Goal: Task Accomplishment & Management: Use online tool/utility

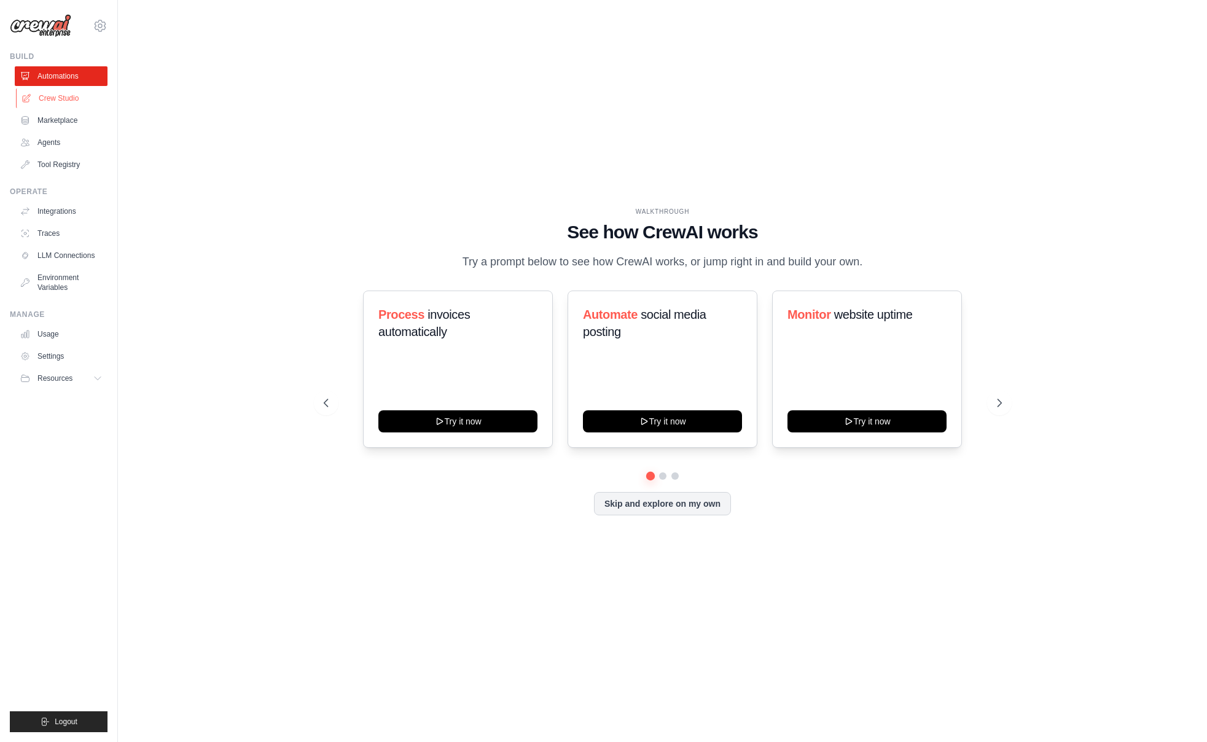
click at [65, 100] on link "Crew Studio" at bounding box center [62, 98] width 93 height 20
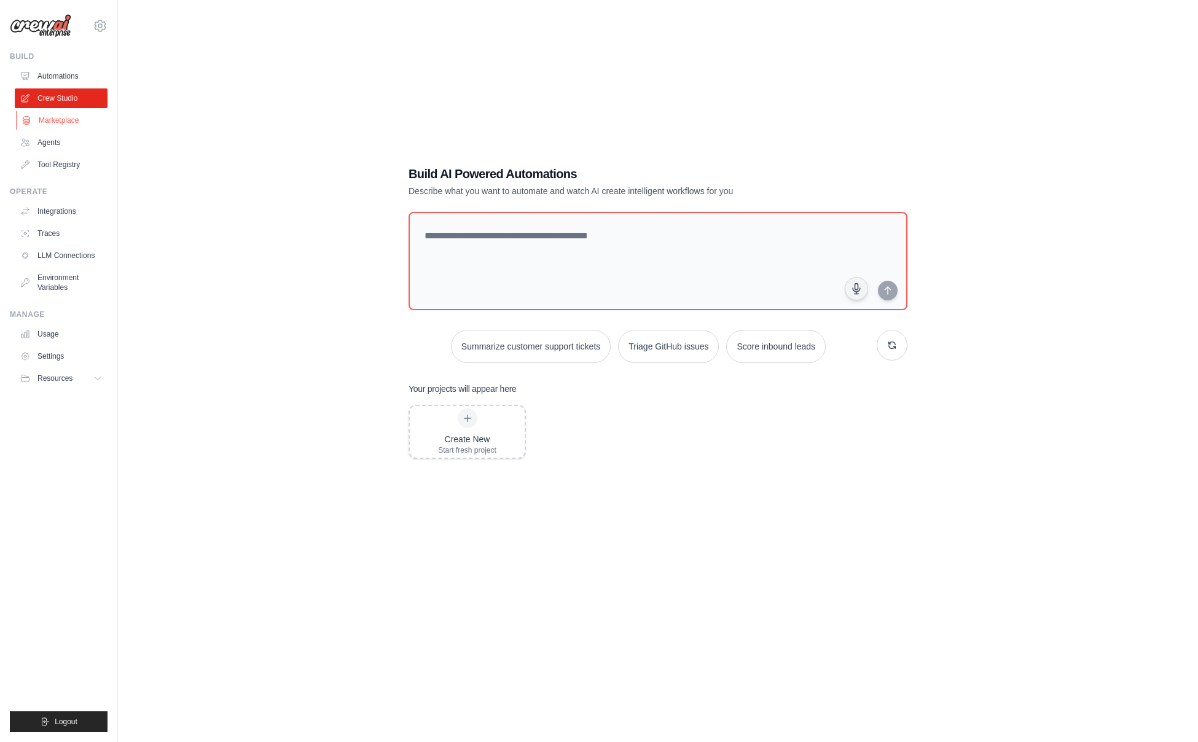
click at [72, 123] on link "Marketplace" at bounding box center [62, 121] width 93 height 20
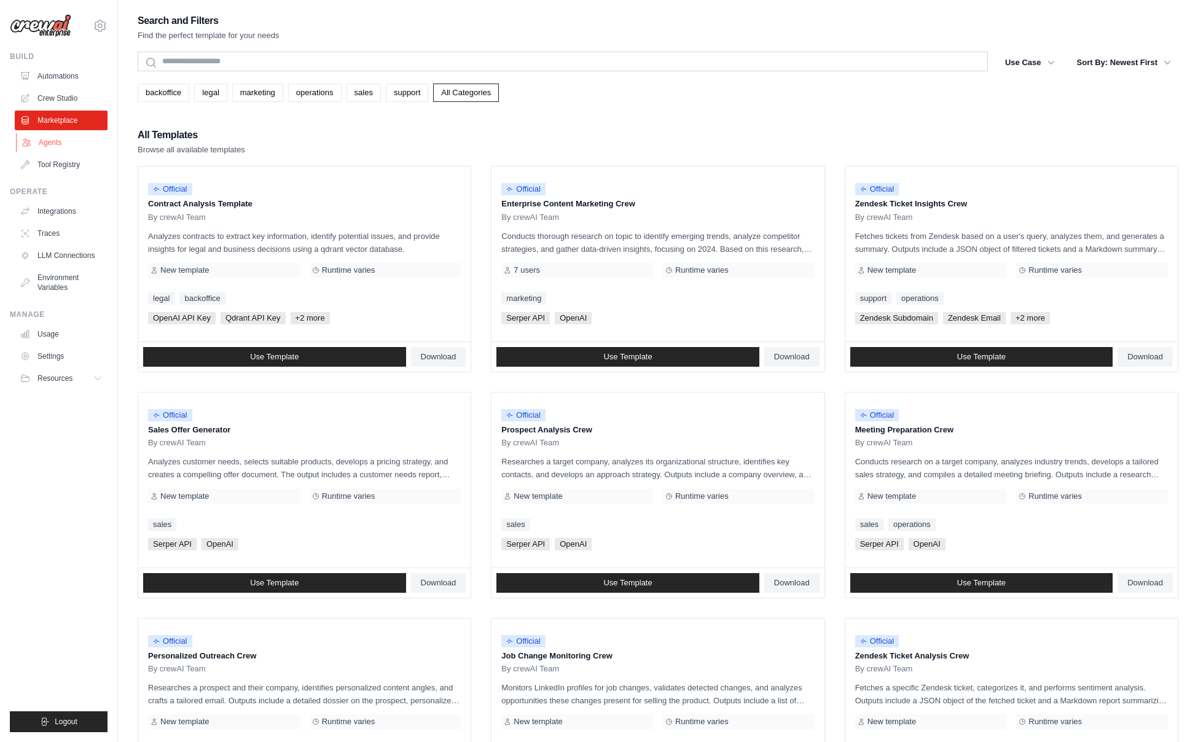
click at [55, 145] on link "Agents" at bounding box center [62, 143] width 93 height 20
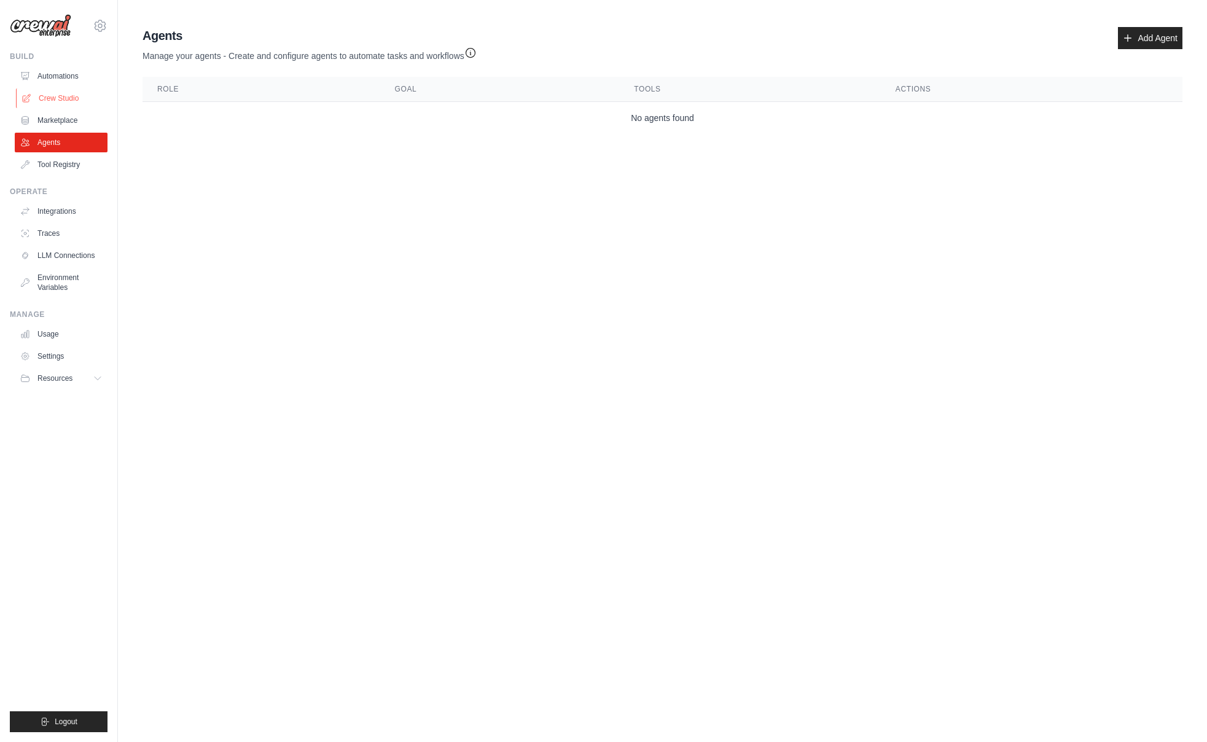
click at [60, 101] on link "Crew Studio" at bounding box center [62, 98] width 93 height 20
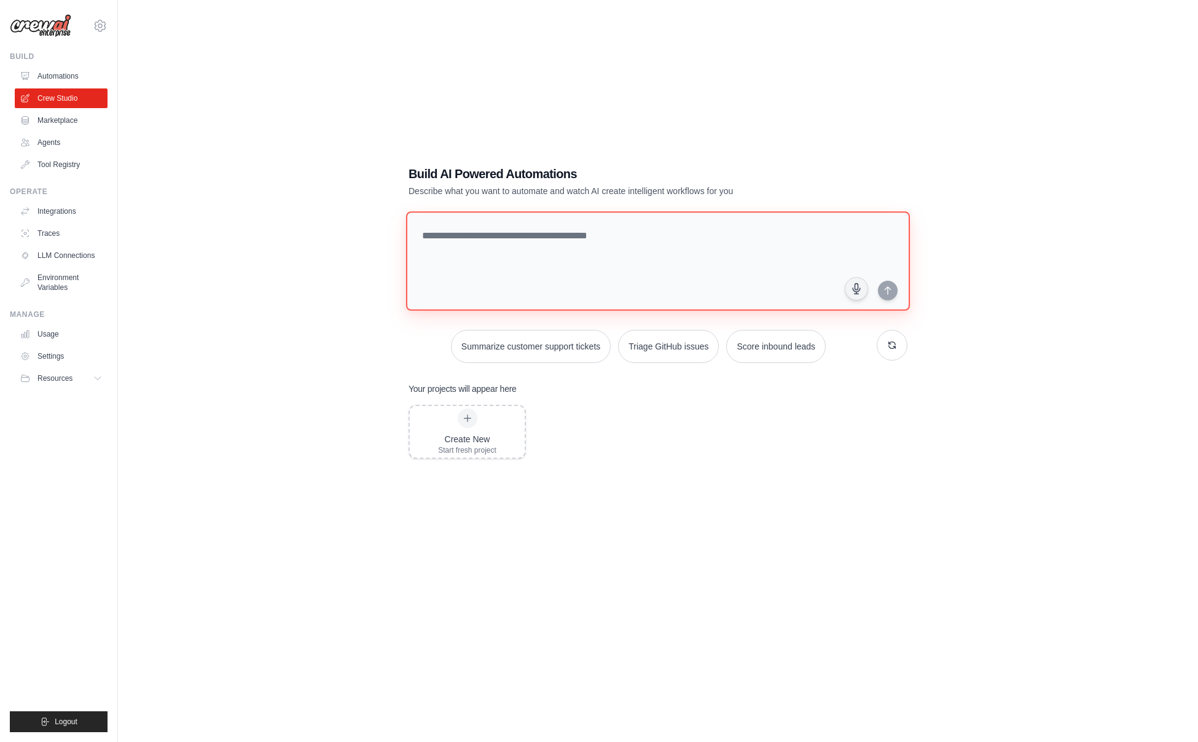
click at [659, 237] on textarea at bounding box center [658, 261] width 504 height 100
type textarea "*"
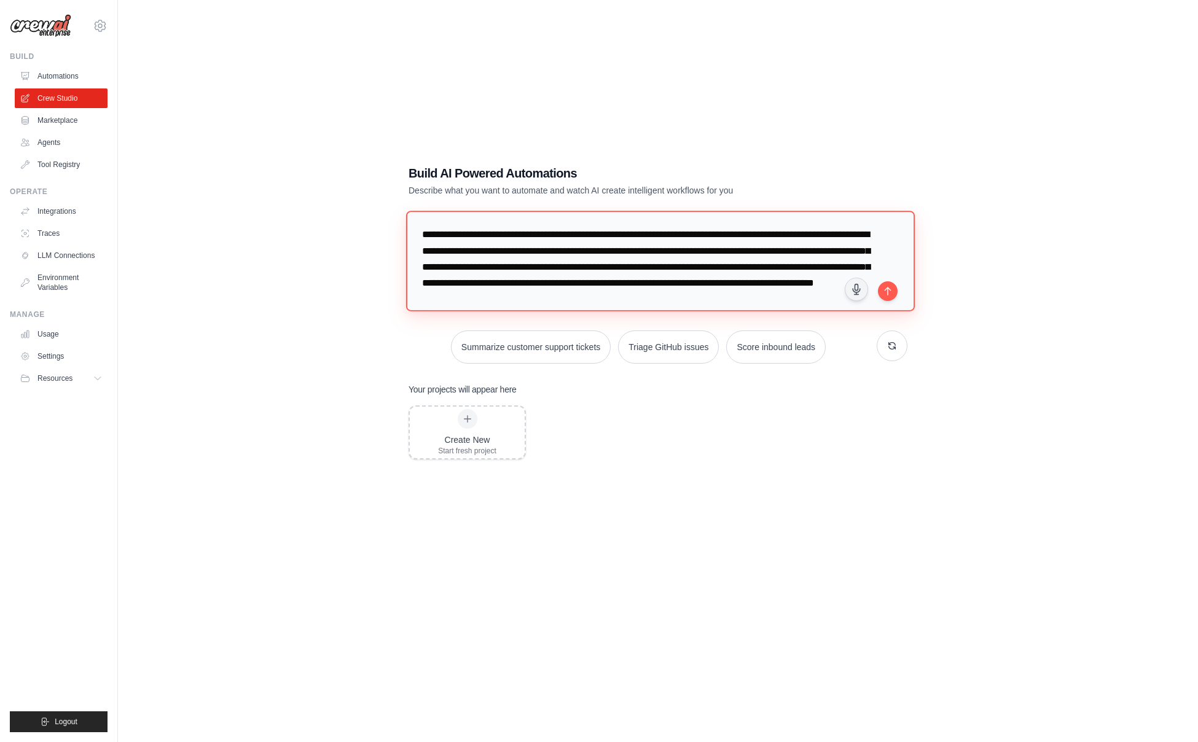
type textarea "**********"
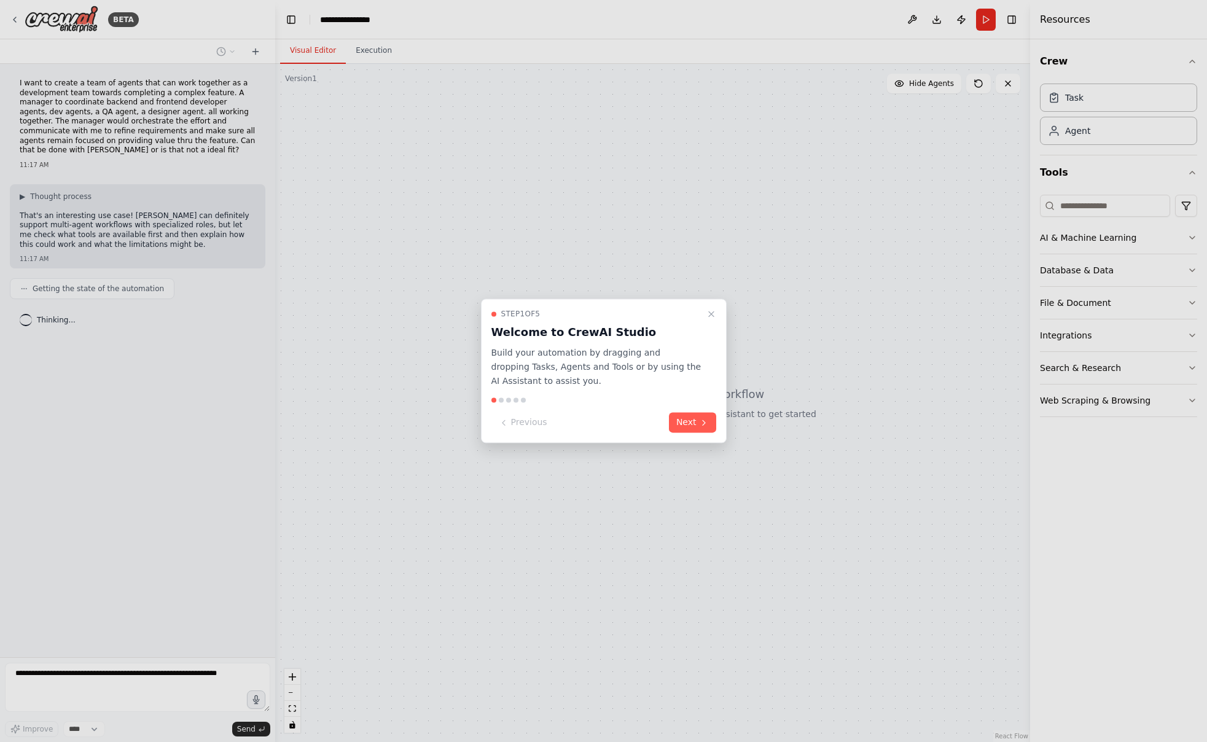
drag, startPoint x: 702, startPoint y: 421, endPoint x: 79, endPoint y: 186, distance: 665.9
click at [79, 186] on div "**********" at bounding box center [603, 371] width 1207 height 742
click at [702, 423] on icon at bounding box center [704, 423] width 10 height 10
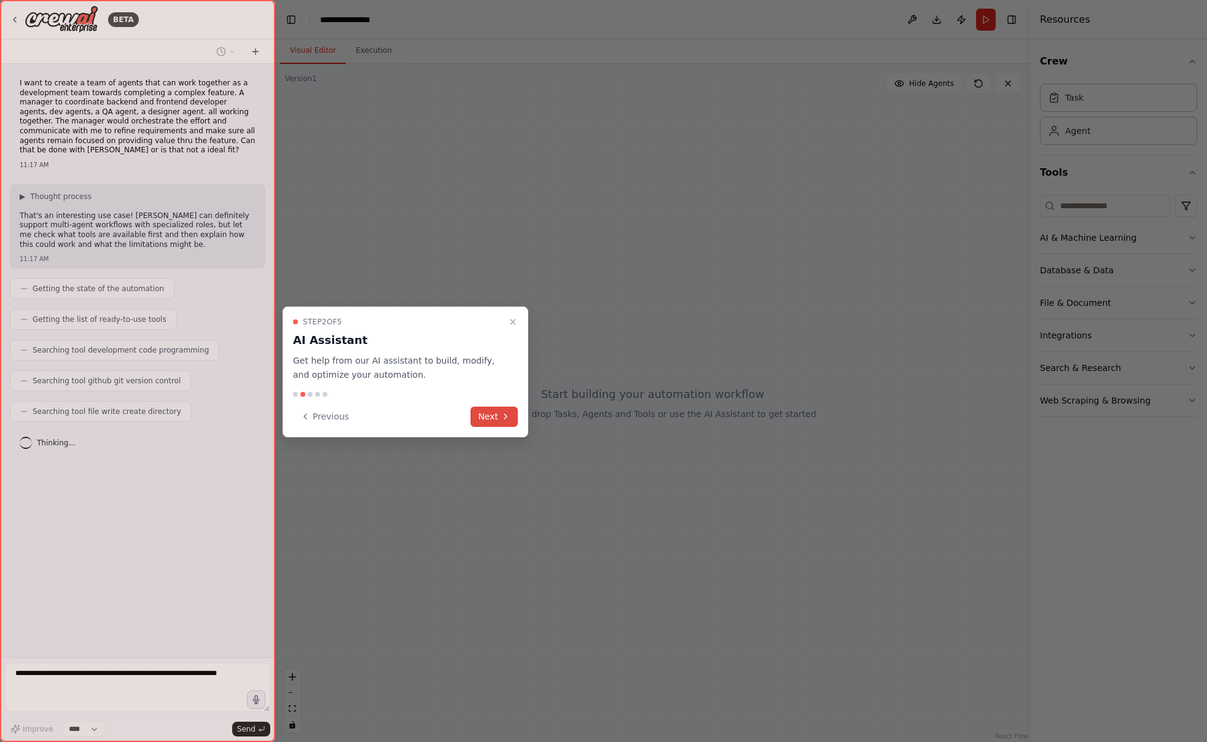
click at [501, 413] on icon at bounding box center [506, 417] width 10 height 10
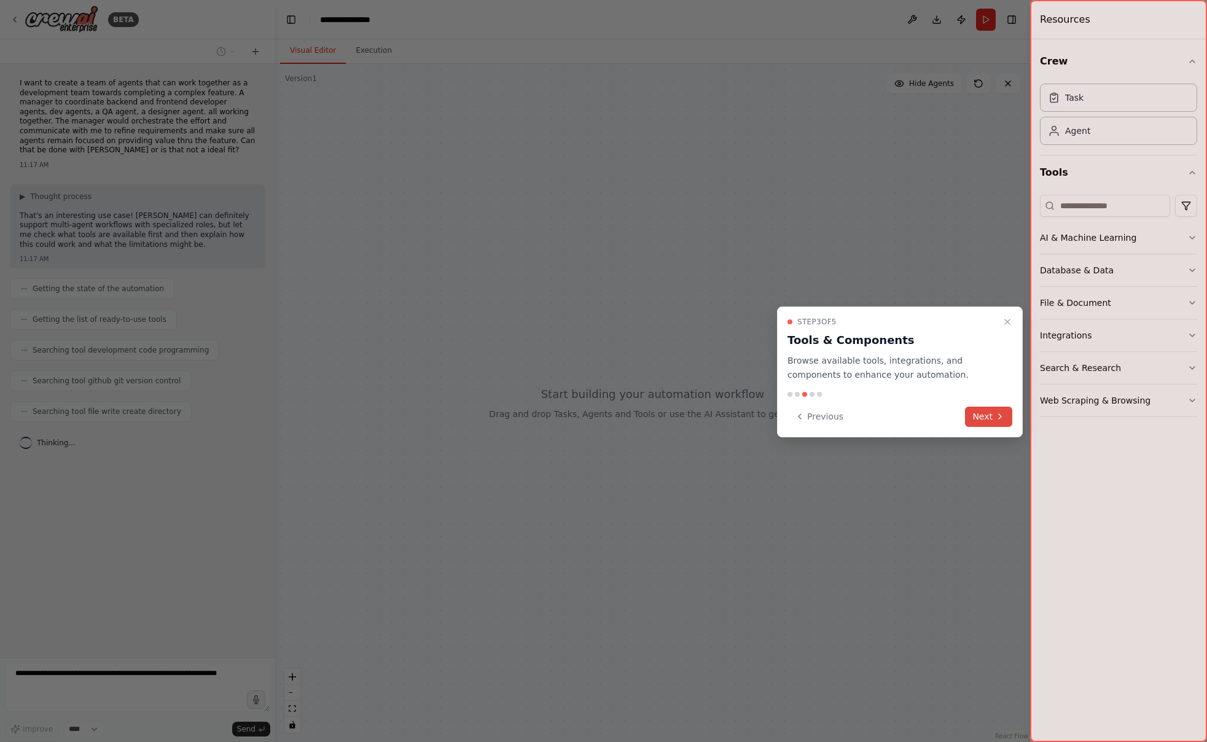
click at [1000, 417] on icon at bounding box center [1000, 416] width 2 height 5
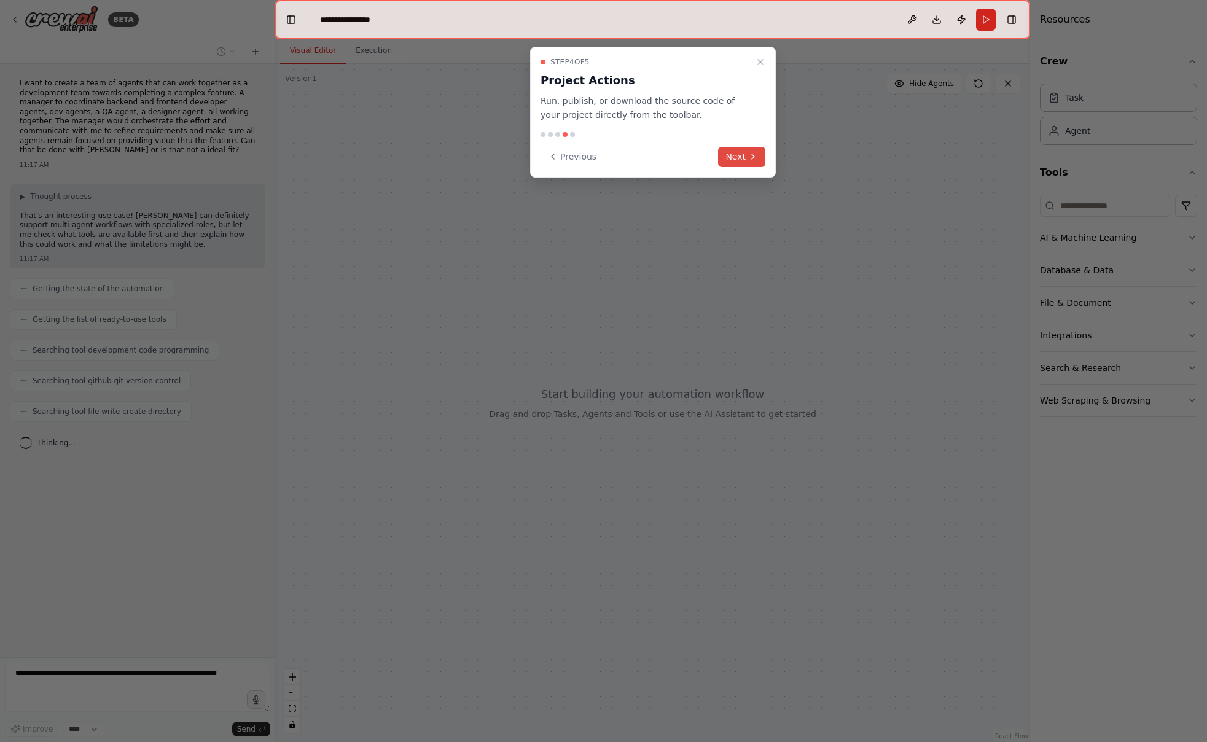
click at [753, 158] on icon at bounding box center [753, 157] width 10 height 10
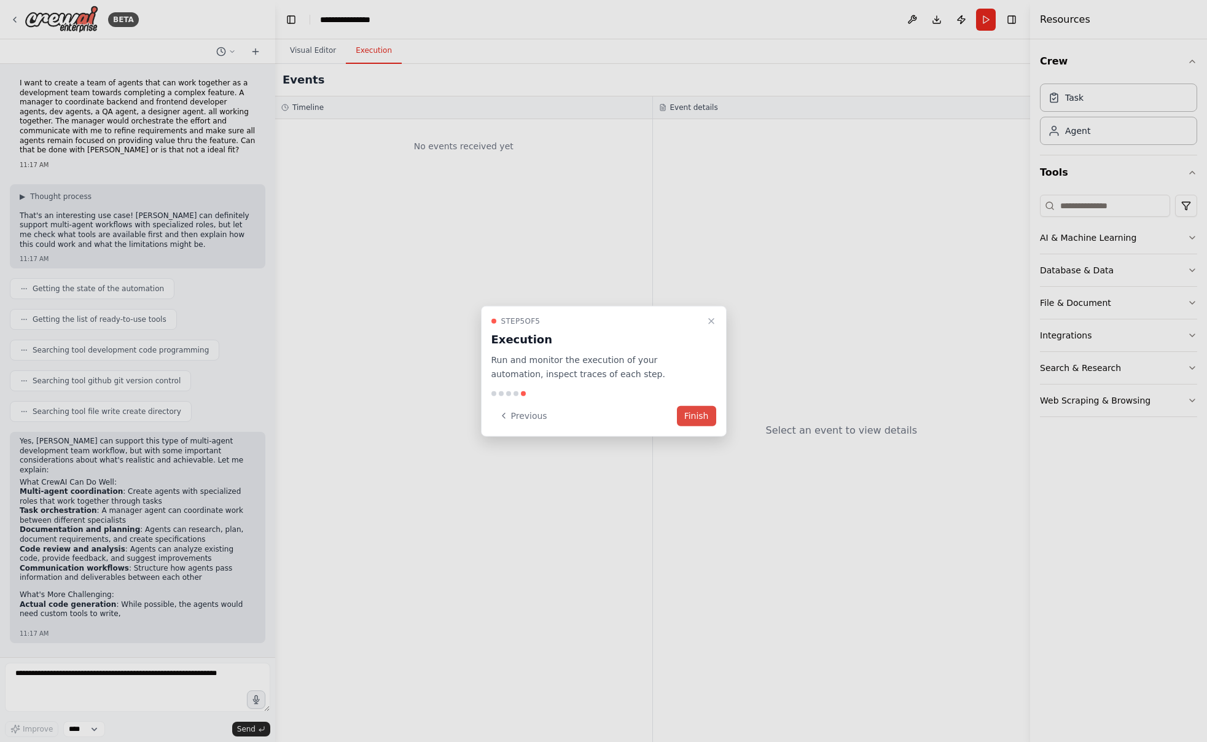
click at [707, 415] on button "Finish" at bounding box center [696, 415] width 39 height 20
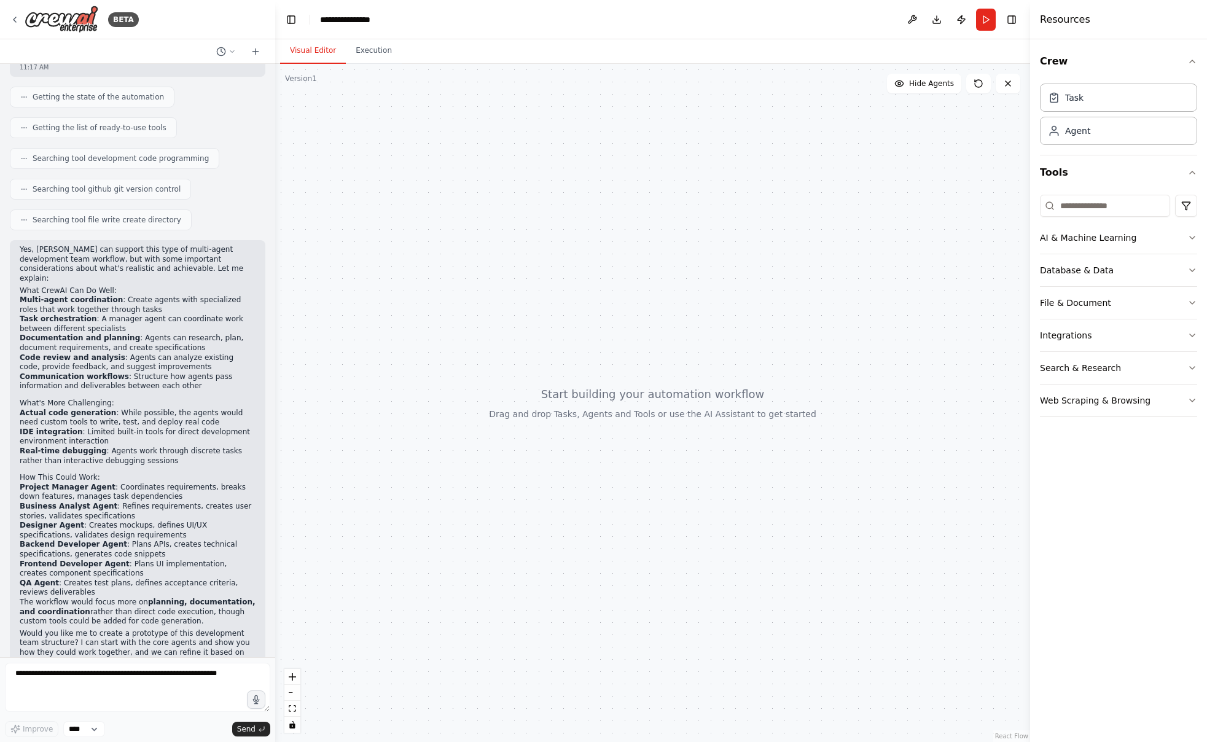
scroll to position [201, 0]
drag, startPoint x: 272, startPoint y: 554, endPoint x: 272, endPoint y: 615, distance: 60.8
click at [272, 615] on div "BETA I want to create a team of agents that can work together as a development …" at bounding box center [603, 371] width 1207 height 742
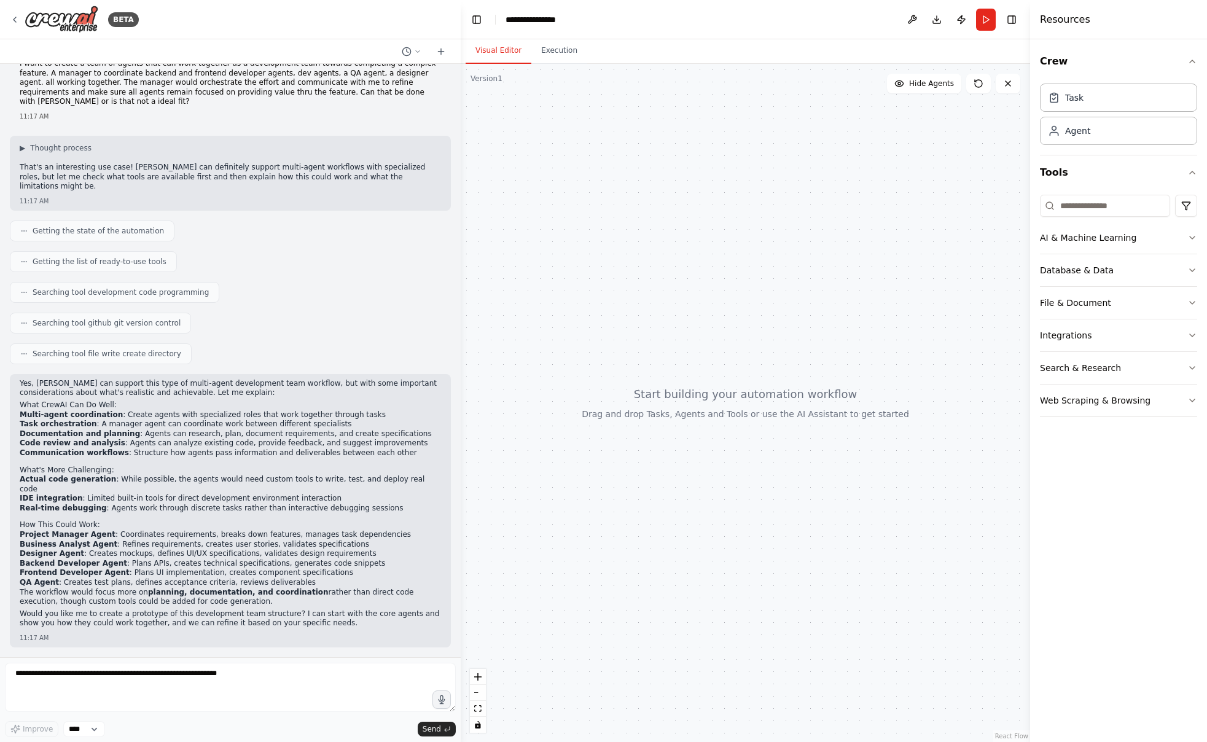
scroll to position [0, 0]
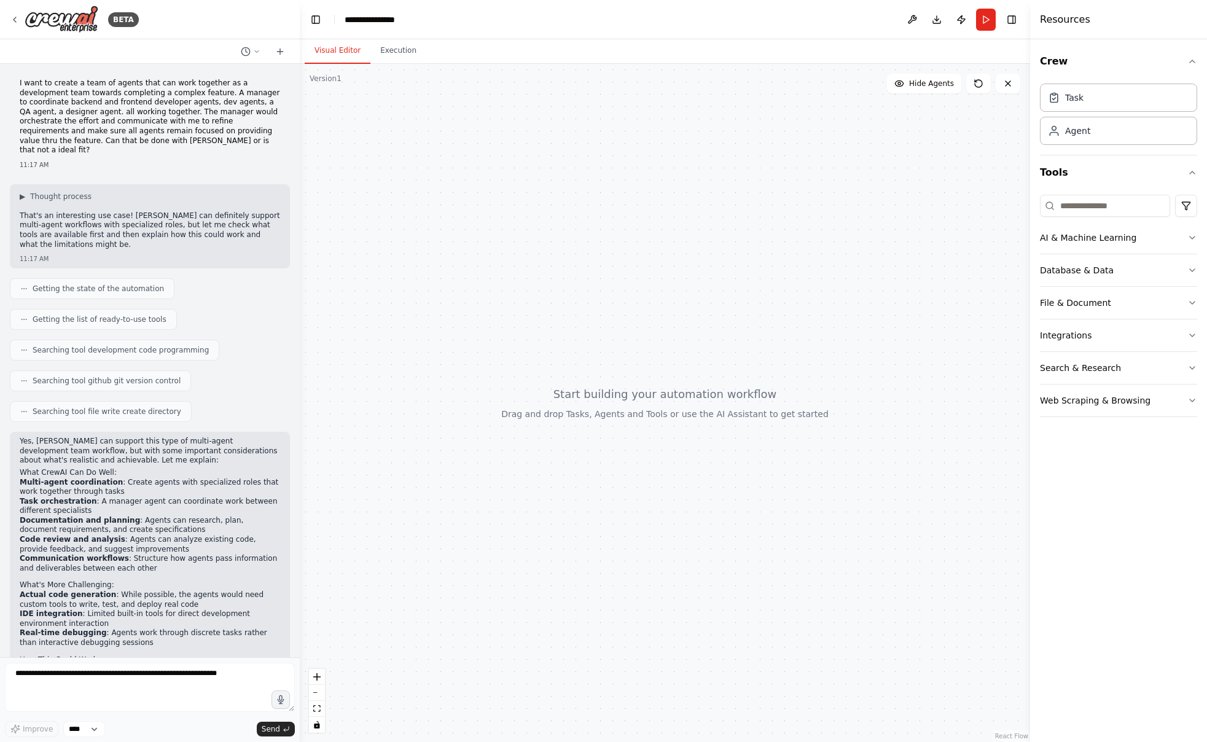
drag, startPoint x: 267, startPoint y: 620, endPoint x: 300, endPoint y: 579, distance: 52.9
click at [300, 579] on div "BETA I want to create a team of agents that can work together as a development …" at bounding box center [603, 371] width 1207 height 742
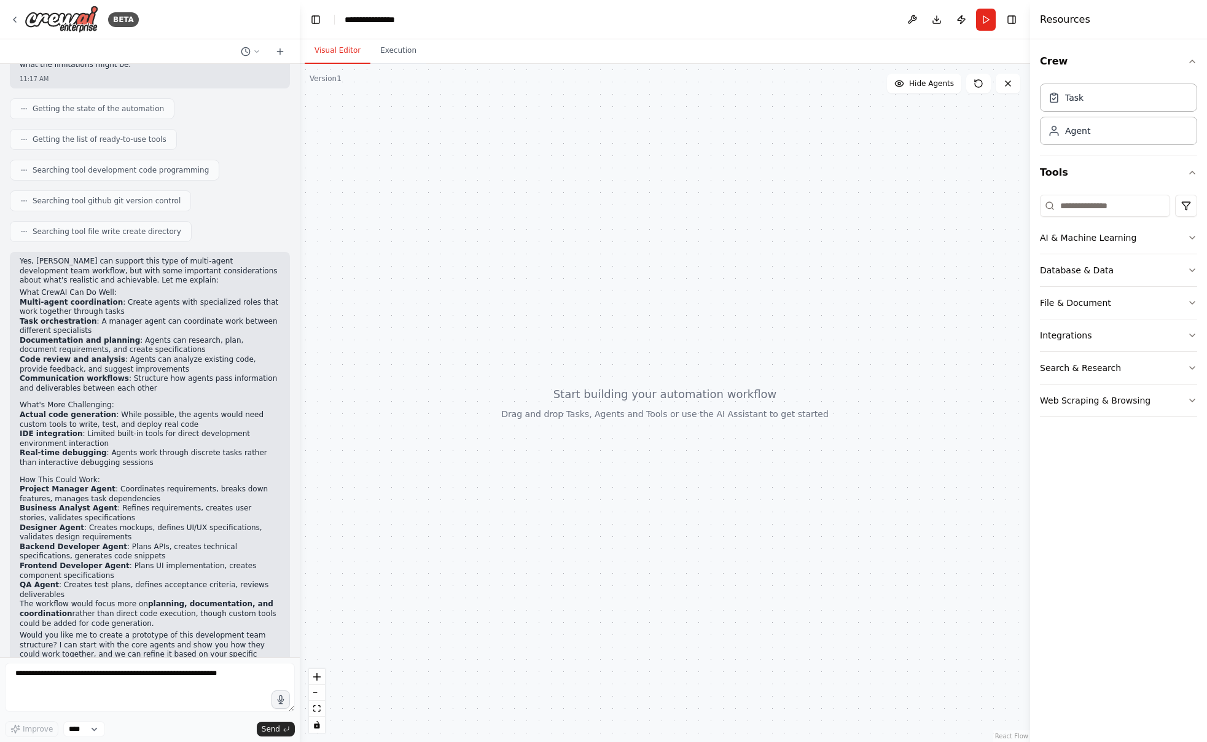
scroll to position [182, 0]
click at [230, 695] on textarea at bounding box center [150, 687] width 290 height 49
type textarea "**********"
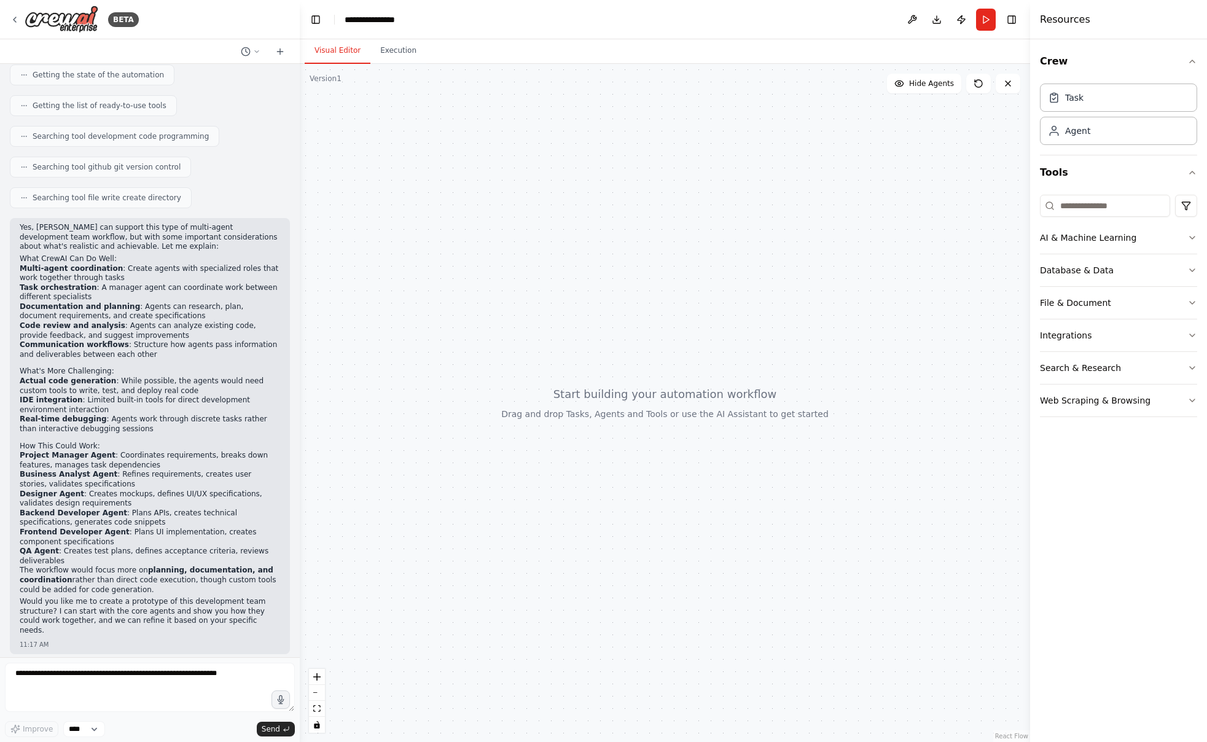
scroll to position [267, 0]
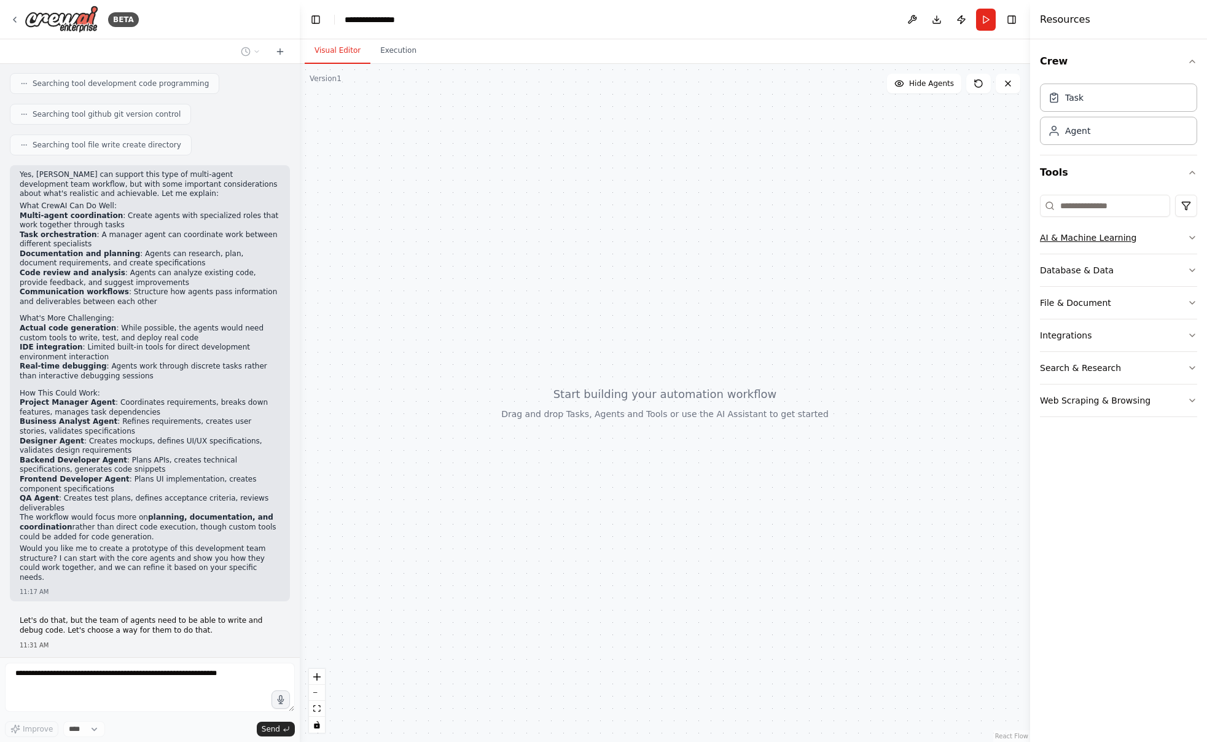
click at [1179, 236] on button "AI & Machine Learning" at bounding box center [1118, 238] width 157 height 32
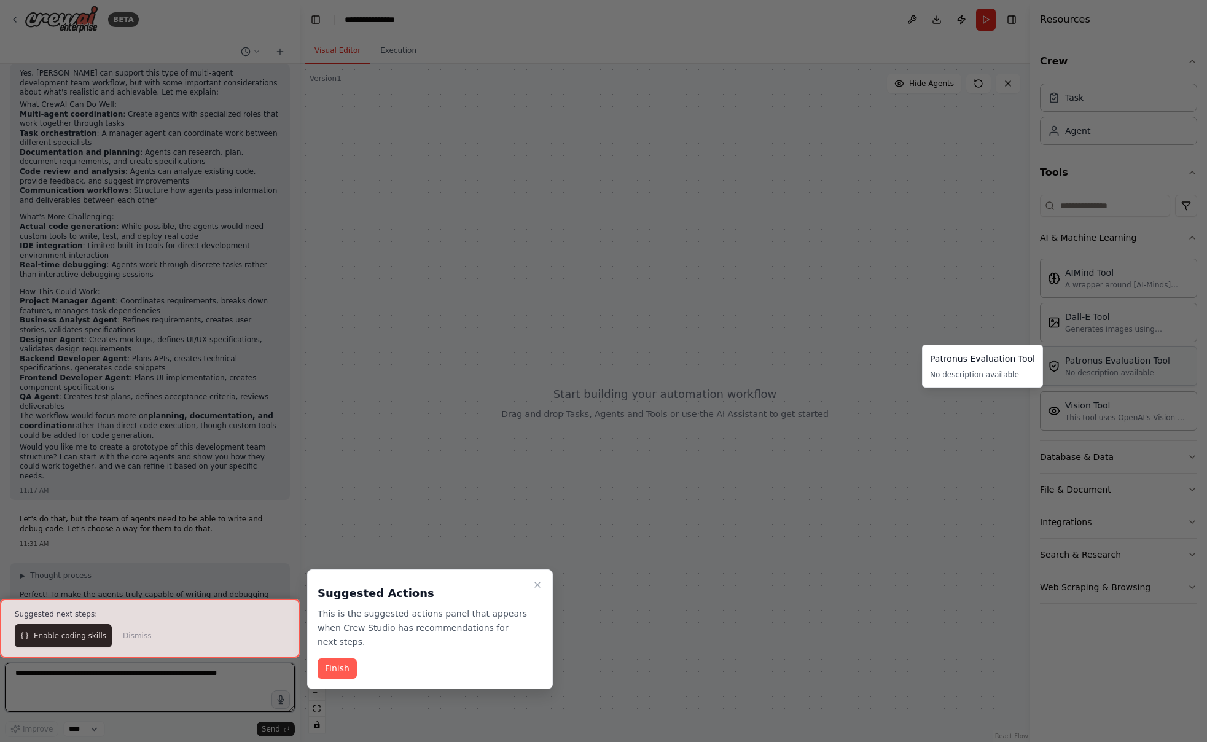
scroll to position [377, 0]
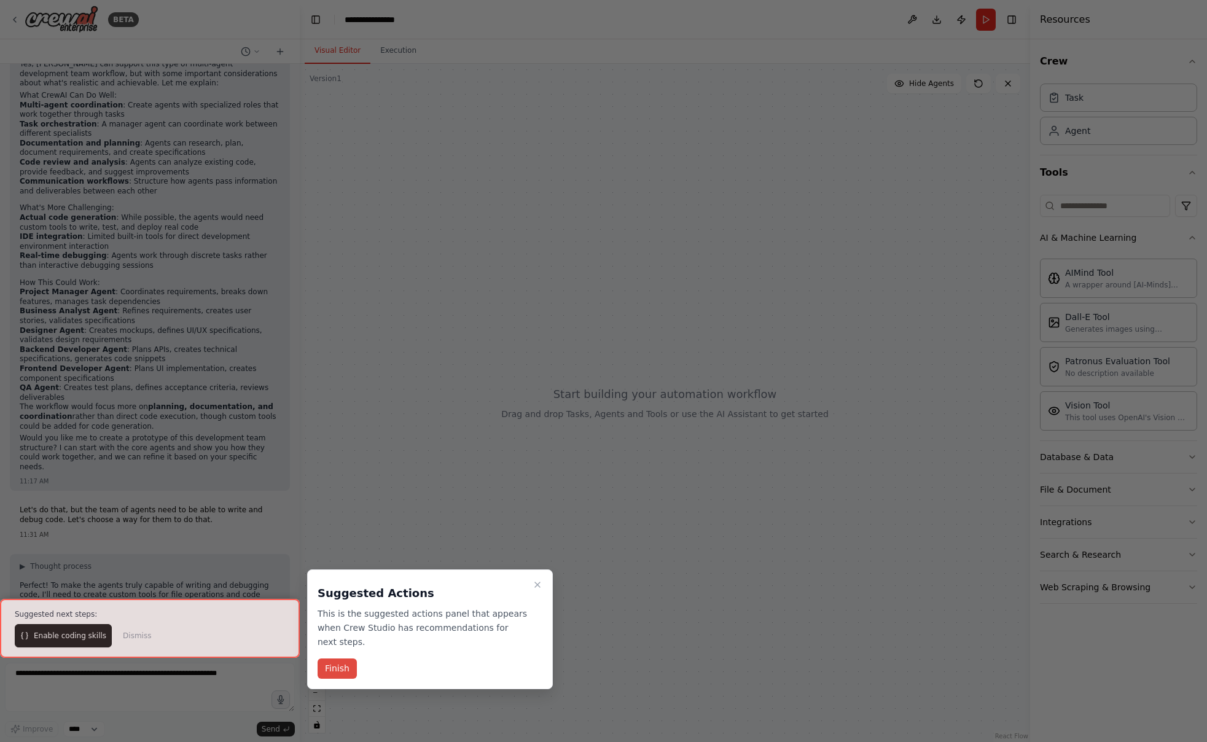
click at [345, 668] on button "Finish" at bounding box center [337, 669] width 39 height 20
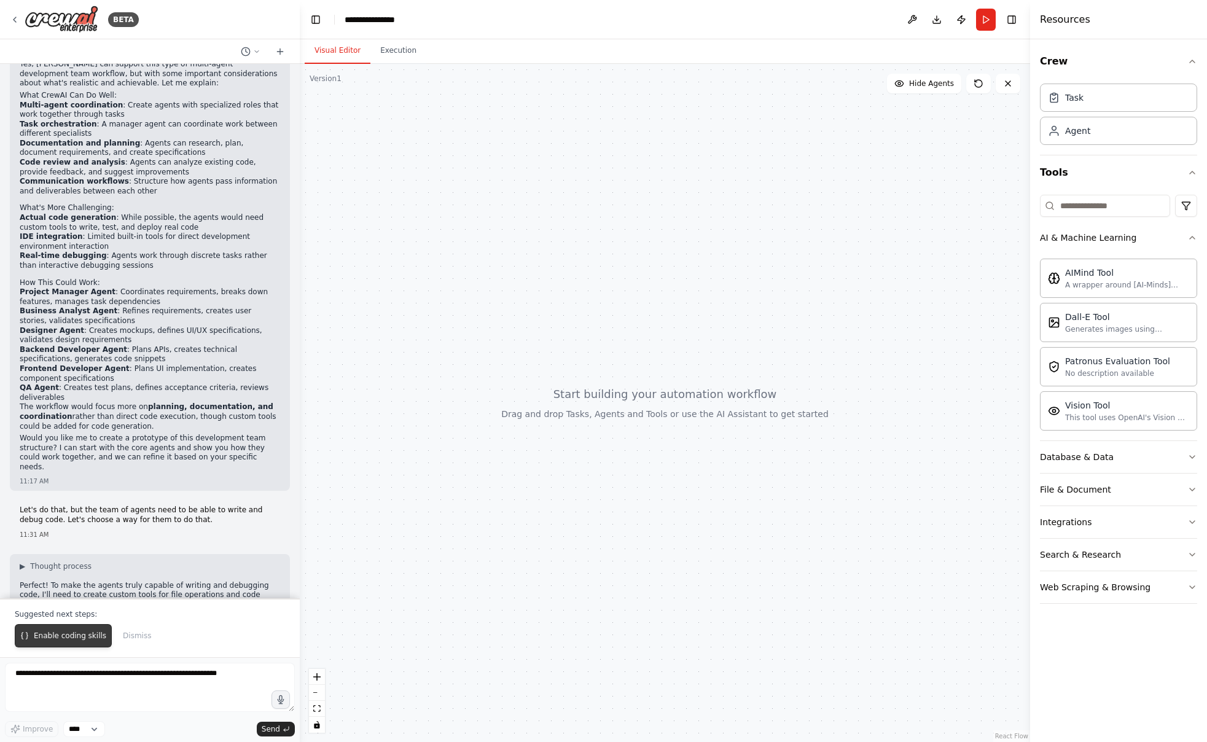
click at [85, 635] on span "Enable coding skills" at bounding box center [70, 636] width 72 height 10
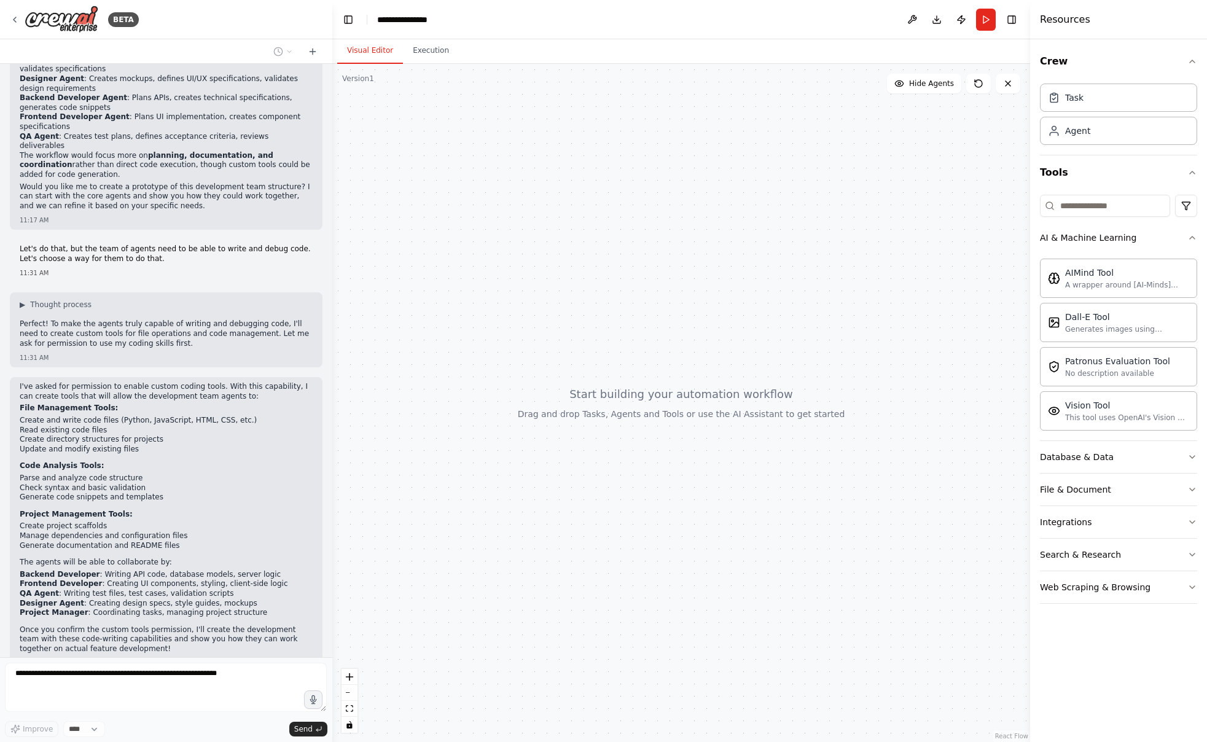
scroll to position [619, 0]
drag, startPoint x: 296, startPoint y: 402, endPoint x: 335, endPoint y: 368, distance: 52.2
click at [335, 368] on div "BETA I want to create a team of agents that can work together as a development …" at bounding box center [603, 371] width 1207 height 742
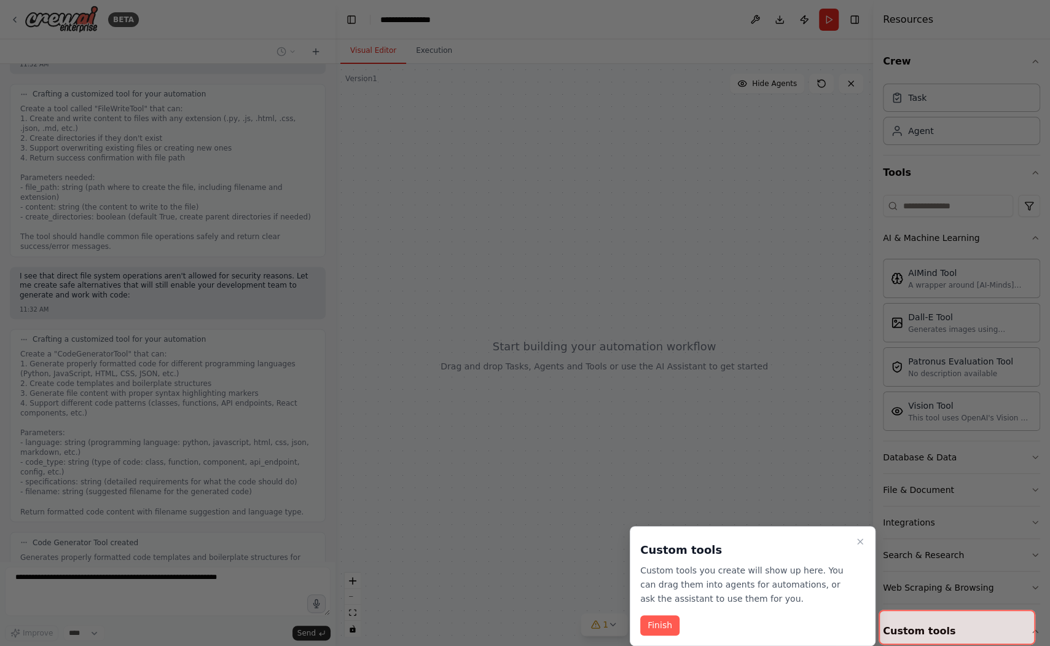
scroll to position [1474, 0]
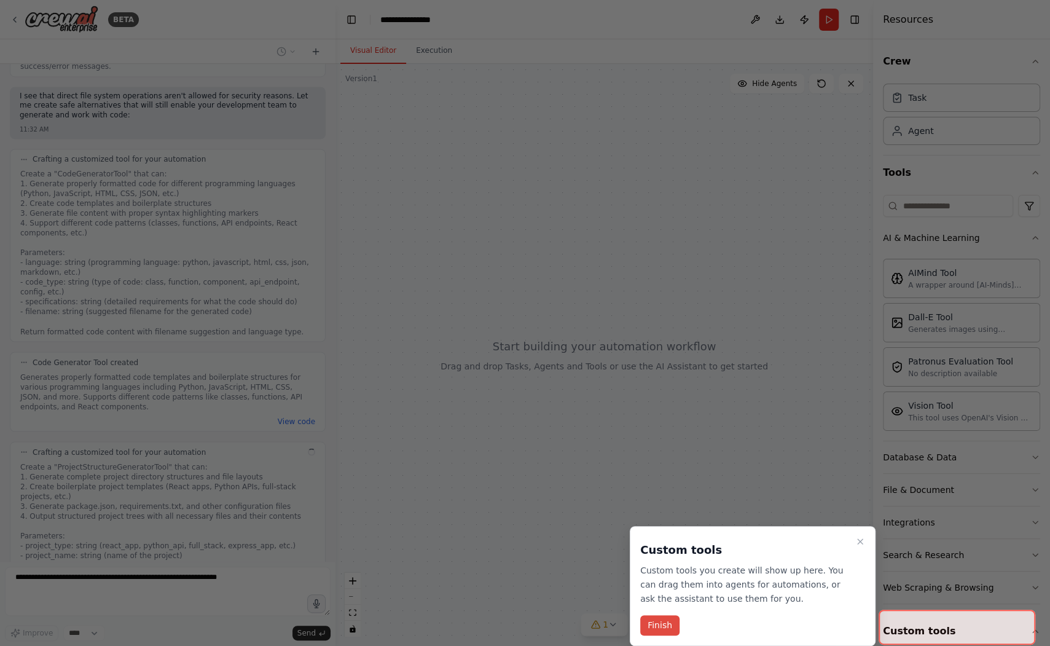
click at [663, 624] on button "Finish" at bounding box center [659, 625] width 39 height 20
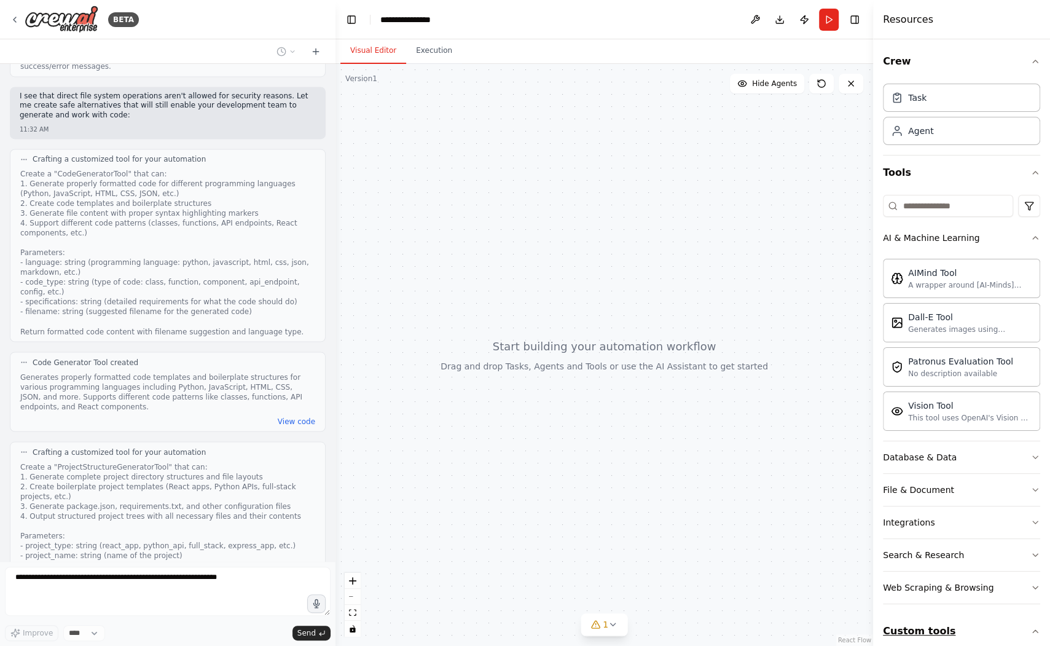
click at [1030, 627] on icon "button" at bounding box center [1035, 631] width 10 height 10
click at [1031, 626] on icon "button" at bounding box center [1035, 631] width 10 height 10
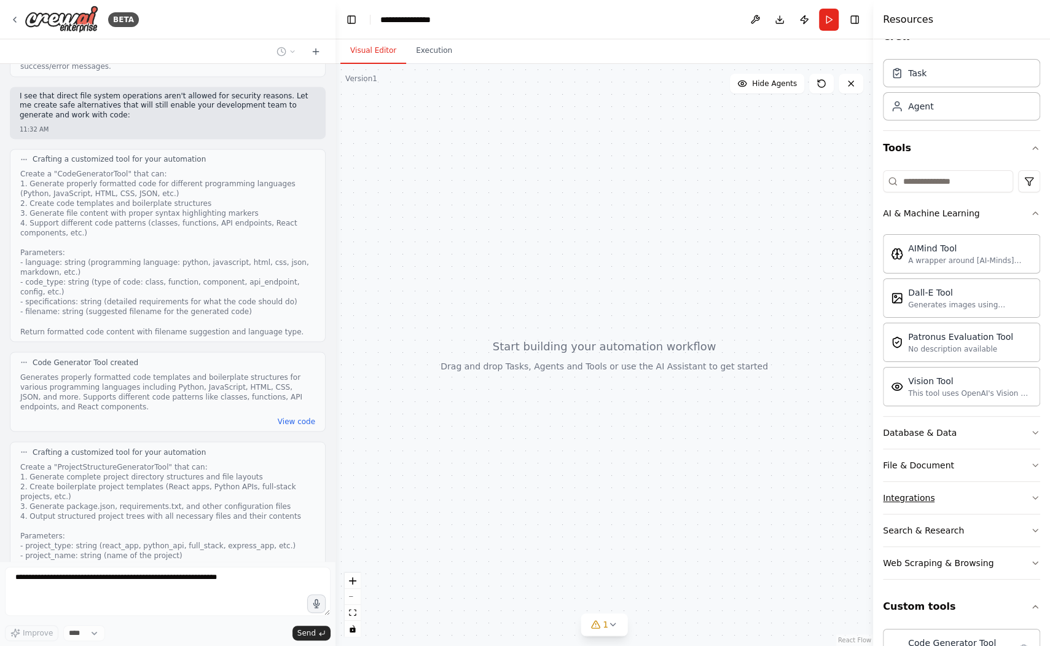
scroll to position [63, 0]
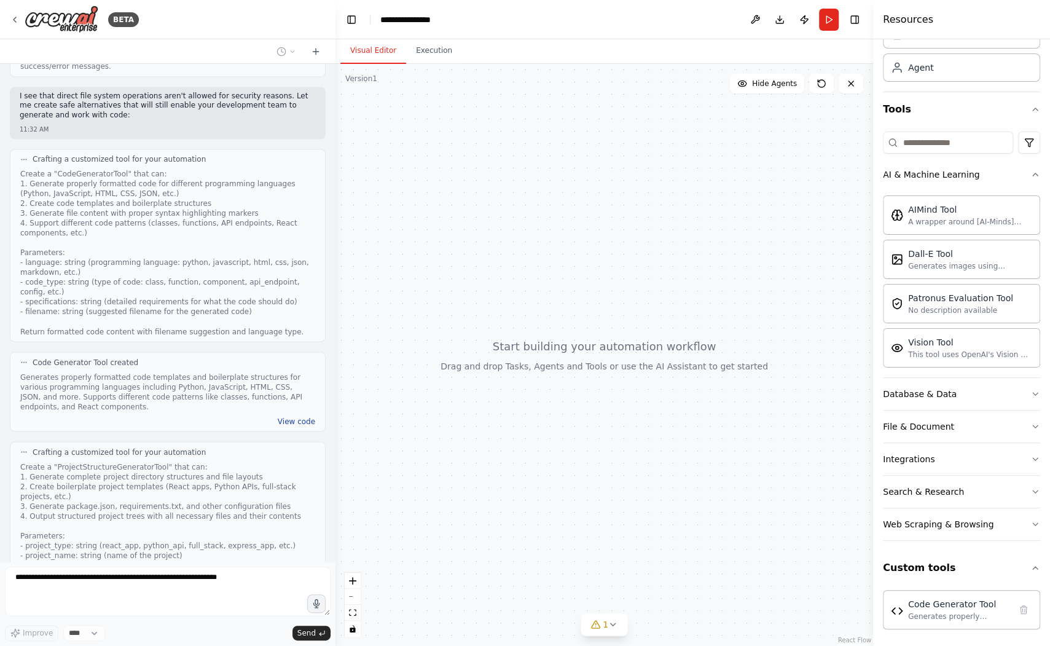
click at [289, 416] on button "View code" at bounding box center [296, 421] width 37 height 10
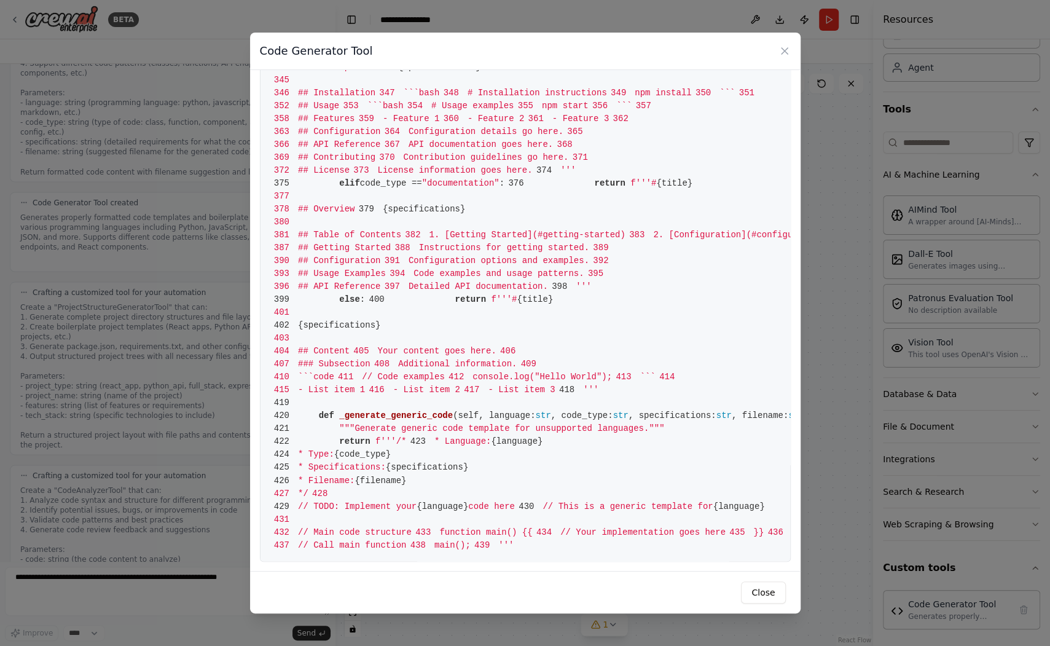
scroll to position [2334, 0]
drag, startPoint x: 769, startPoint y: 592, endPoint x: 770, endPoint y: 582, distance: 9.8
click at [768, 590] on button "Close" at bounding box center [763, 592] width 44 height 22
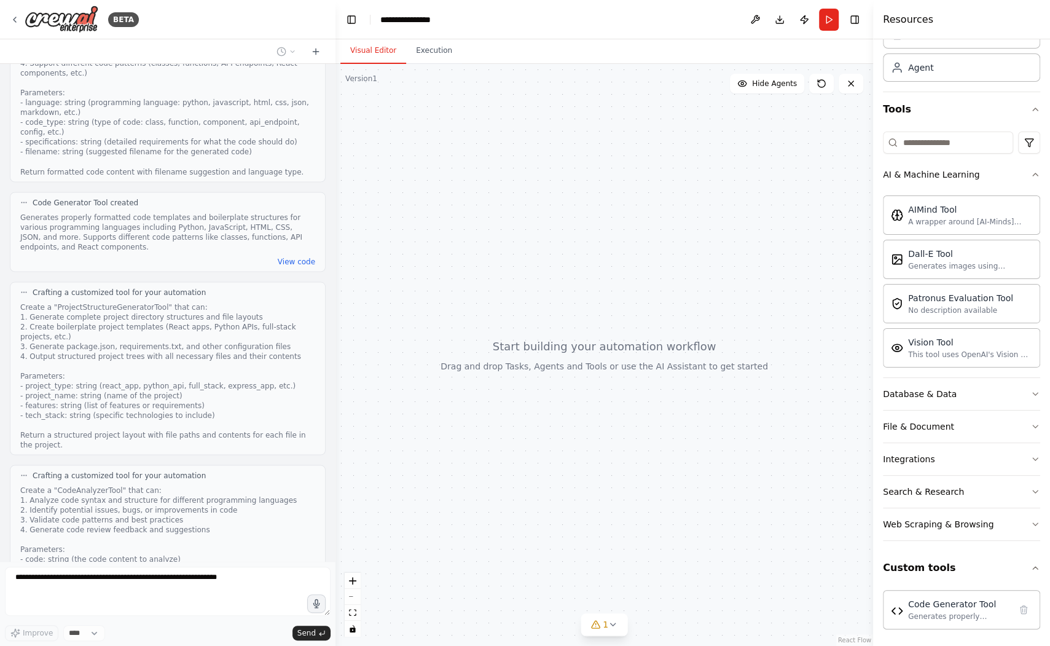
scroll to position [1703, 0]
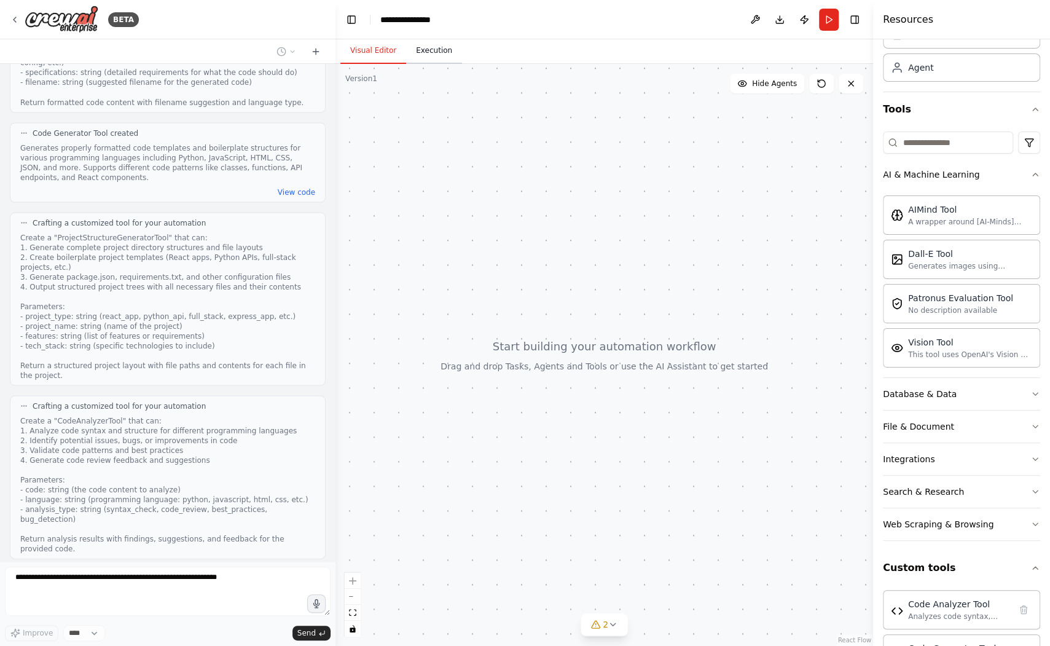
click at [438, 53] on button "Execution" at bounding box center [434, 51] width 56 height 26
click at [384, 47] on button "Visual Editor" at bounding box center [373, 51] width 66 height 26
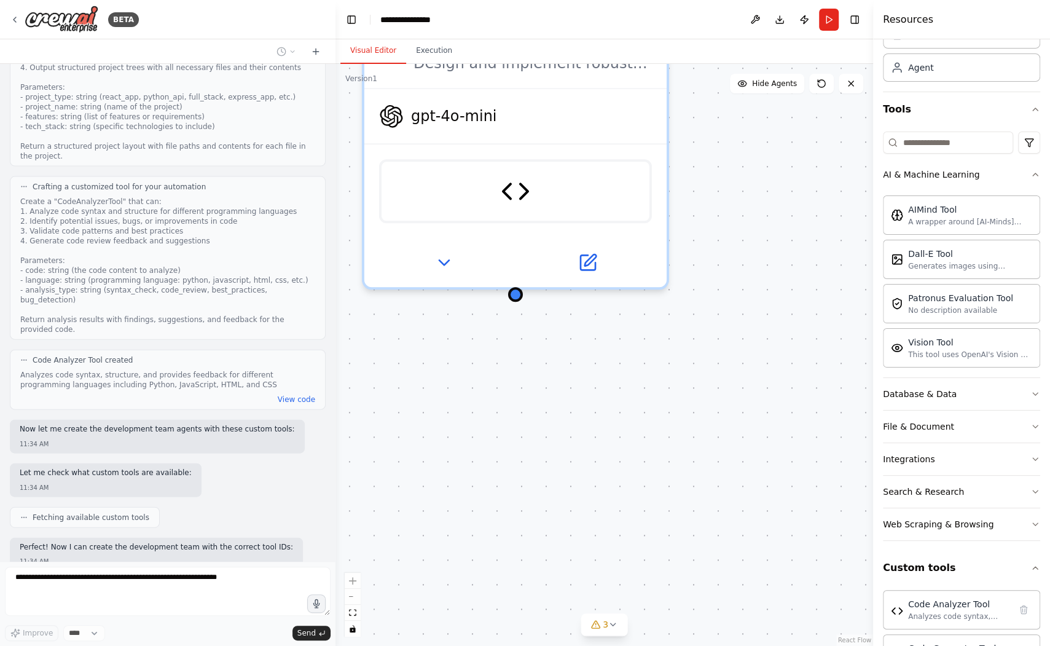
scroll to position [1952, 0]
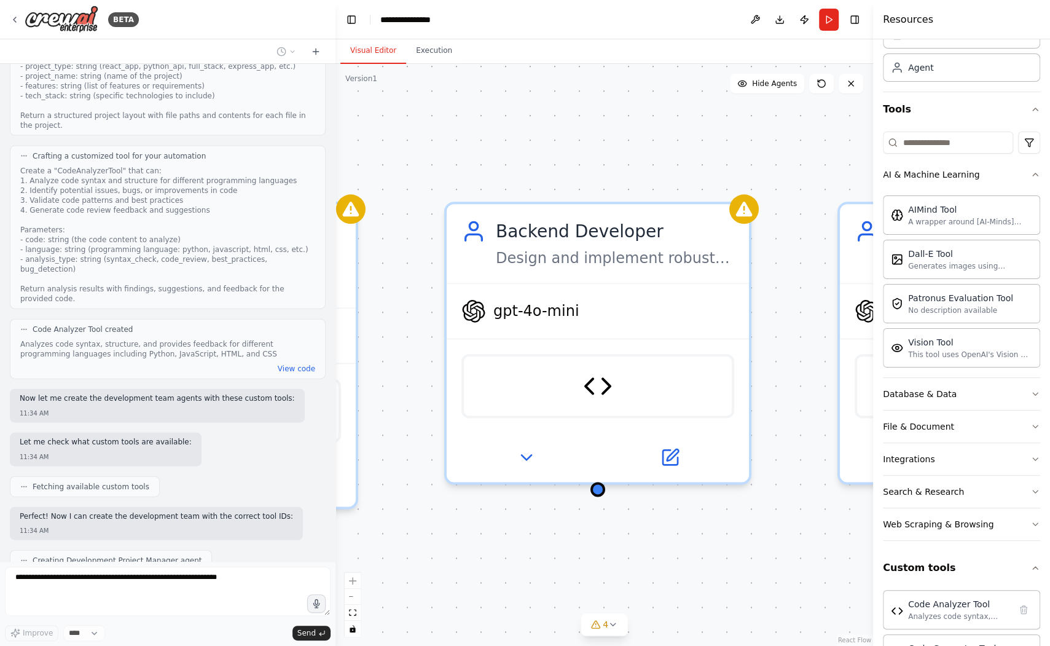
drag, startPoint x: 745, startPoint y: 335, endPoint x: 827, endPoint y: 530, distance: 211.4
click at [827, 530] on div "Development Project Manager Orchestrate the development team to deliver high-qu…" at bounding box center [604, 355] width 538 height 582
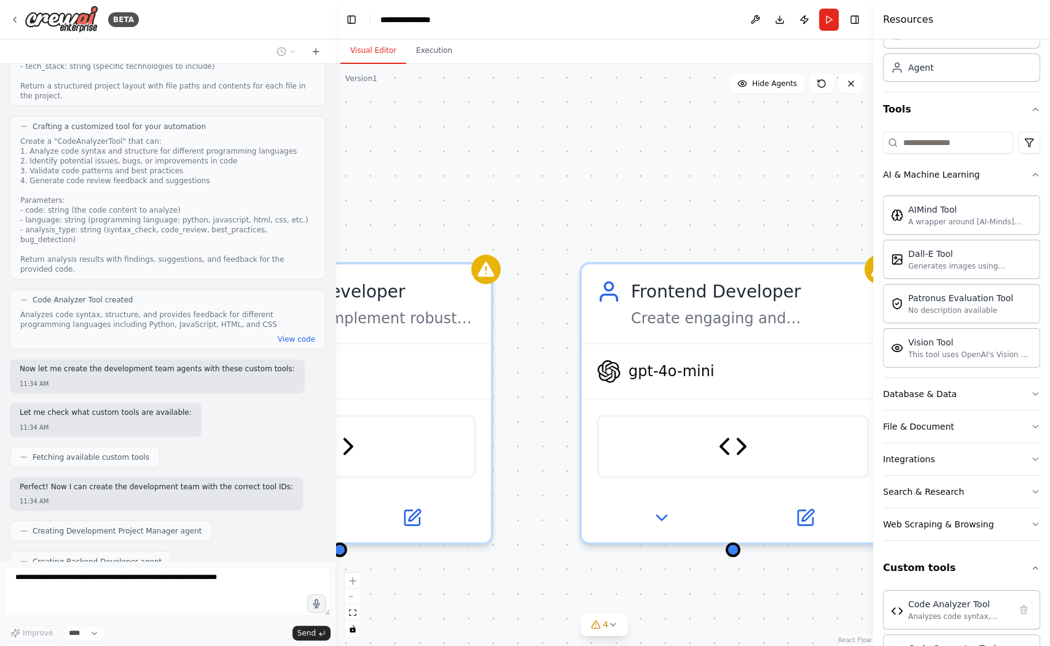
drag, startPoint x: 790, startPoint y: 516, endPoint x: 533, endPoint y: 571, distance: 263.3
click at [532, 576] on div "Development Project Manager Orchestrate the development team to deliver high-qu…" at bounding box center [604, 355] width 538 height 582
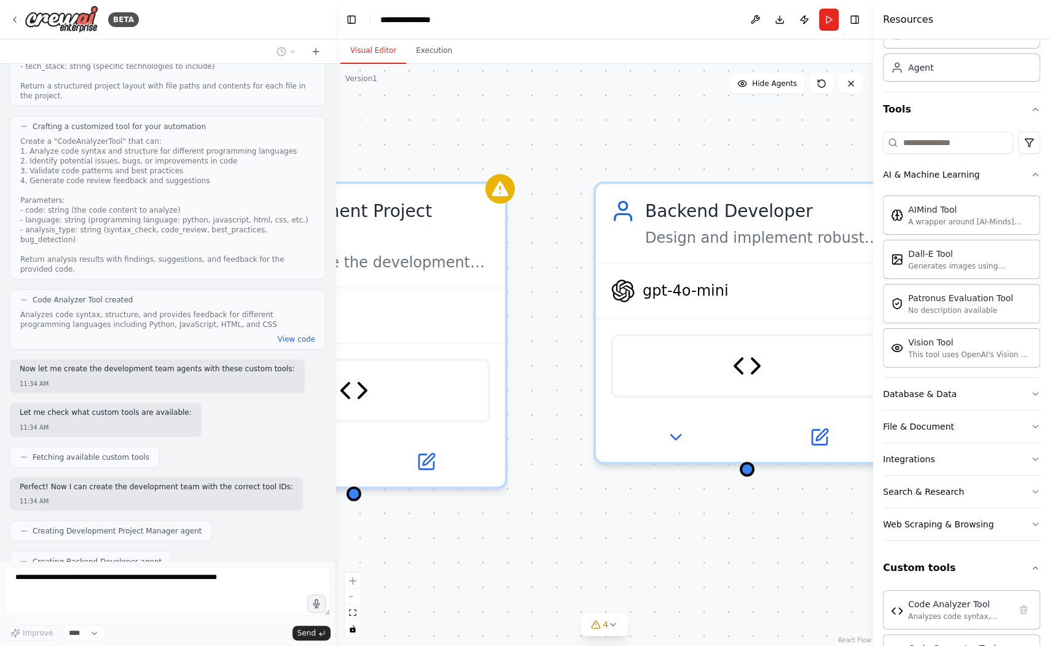
drag, startPoint x: 535, startPoint y: 579, endPoint x: 1068, endPoint y: 530, distance: 534.9
click at [1050, 530] on html "BETA I want to create a team of agents that can work together as a development …" at bounding box center [525, 323] width 1050 height 646
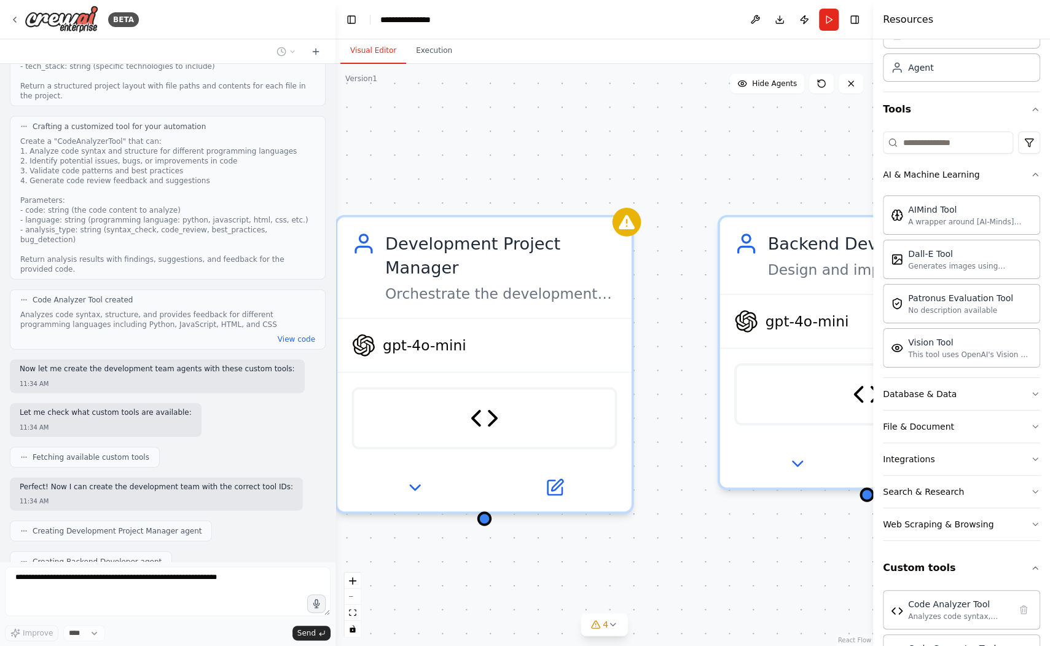
scroll to position [2013, 0]
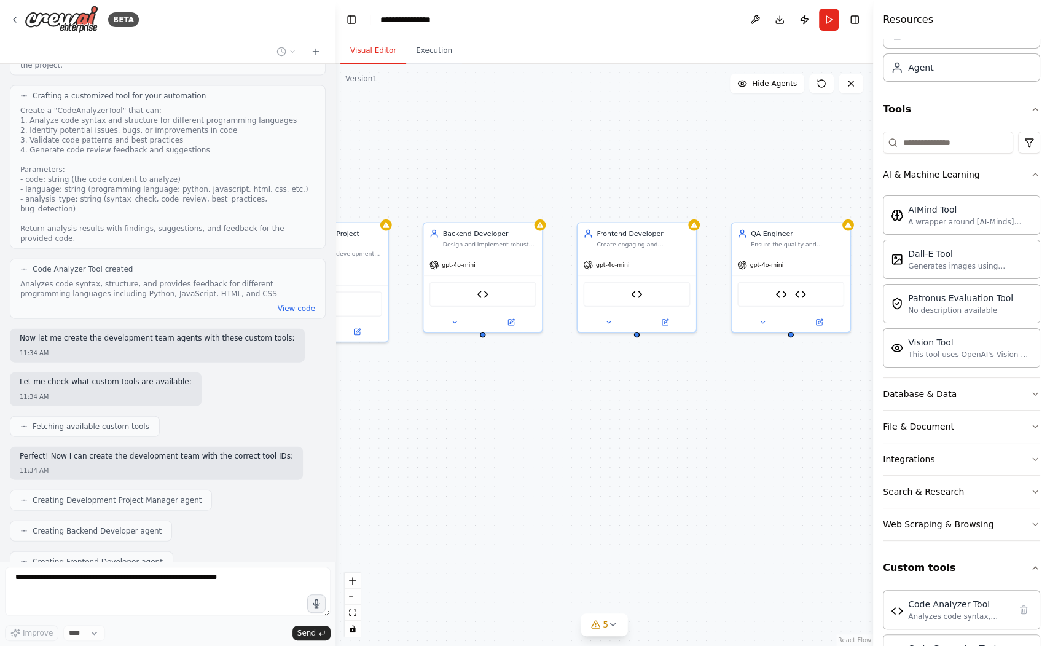
drag, startPoint x: 719, startPoint y: 504, endPoint x: 493, endPoint y: 468, distance: 229.0
click at [454, 459] on div "Development Project Manager Orchestrate the development team to deliver high-qu…" at bounding box center [604, 355] width 538 height 582
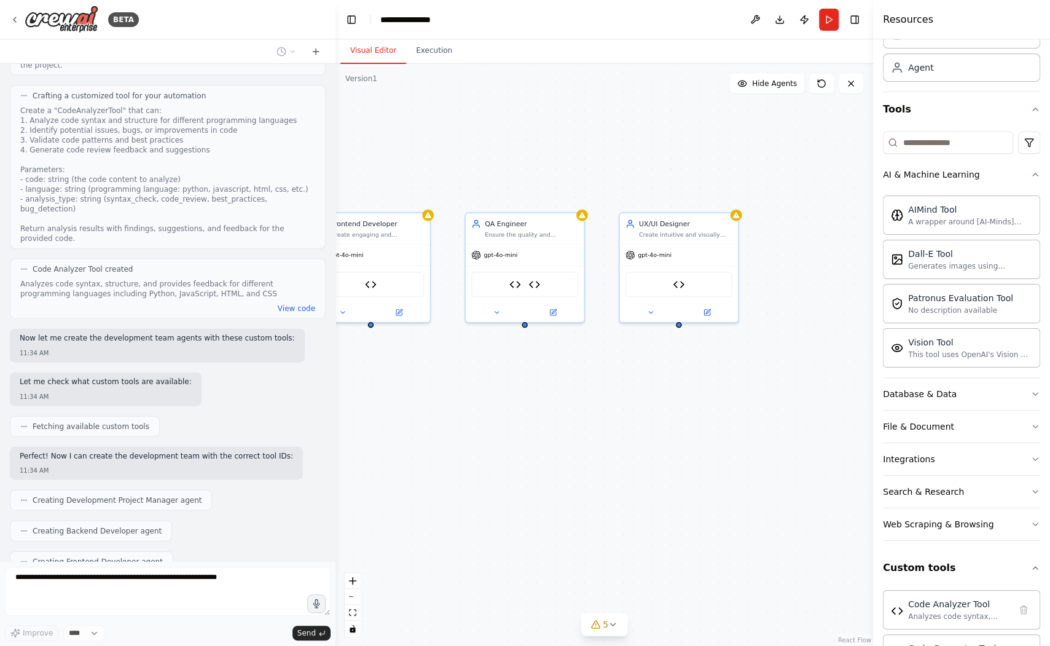
drag, startPoint x: 806, startPoint y: 414, endPoint x: 539, endPoint y: 404, distance: 267.4
click at [539, 404] on div "Development Project Manager Orchestrate the development team to deliver high-qu…" at bounding box center [604, 355] width 538 height 582
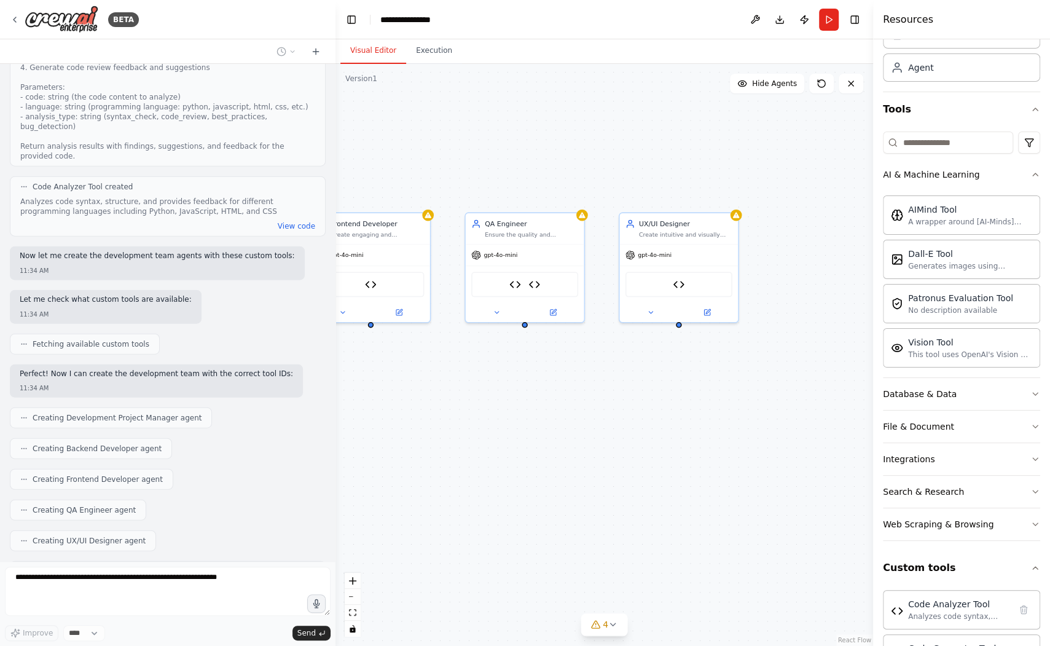
scroll to position [2126, 0]
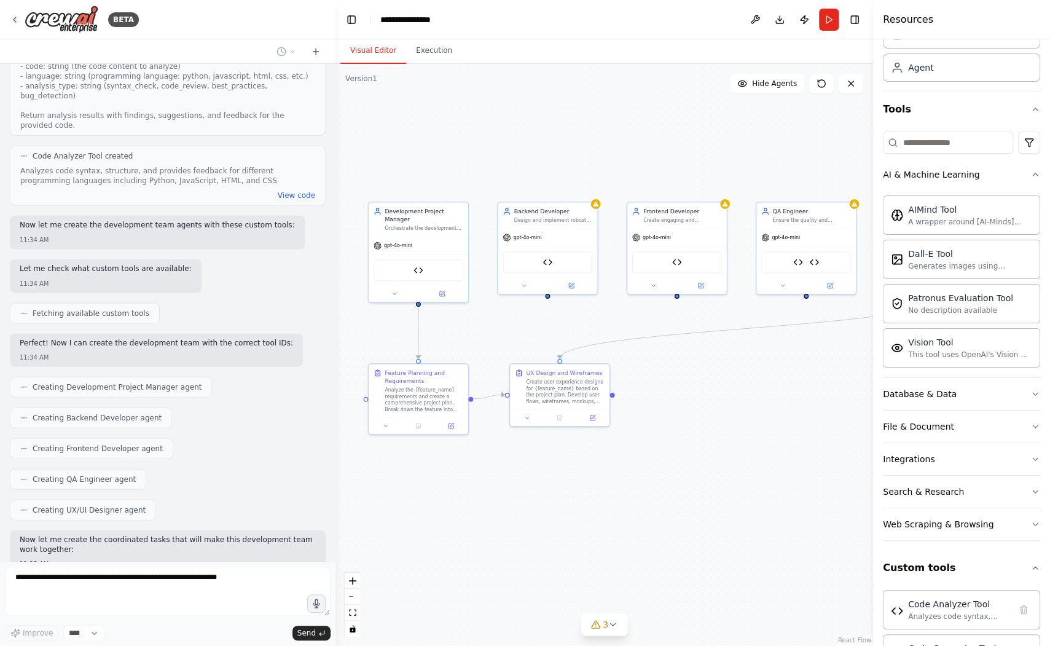
drag, startPoint x: 599, startPoint y: 488, endPoint x: 848, endPoint y: 438, distance: 253.9
click at [848, 438] on div ".deletable-edge-delete-btn { width: 20px; height: 20px; border: 0px solid #ffff…" at bounding box center [604, 355] width 538 height 582
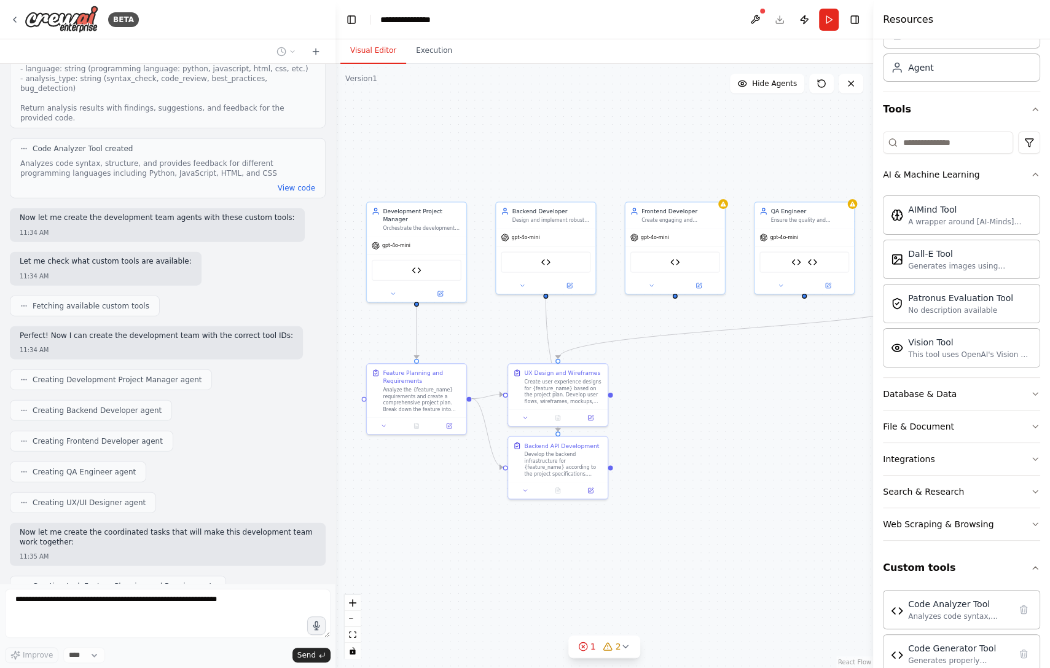
scroll to position [2163, 0]
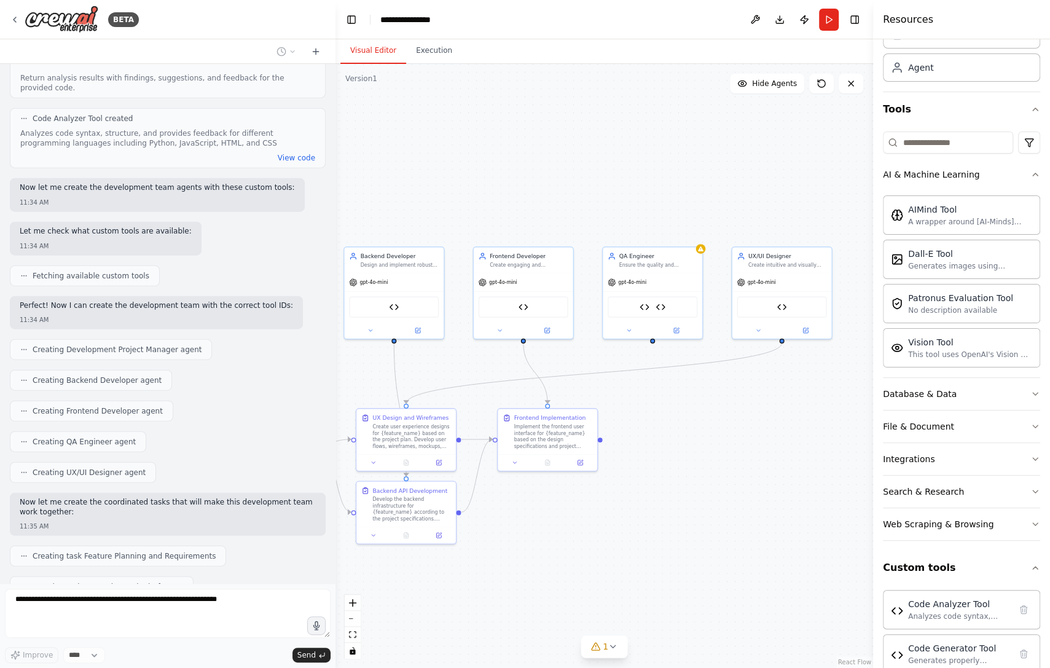
drag, startPoint x: 713, startPoint y: 506, endPoint x: 561, endPoint y: 551, distance: 158.2
click at [561, 551] on div ".deletable-edge-delete-btn { width: 20px; height: 20px; border: 0px solid #ffff…" at bounding box center [604, 366] width 538 height 604
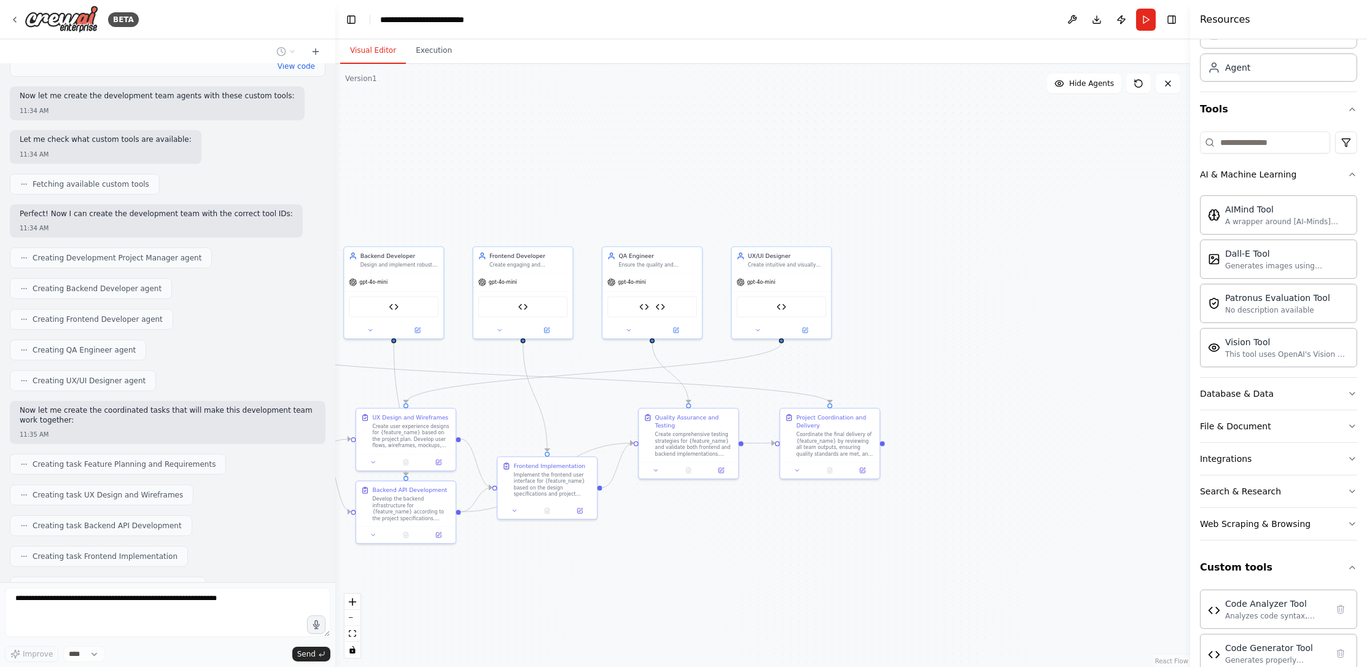
scroll to position [2285, 0]
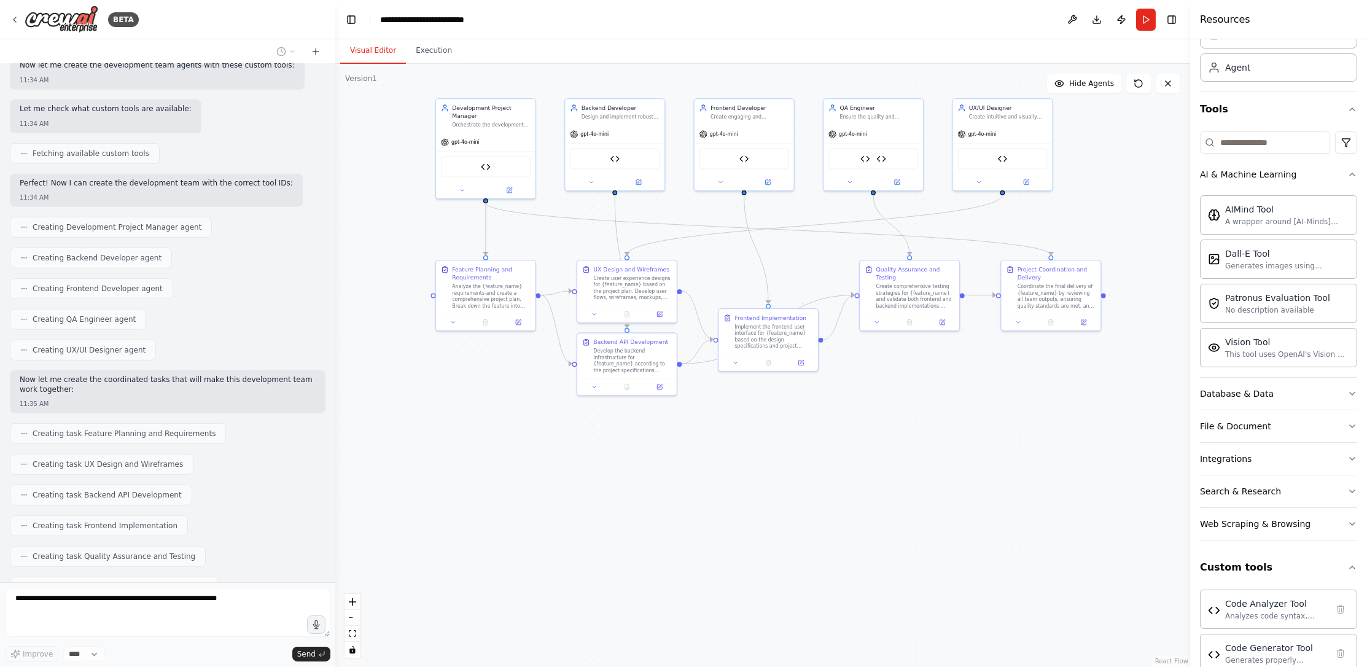
drag, startPoint x: 726, startPoint y: 579, endPoint x: 899, endPoint y: 446, distance: 218.7
click at [899, 445] on div ".deletable-edge-delete-btn { width: 20px; height: 20px; border: 0px solid #ffff…" at bounding box center [762, 365] width 855 height 603
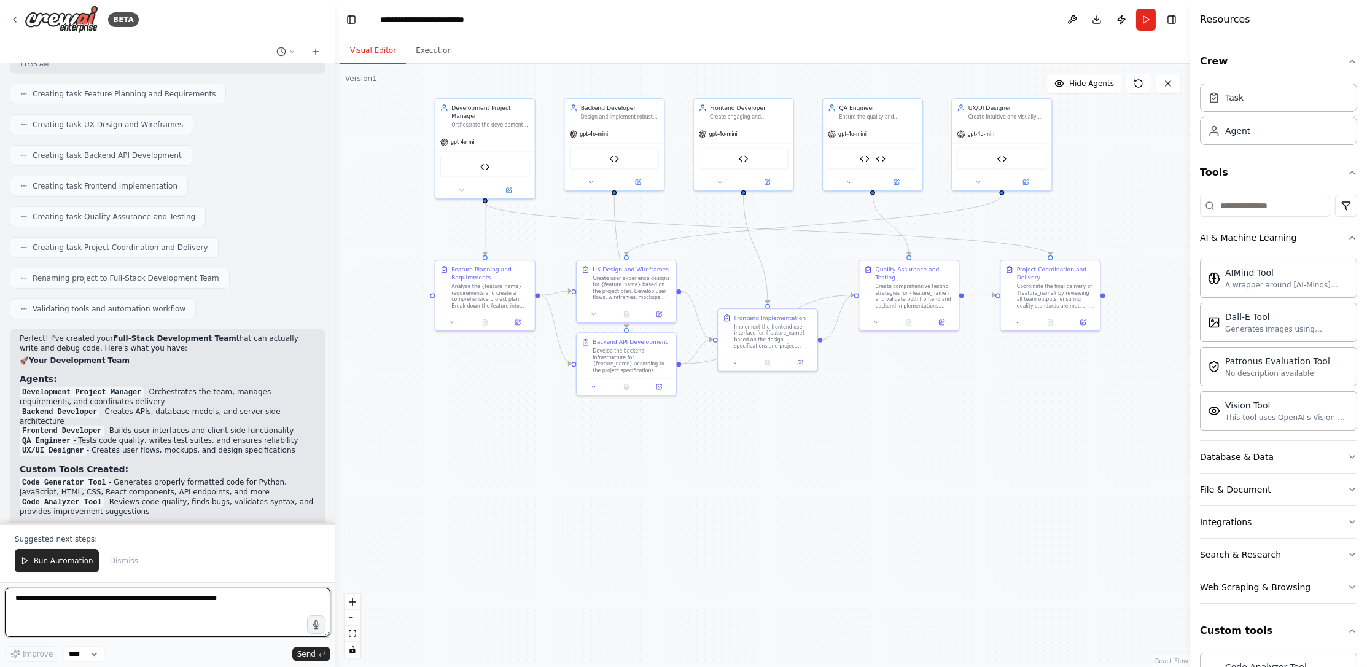
scroll to position [2752, 0]
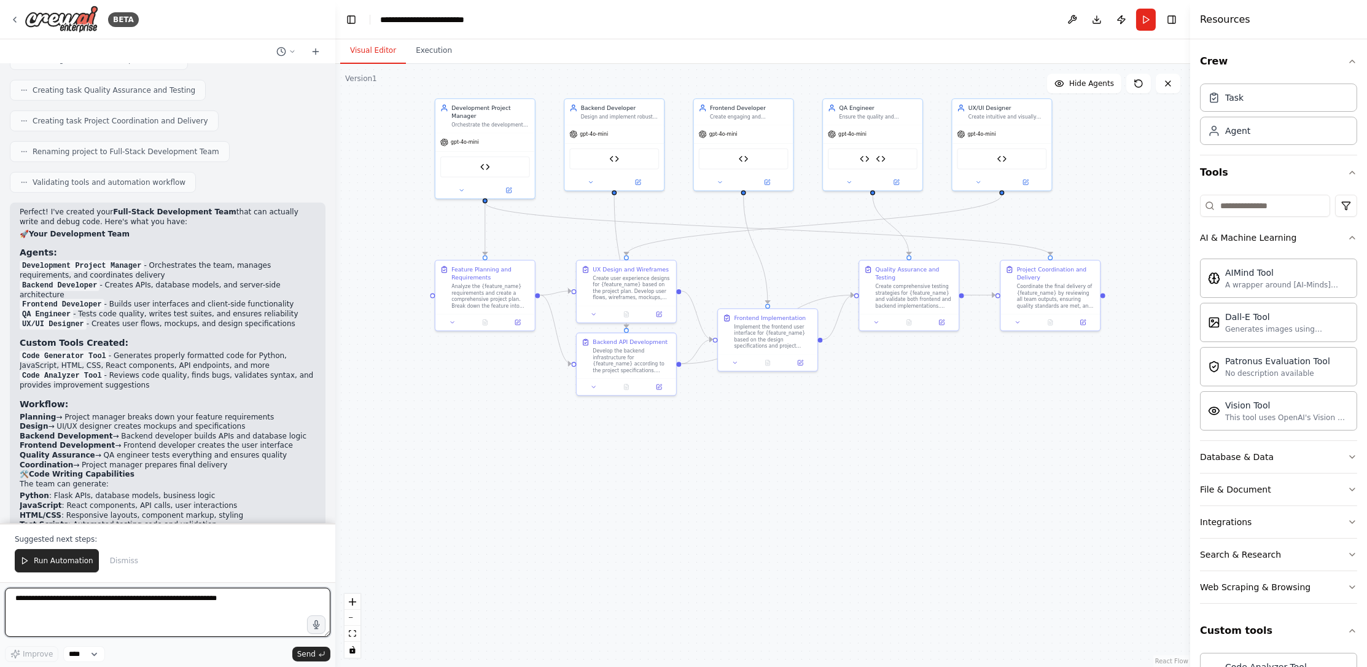
click at [150, 597] on textarea at bounding box center [168, 612] width 326 height 49
click at [65, 561] on span "Run Automation" at bounding box center [64, 561] width 60 height 10
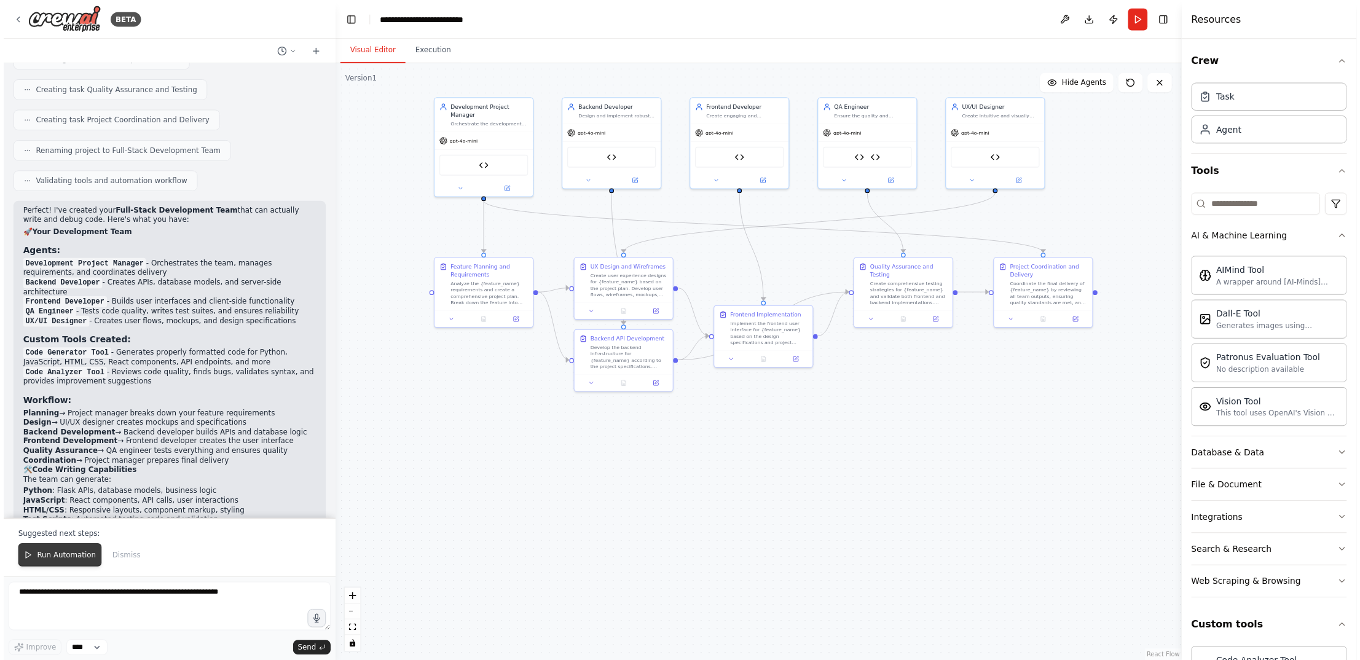
scroll to position [2693, 0]
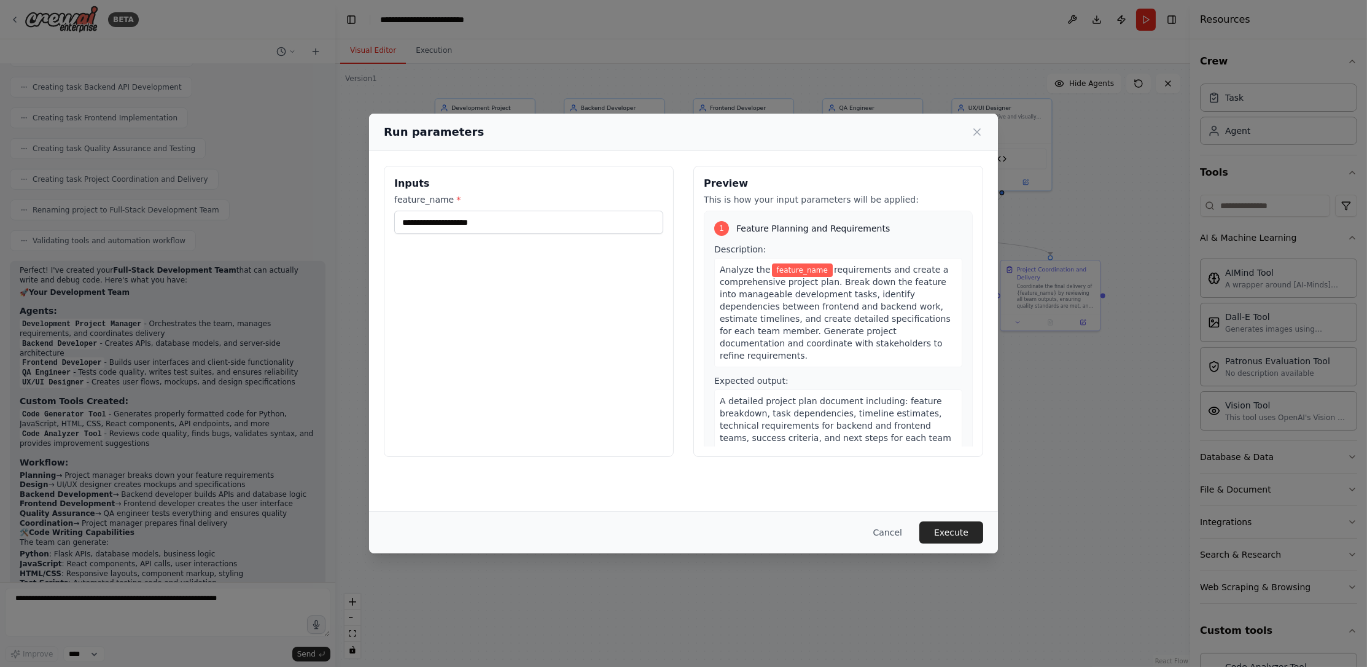
click at [106, 610] on div "Run parameters Inputs feature_name * Preview This is how your input parameters …" at bounding box center [683, 333] width 1367 height 667
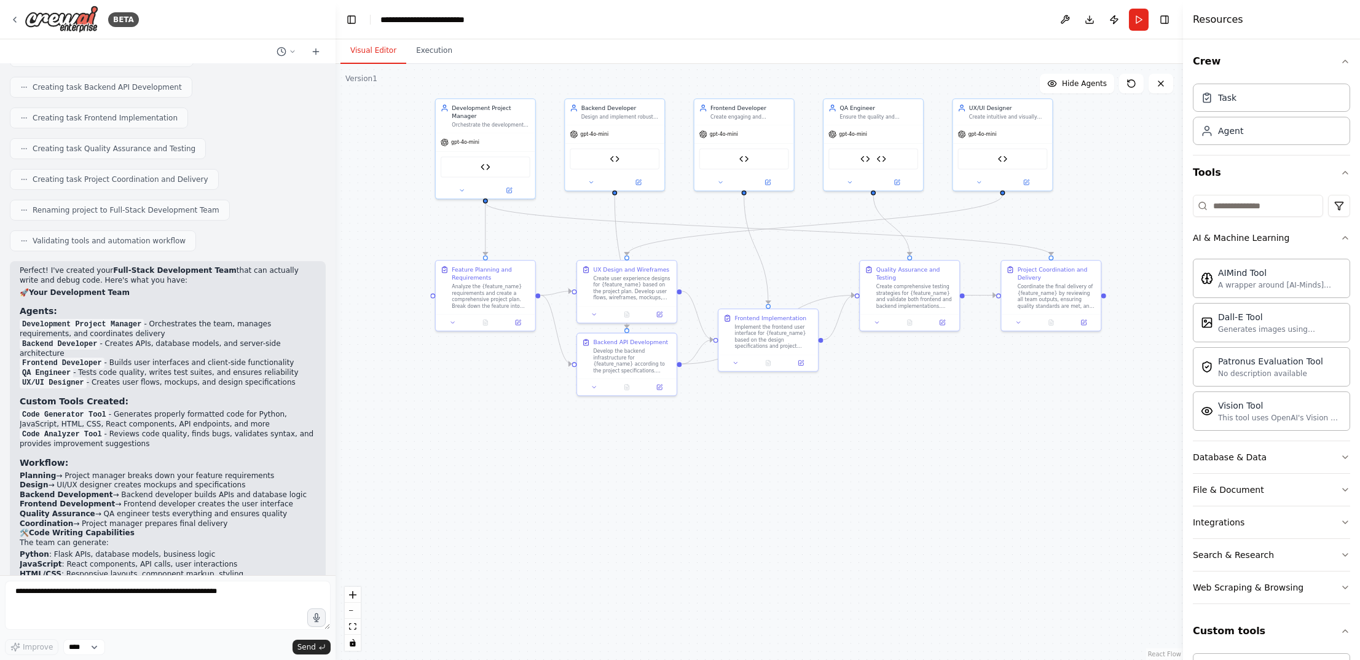
scroll to position [2701, 0]
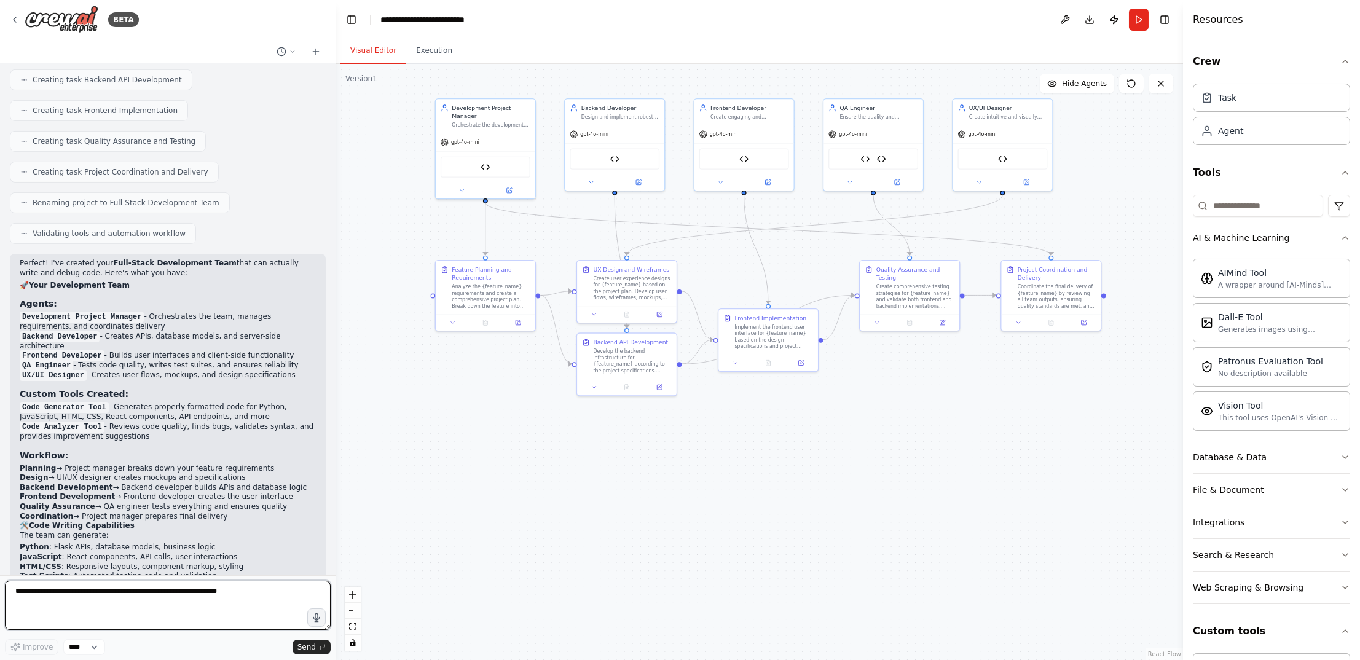
click at [218, 609] on textarea at bounding box center [168, 605] width 326 height 49
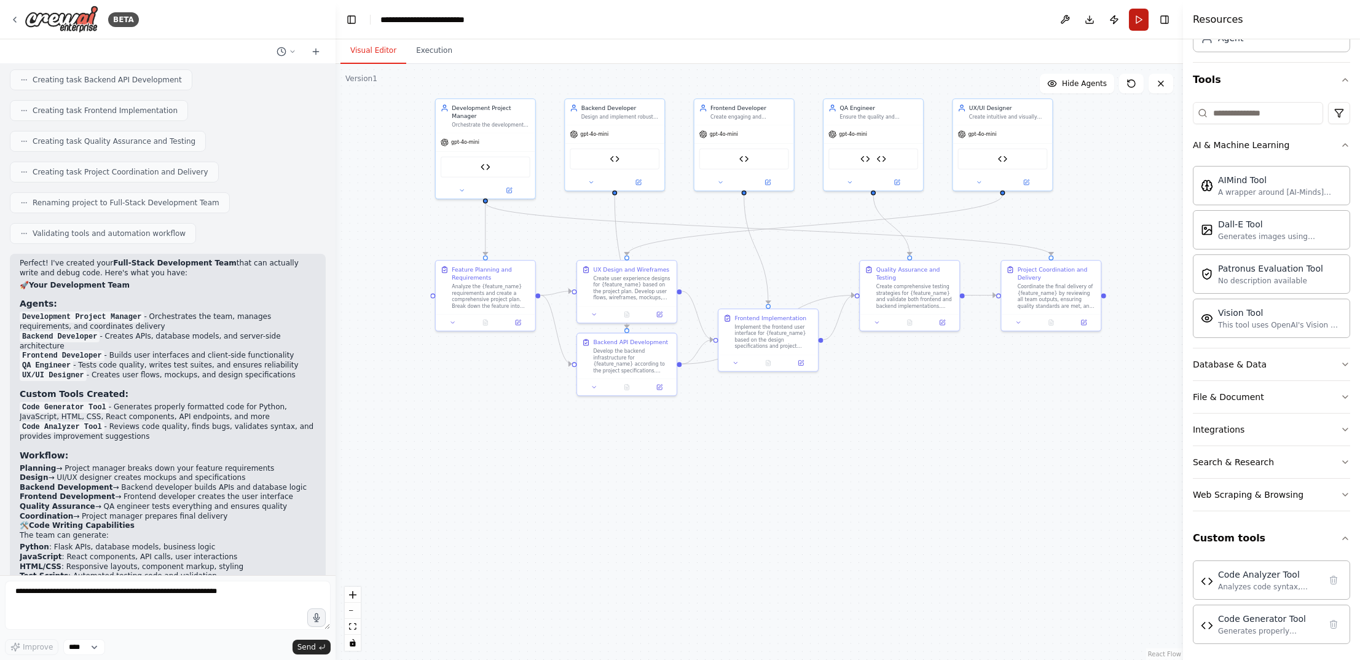
click at [1136, 20] on button "Run" at bounding box center [1139, 20] width 20 height 22
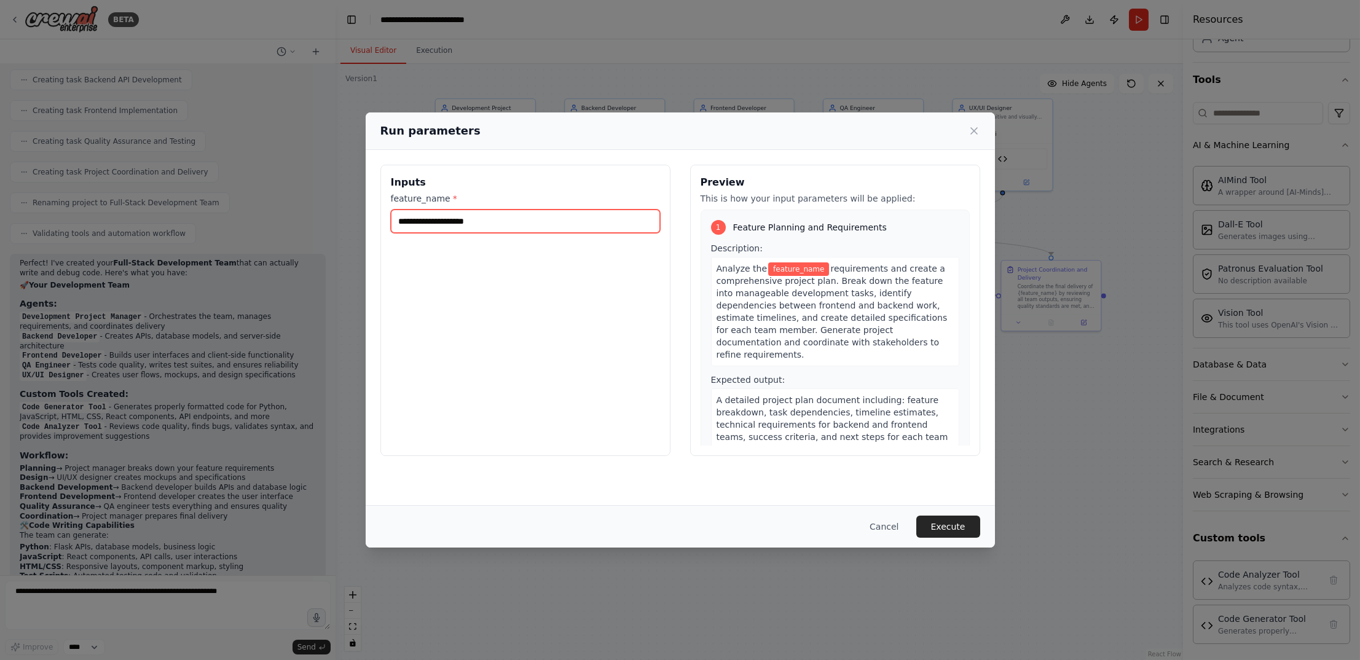
click at [484, 224] on input "feature_name *" at bounding box center [525, 220] width 269 height 23
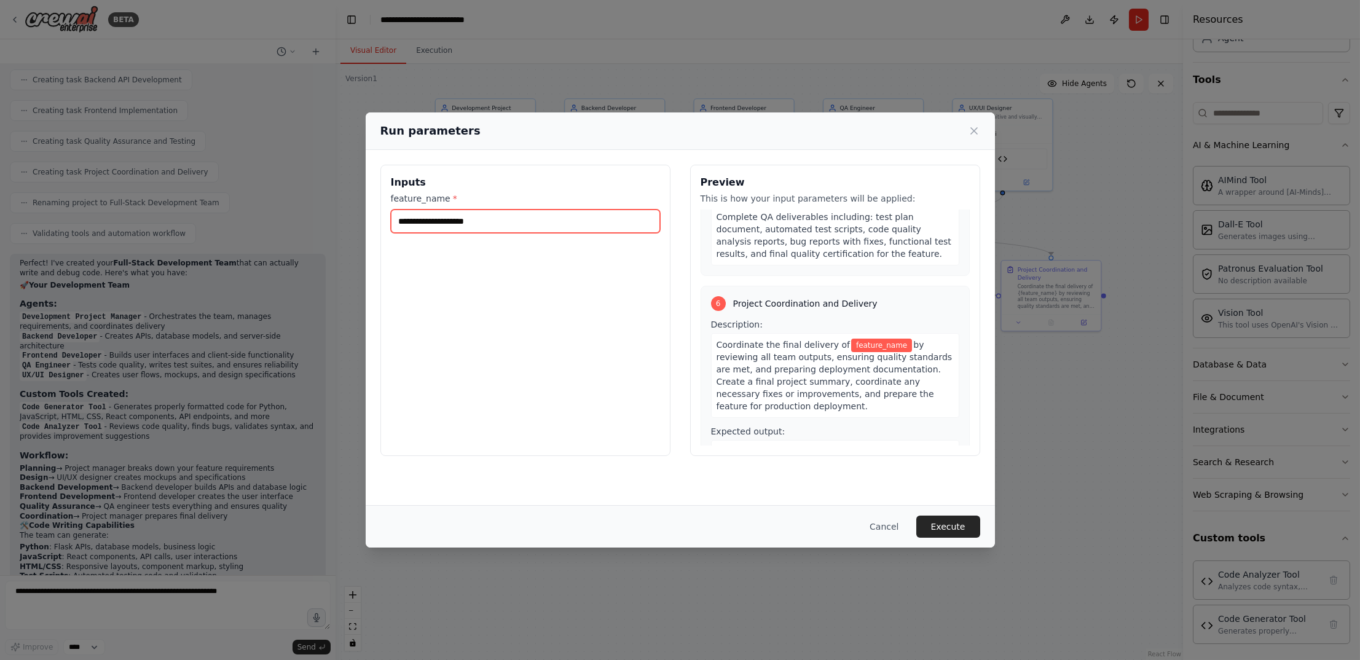
scroll to position [1202, 0]
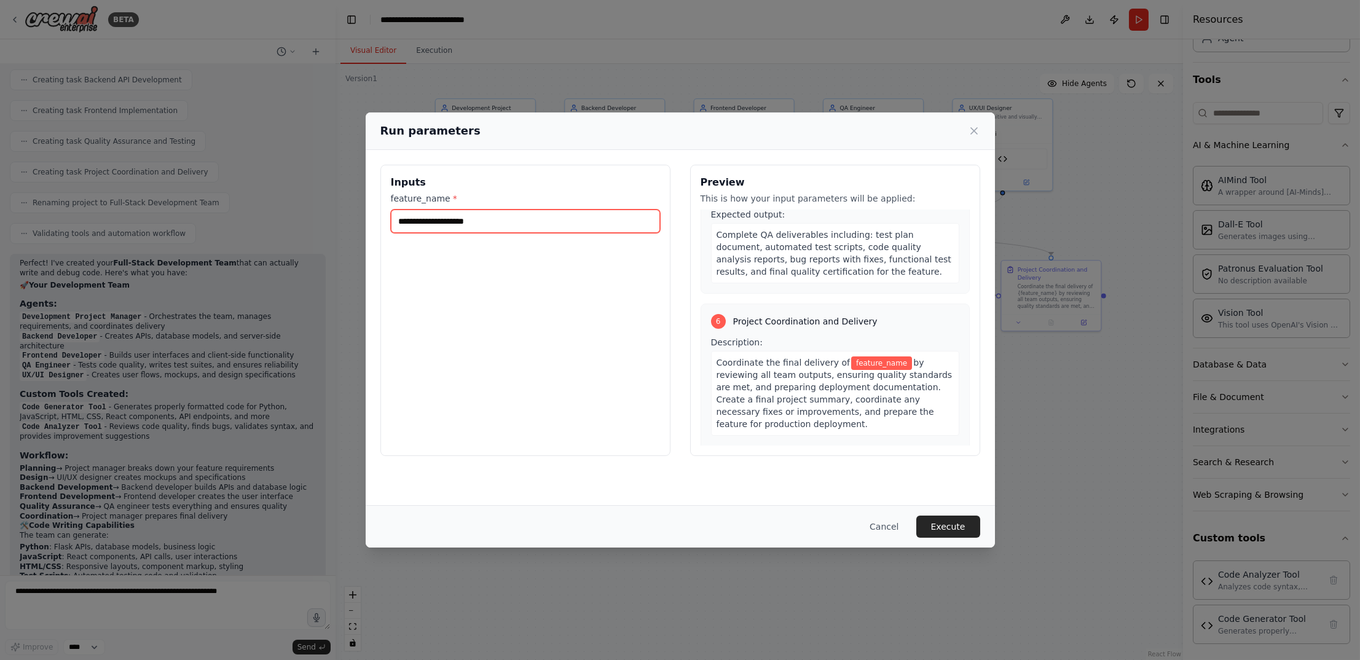
click at [458, 225] on input "feature_name *" at bounding box center [525, 220] width 269 height 23
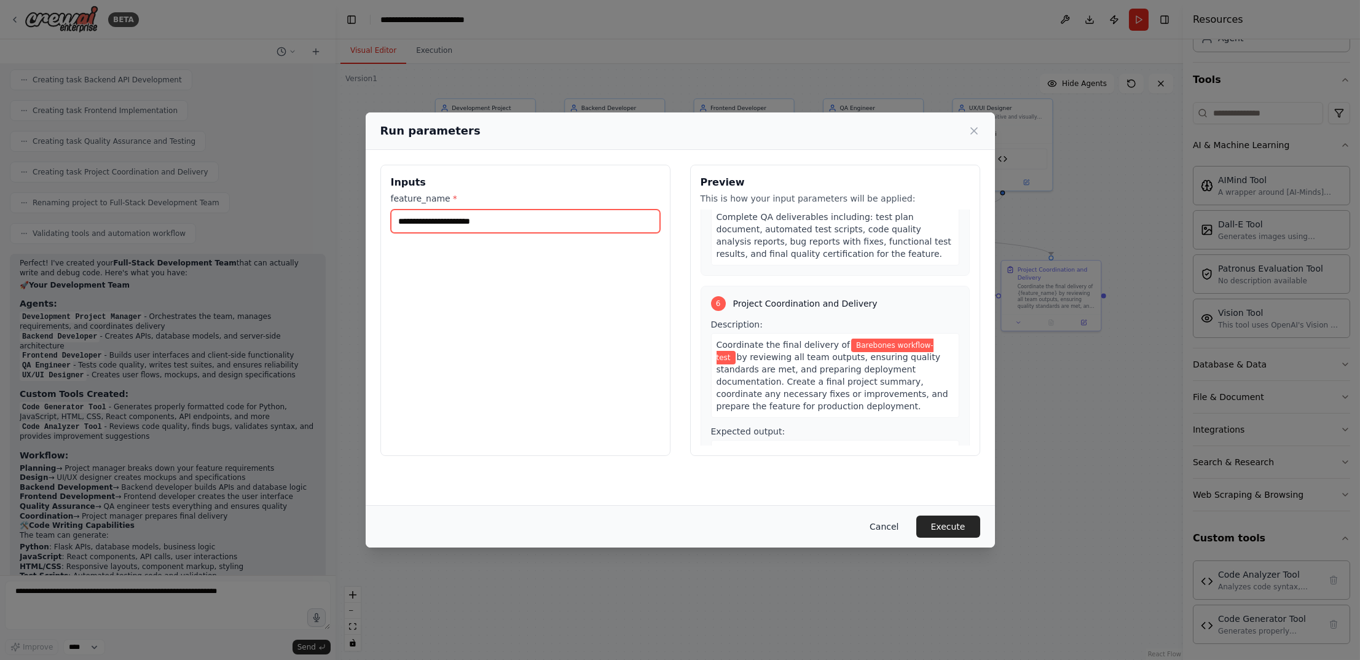
type input "**********"
click at [888, 526] on button "Cancel" at bounding box center [883, 526] width 49 height 22
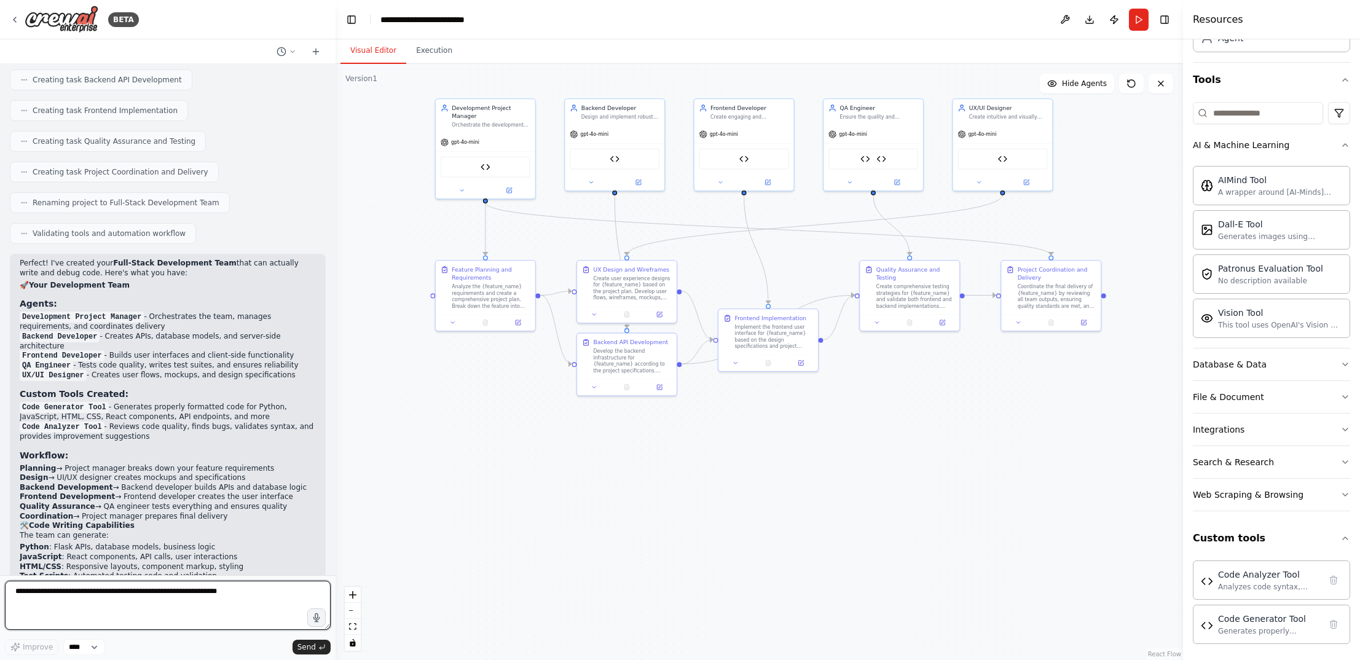
click at [191, 600] on textarea at bounding box center [168, 605] width 326 height 49
type textarea "**********"
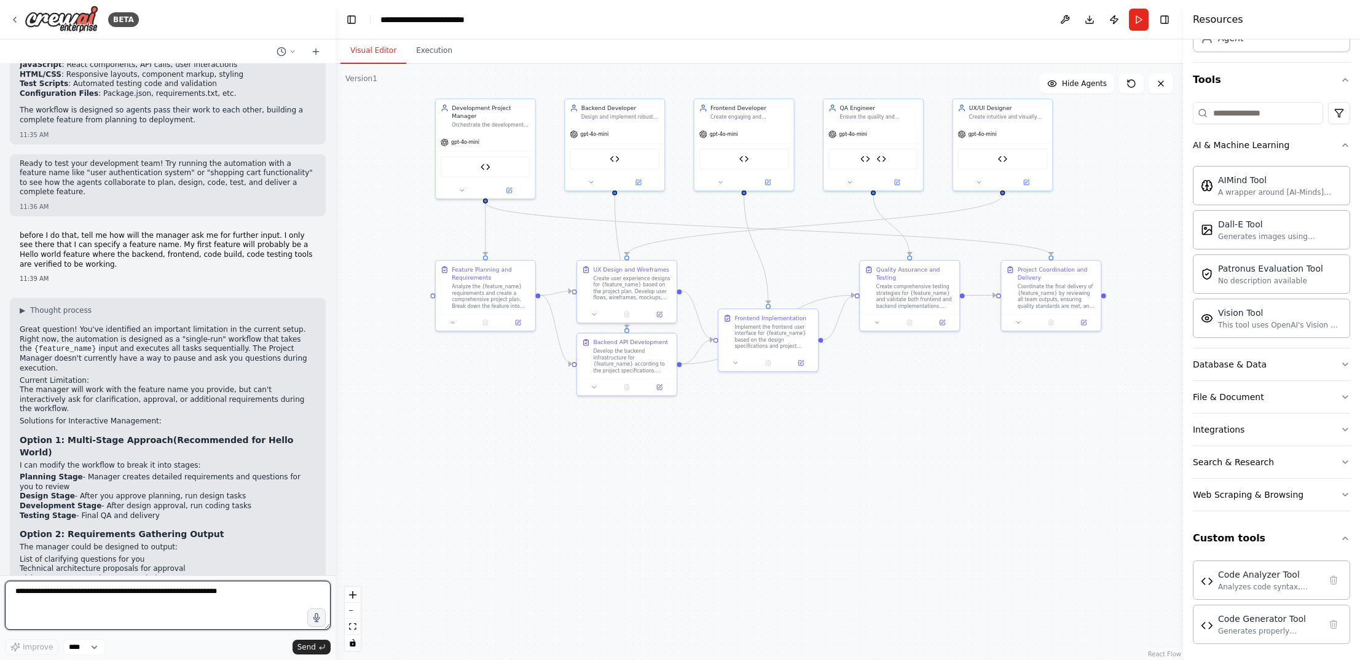
scroll to position [3214, 0]
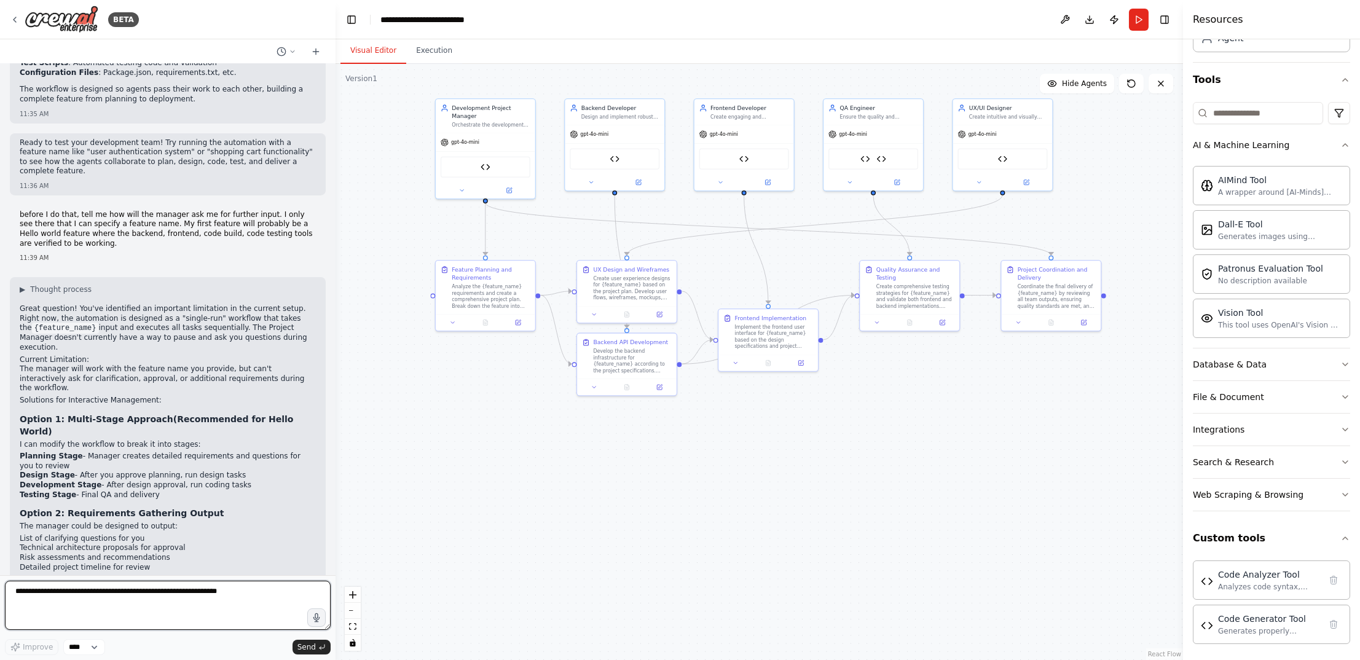
click at [217, 608] on textarea at bounding box center [168, 605] width 326 height 49
type textarea "**********"
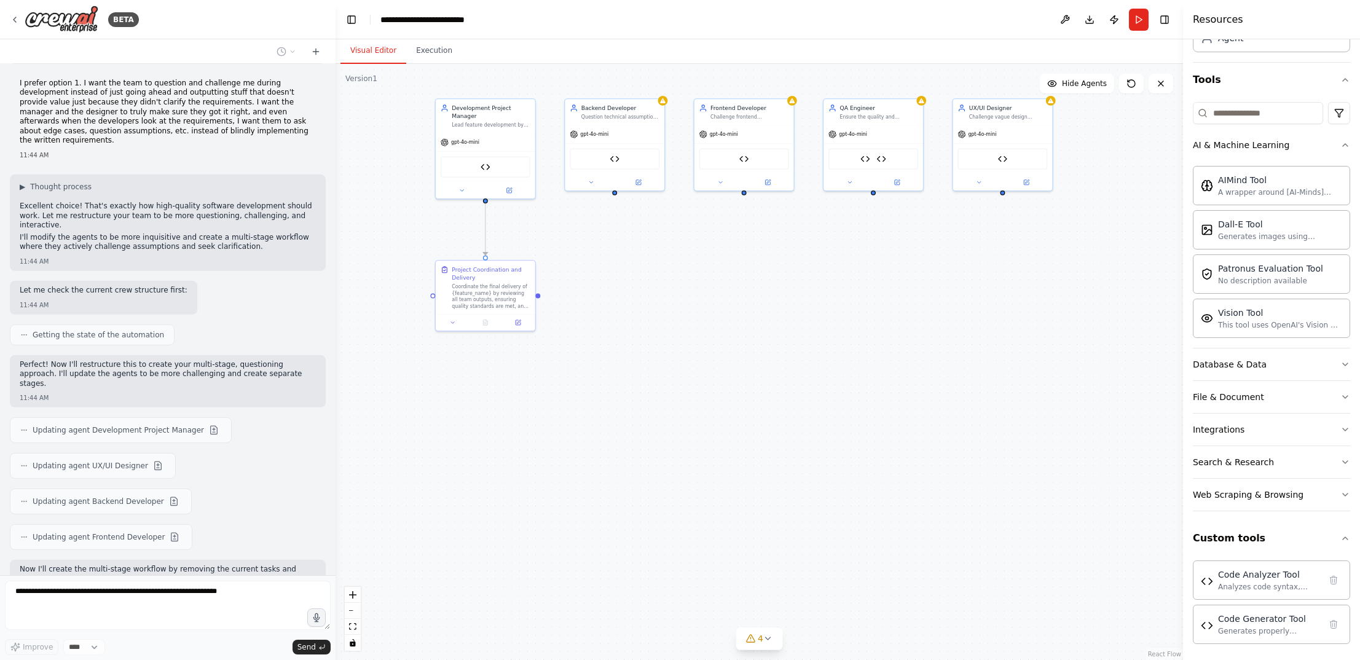
scroll to position [3937, 0]
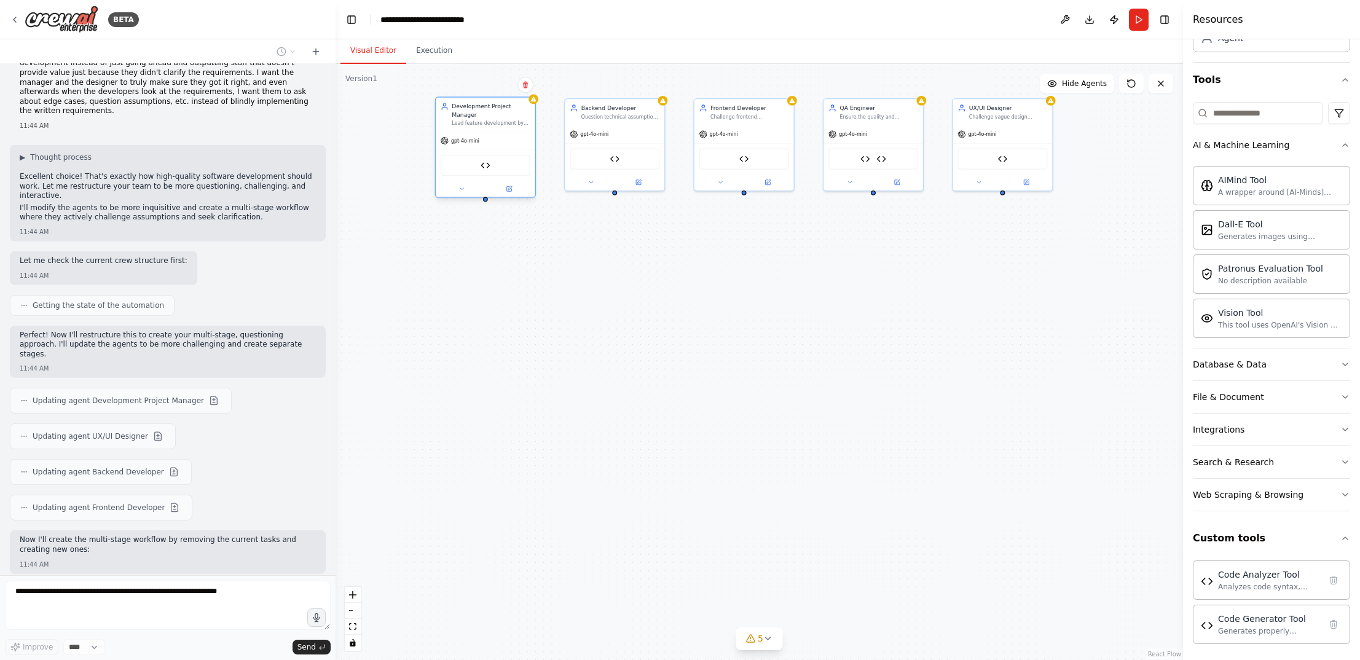
click at [490, 128] on div "Development Project Manager Lead feature development by asking probing question…" at bounding box center [486, 115] width 100 height 34
click at [491, 124] on div "Lead feature development by asking probing questions, challenging assumptions, …" at bounding box center [491, 123] width 79 height 7
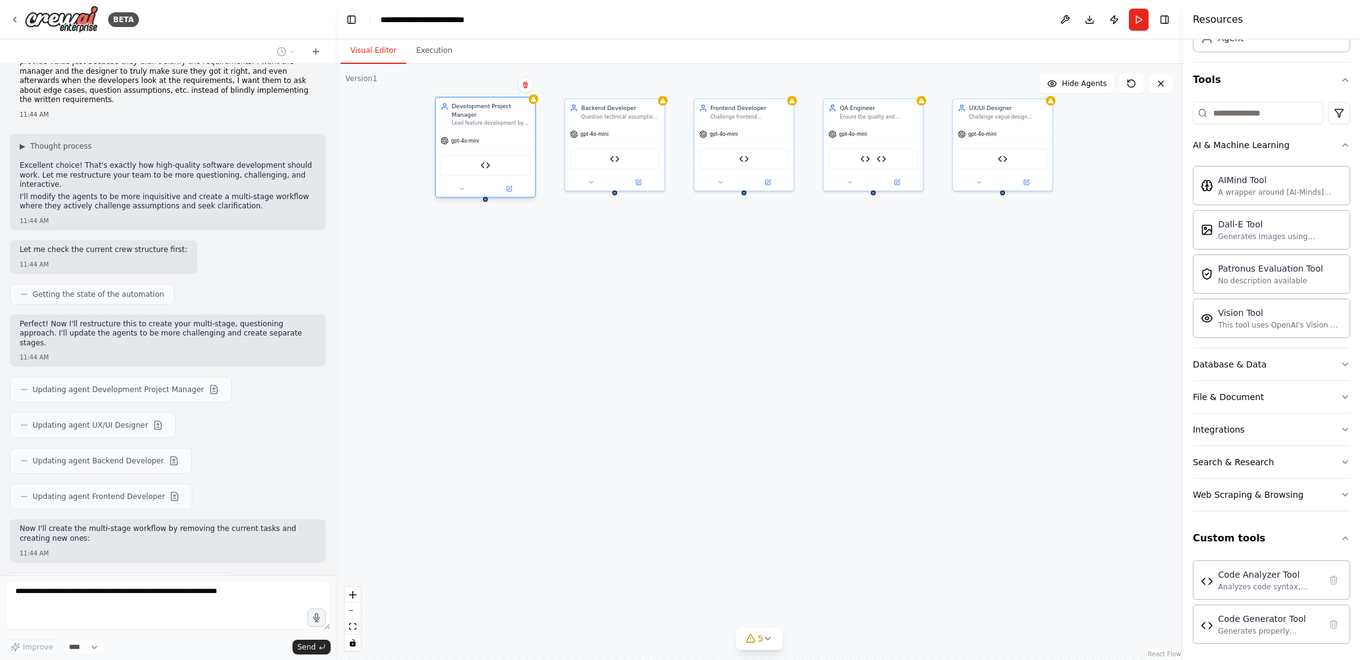
scroll to position [4010, 0]
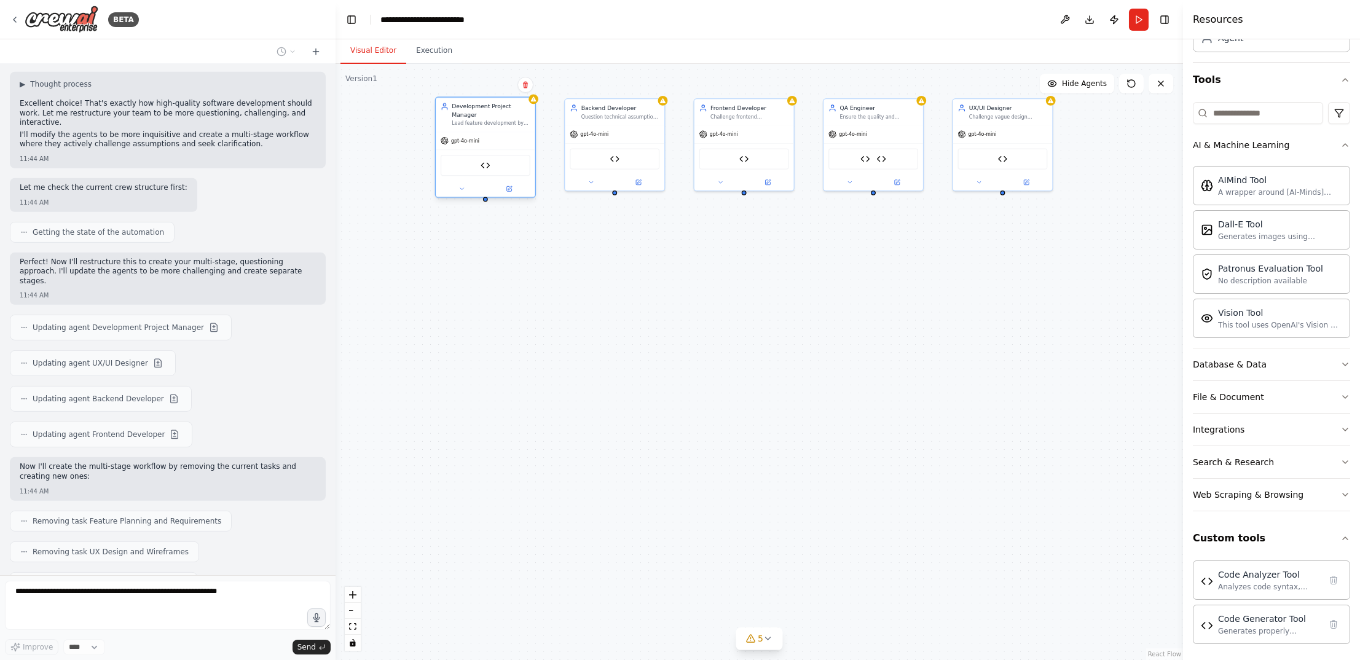
click at [491, 124] on div "Lead feature development by asking probing questions, challenging assumptions, …" at bounding box center [491, 123] width 79 height 7
click at [508, 182] on div at bounding box center [486, 189] width 100 height 16
click at [509, 186] on icon at bounding box center [508, 188] width 5 height 5
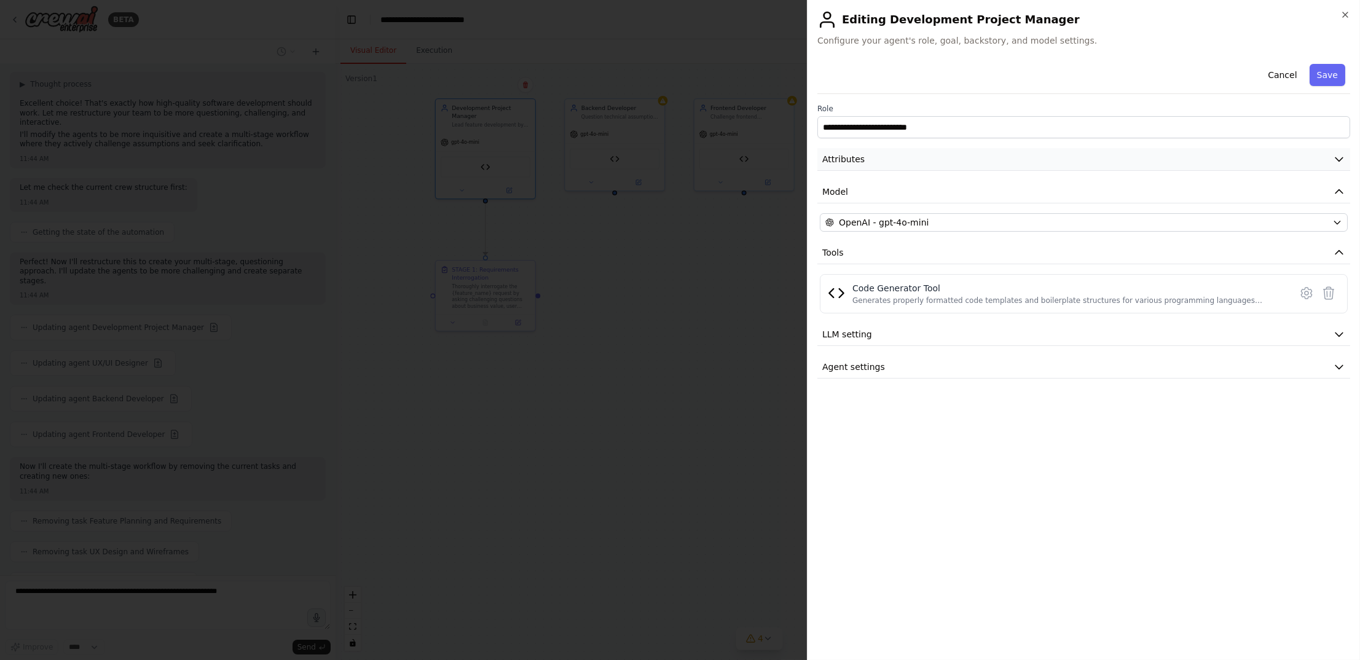
scroll to position [4040, 0]
click at [954, 339] on button "LLM setting" at bounding box center [1083, 334] width 533 height 23
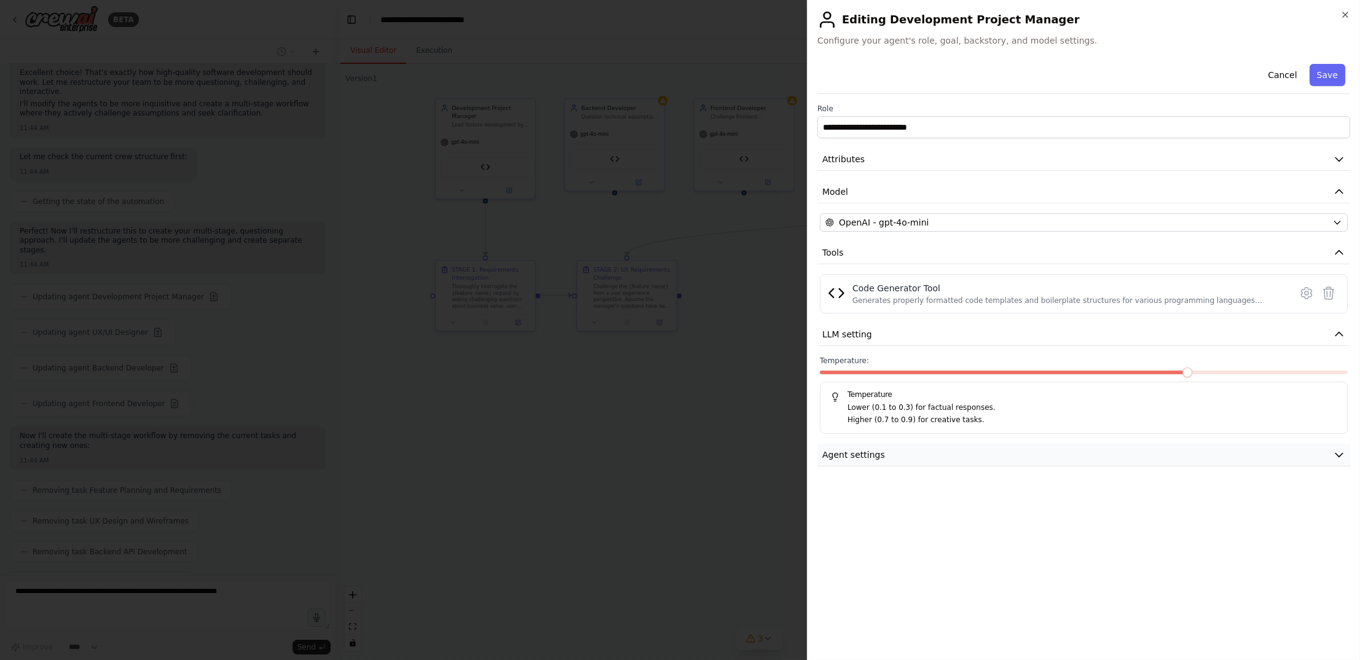
click at [963, 450] on button "Agent settings" at bounding box center [1083, 455] width 533 height 23
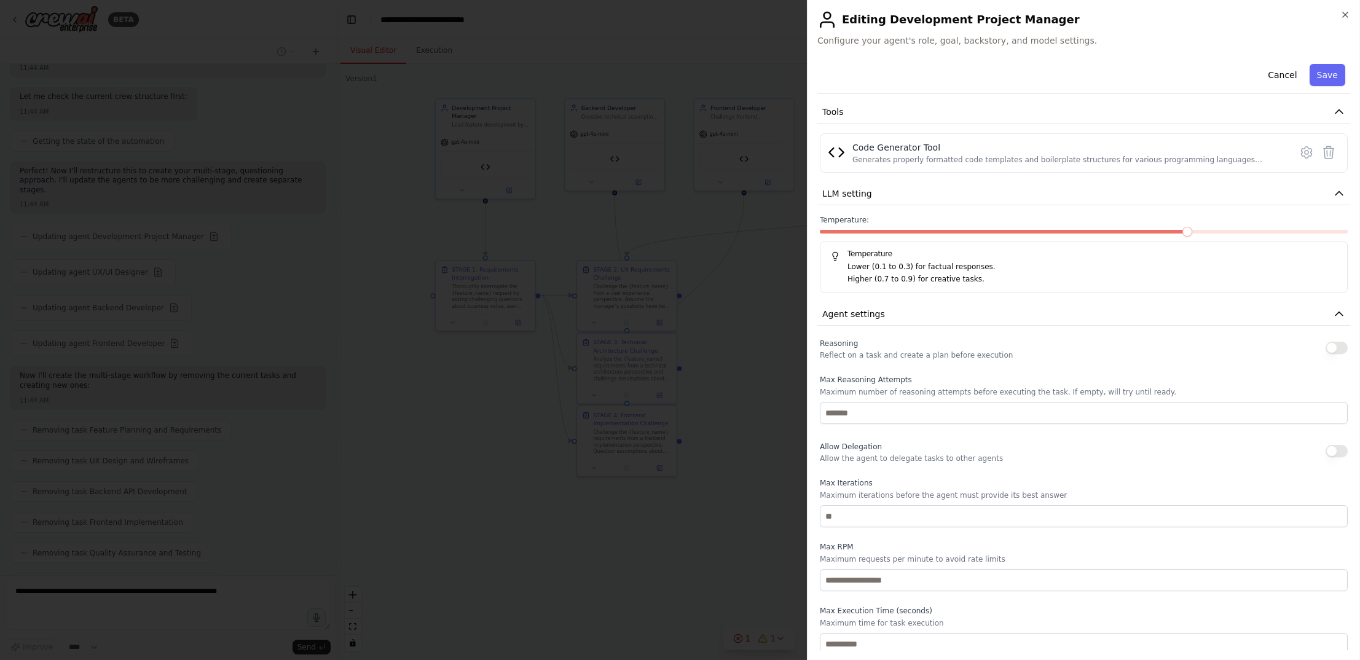
scroll to position [4131, 0]
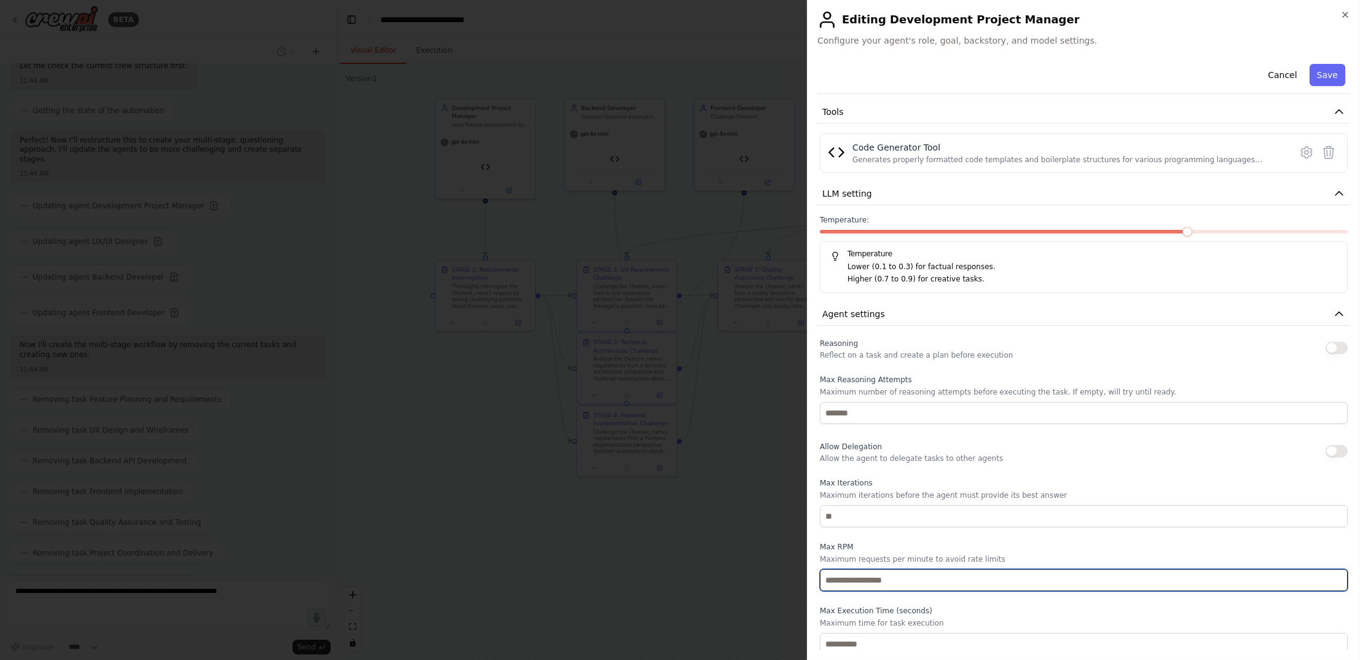
click at [1071, 581] on input "number" at bounding box center [1084, 580] width 528 height 22
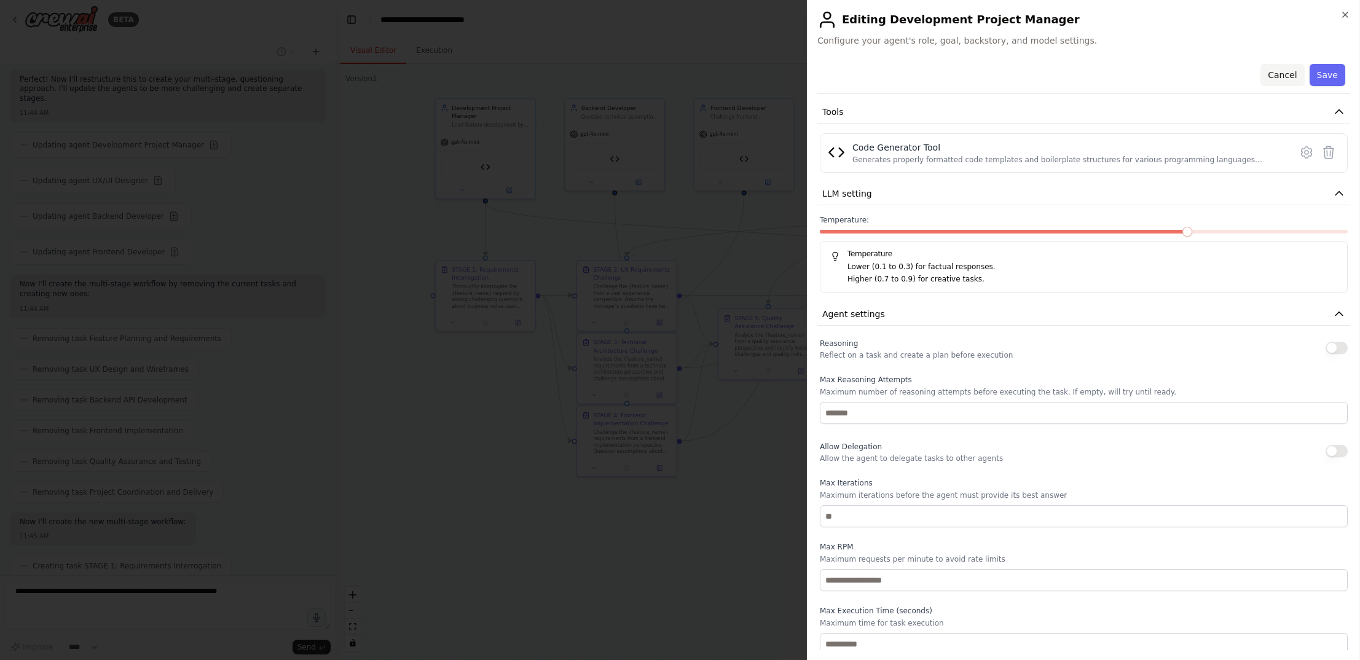
click at [1207, 80] on button "Cancel" at bounding box center [1282, 75] width 44 height 22
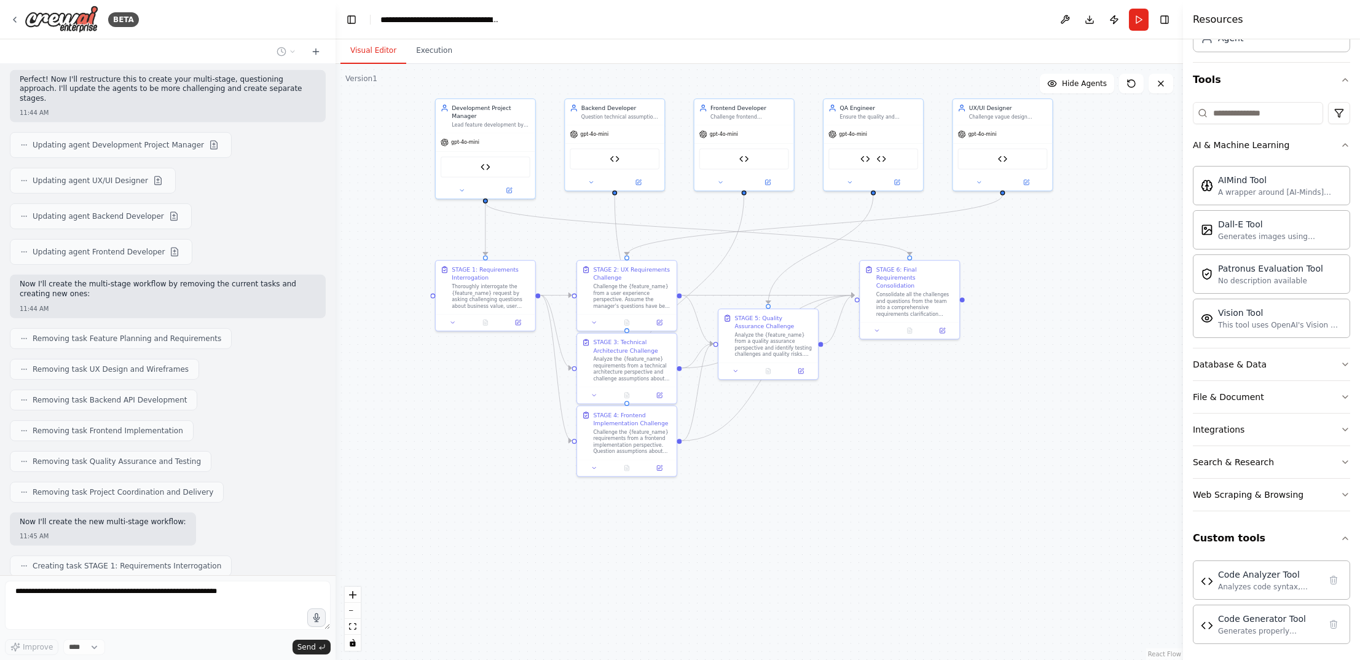
scroll to position [4232, 0]
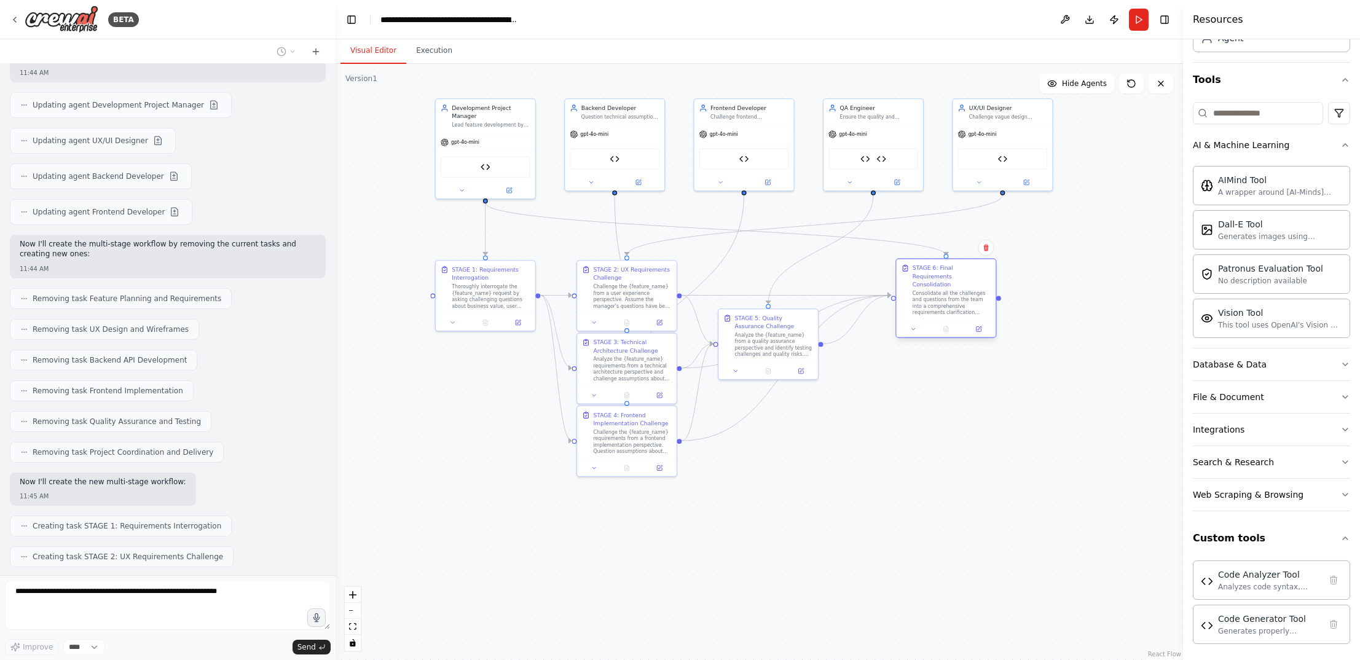
drag, startPoint x: 950, startPoint y: 281, endPoint x: 970, endPoint y: 283, distance: 20.4
click at [970, 290] on div "Consolidate all the challenges and questions from the team into a comprehensive…" at bounding box center [951, 303] width 79 height 26
drag, startPoint x: 799, startPoint y: 418, endPoint x: 799, endPoint y: 279, distance: 138.8
click at [799, 279] on div "STAGE 5: Quality Assurance Challenge" at bounding box center [798, 272] width 79 height 16
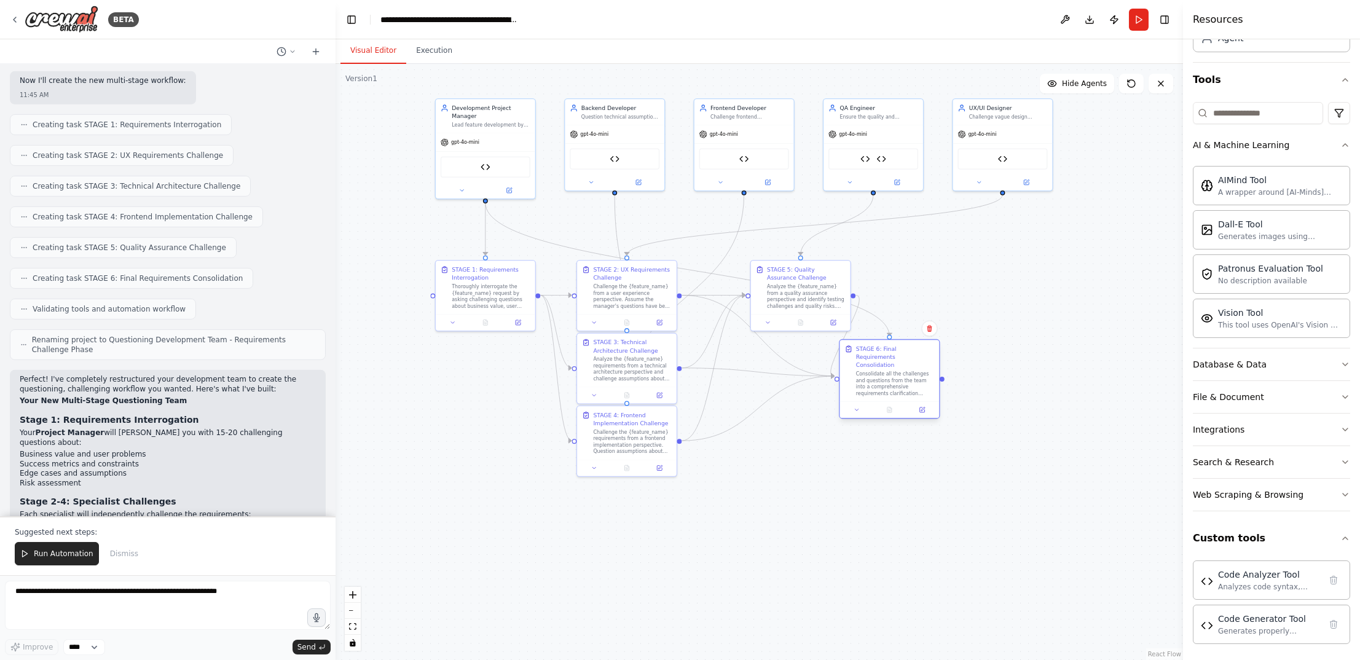
scroll to position [4642, 0]
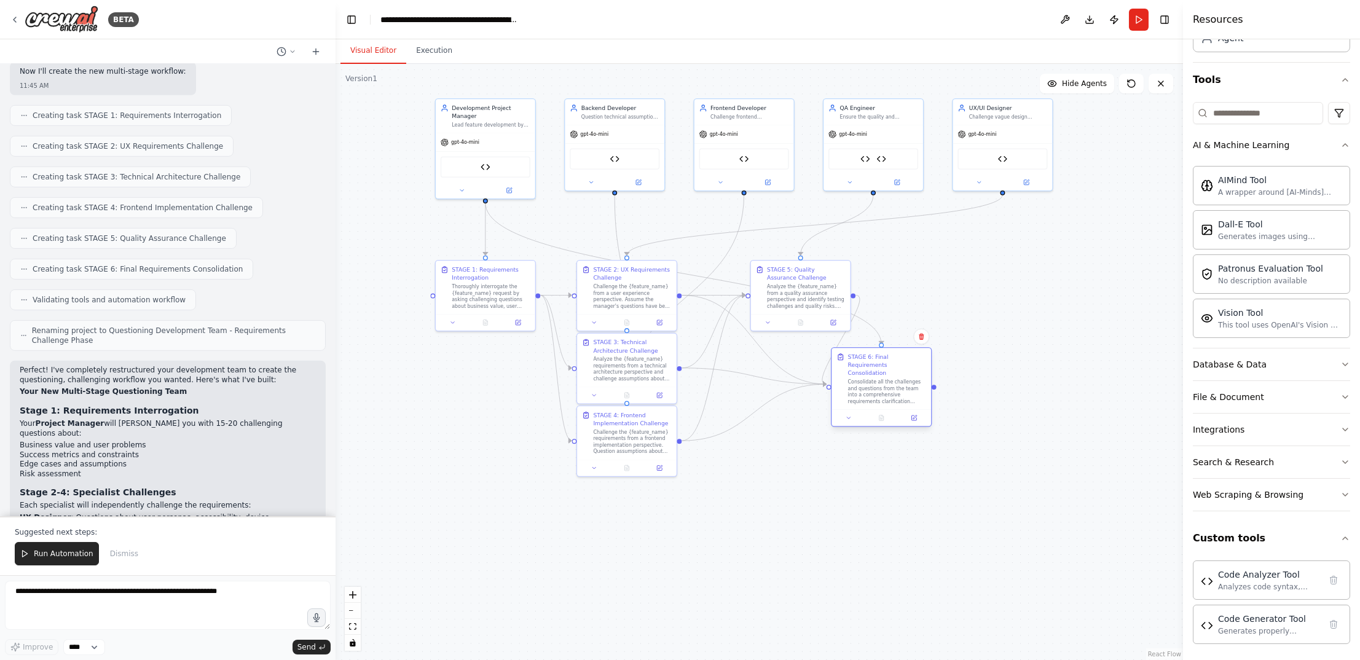
drag, startPoint x: 969, startPoint y: 291, endPoint x: 901, endPoint y: 376, distance: 109.3
click at [901, 378] on div "Consolidate all the challenges and questions from the team into a comprehensive…" at bounding box center [887, 391] width 79 height 26
drag, startPoint x: 786, startPoint y: 275, endPoint x: 917, endPoint y: 264, distance: 132.0
click at [917, 264] on div "STAGE 5: Quality Assurance Challenge Analyze the {feature_name} from a quality …" at bounding box center [935, 270] width 79 height 44
drag, startPoint x: 876, startPoint y: 385, endPoint x: 1048, endPoint y: 397, distance: 172.4
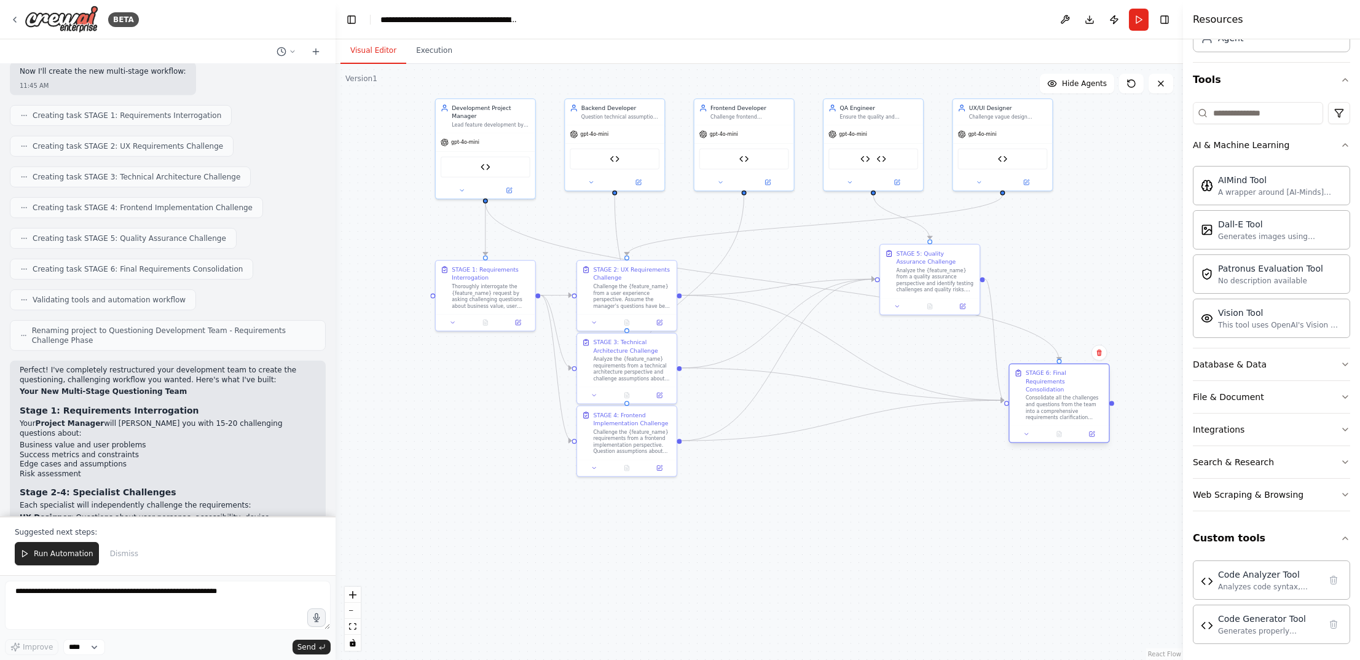
click at [1048, 397] on div "Consolidate all the challenges and questions from the team into a comprehensive…" at bounding box center [1064, 408] width 79 height 26
click at [969, 574] on div ".deletable-edge-delete-btn { width: 20px; height: 20px; border: 0px solid #ffff…" at bounding box center [758, 362] width 847 height 596
click at [66, 548] on button "Run Automation" at bounding box center [57, 553] width 84 height 23
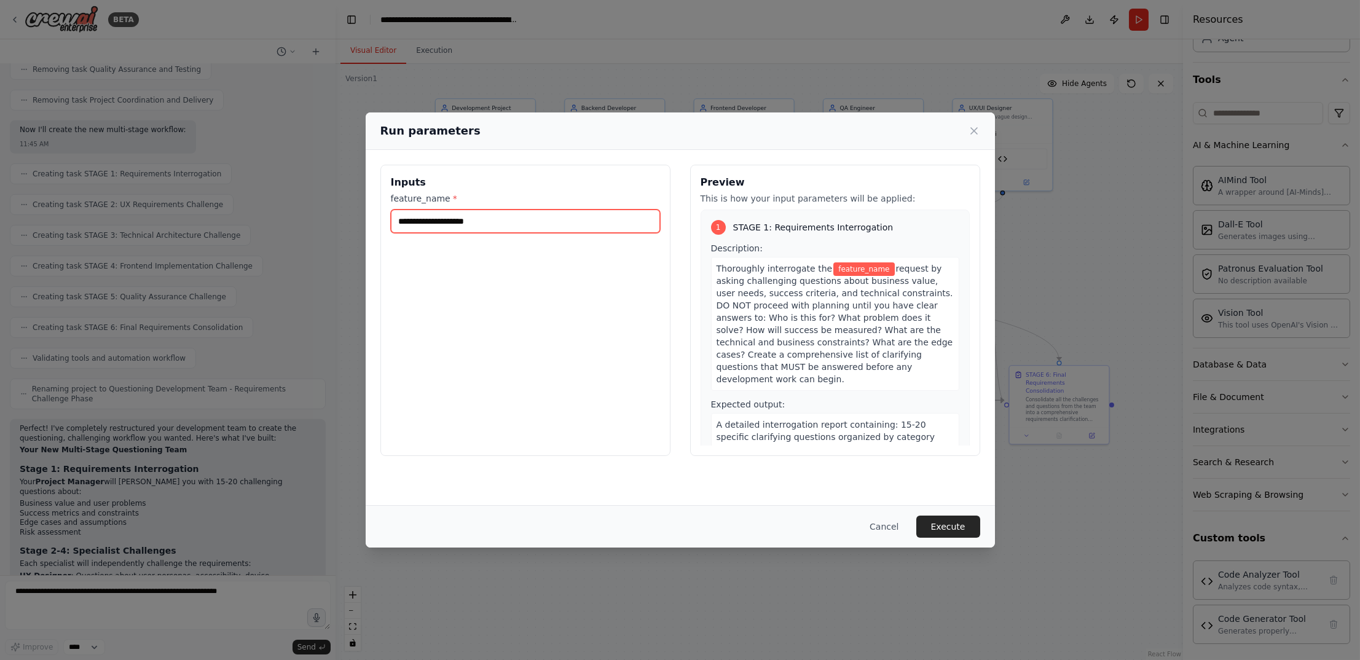
click at [478, 220] on input "feature_name *" at bounding box center [525, 220] width 269 height 23
drag, startPoint x: 451, startPoint y: 223, endPoint x: 477, endPoint y: 217, distance: 27.0
click at [451, 223] on input "**********" at bounding box center [525, 220] width 269 height 23
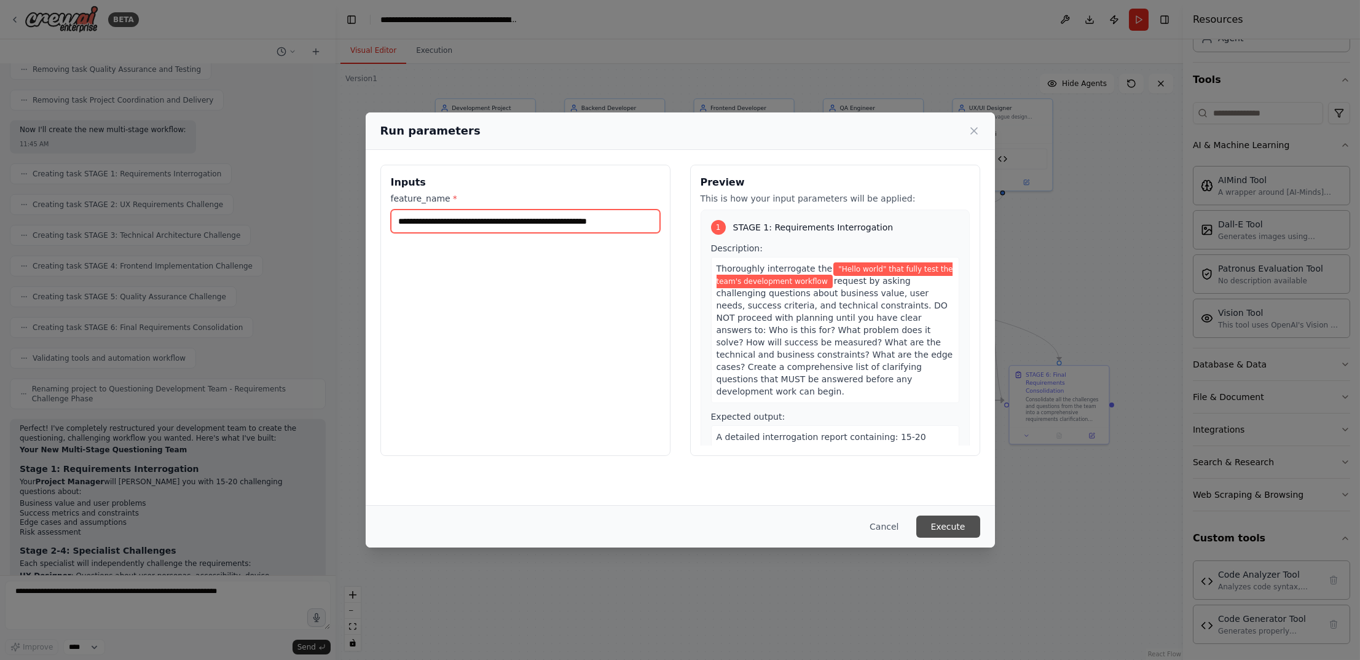
type input "**********"
click at [958, 529] on button "Execute" at bounding box center [948, 526] width 64 height 22
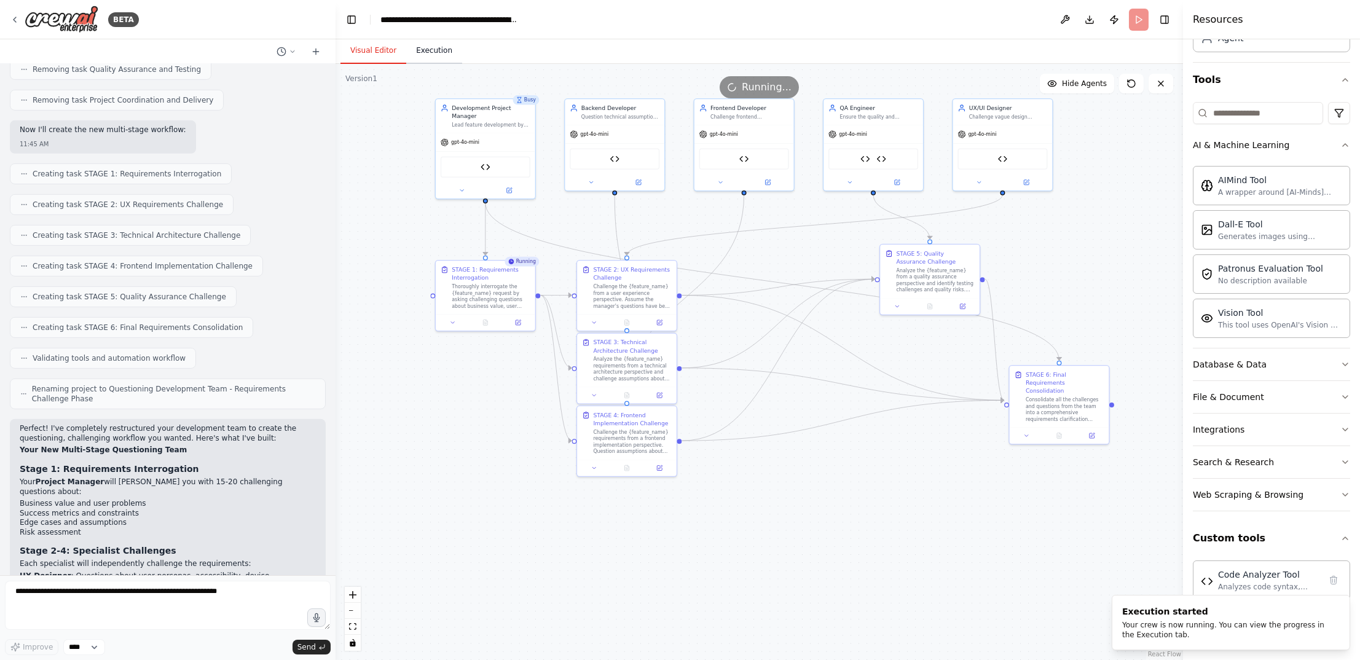
click at [434, 45] on button "Execution" at bounding box center [434, 51] width 56 height 26
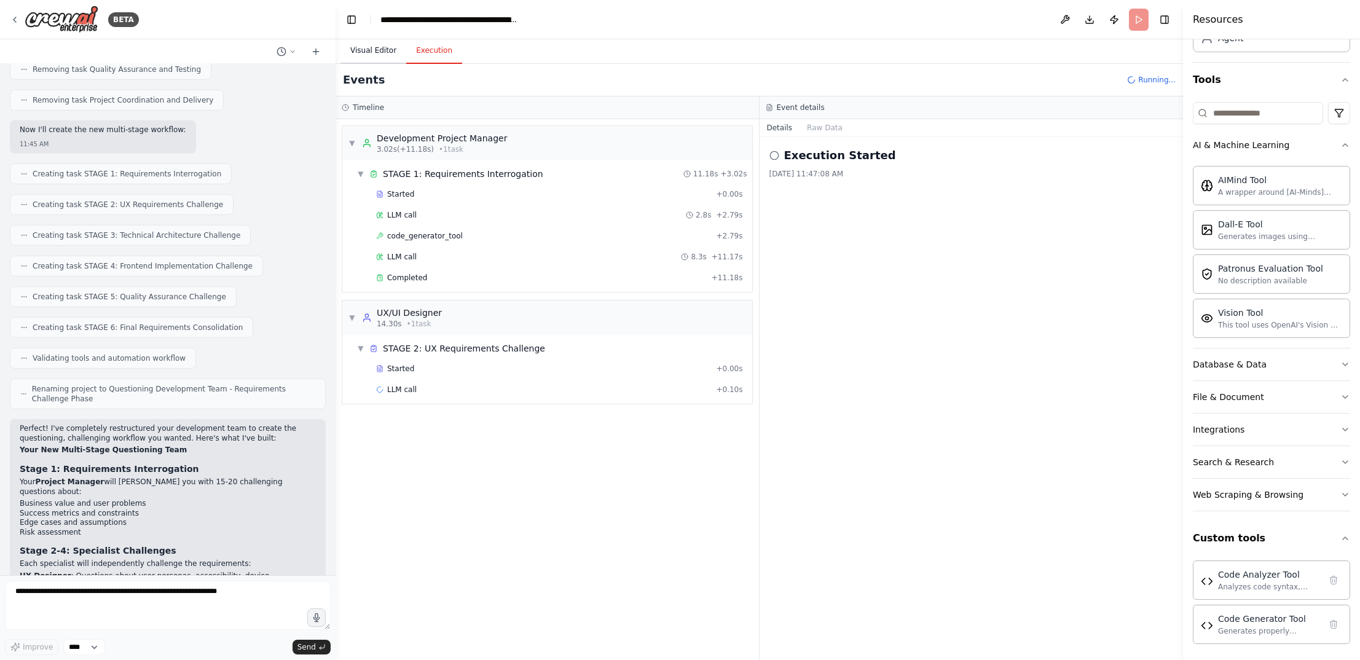
click at [384, 49] on button "Visual Editor" at bounding box center [373, 51] width 66 height 26
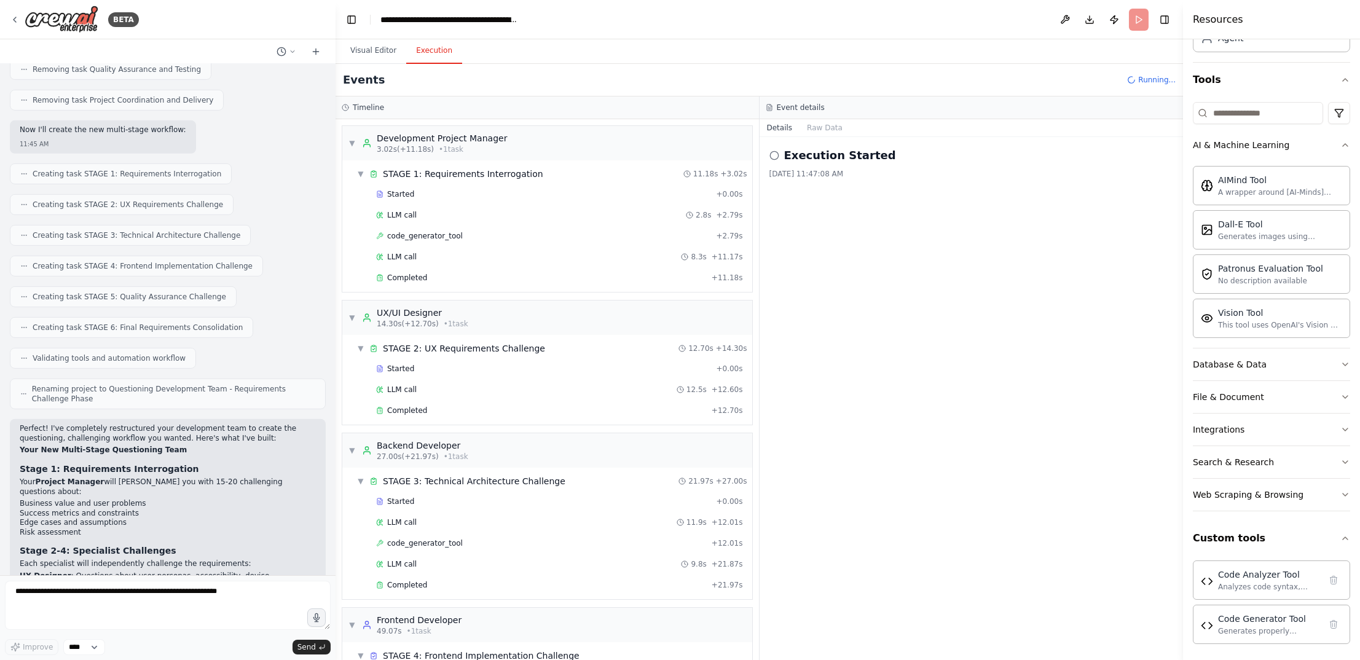
click at [437, 61] on button "Execution" at bounding box center [434, 51] width 56 height 26
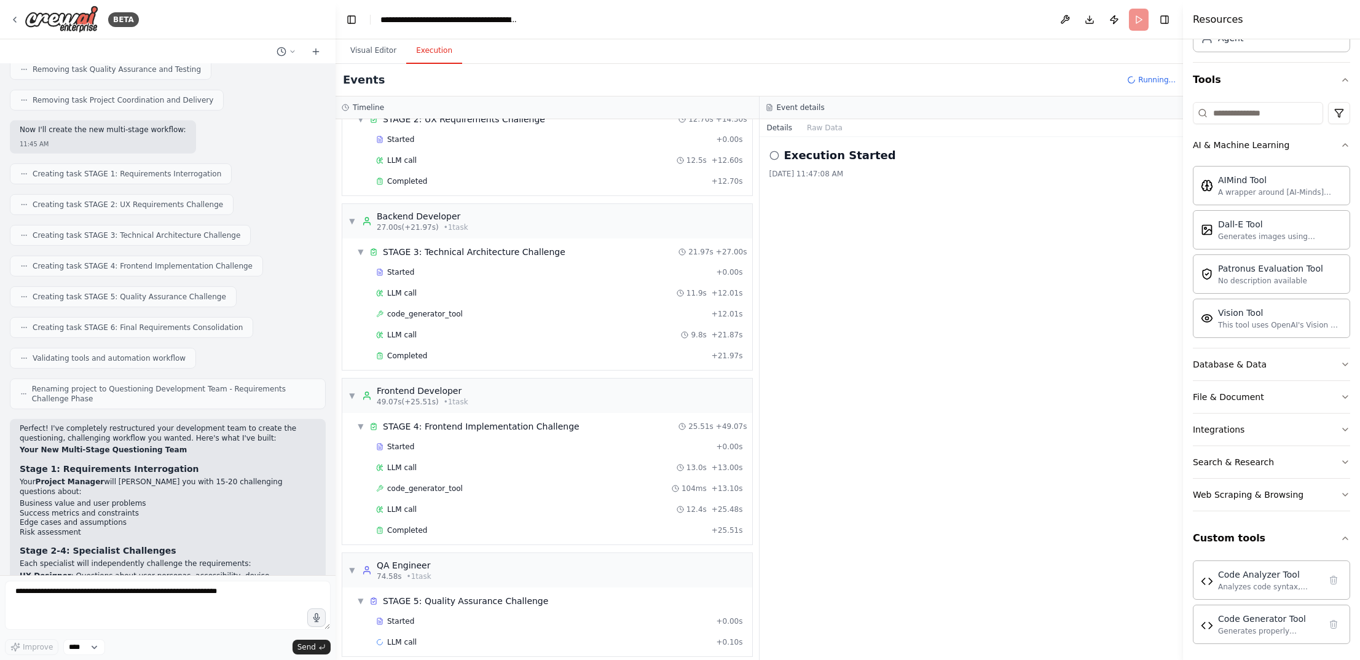
scroll to position [270, 0]
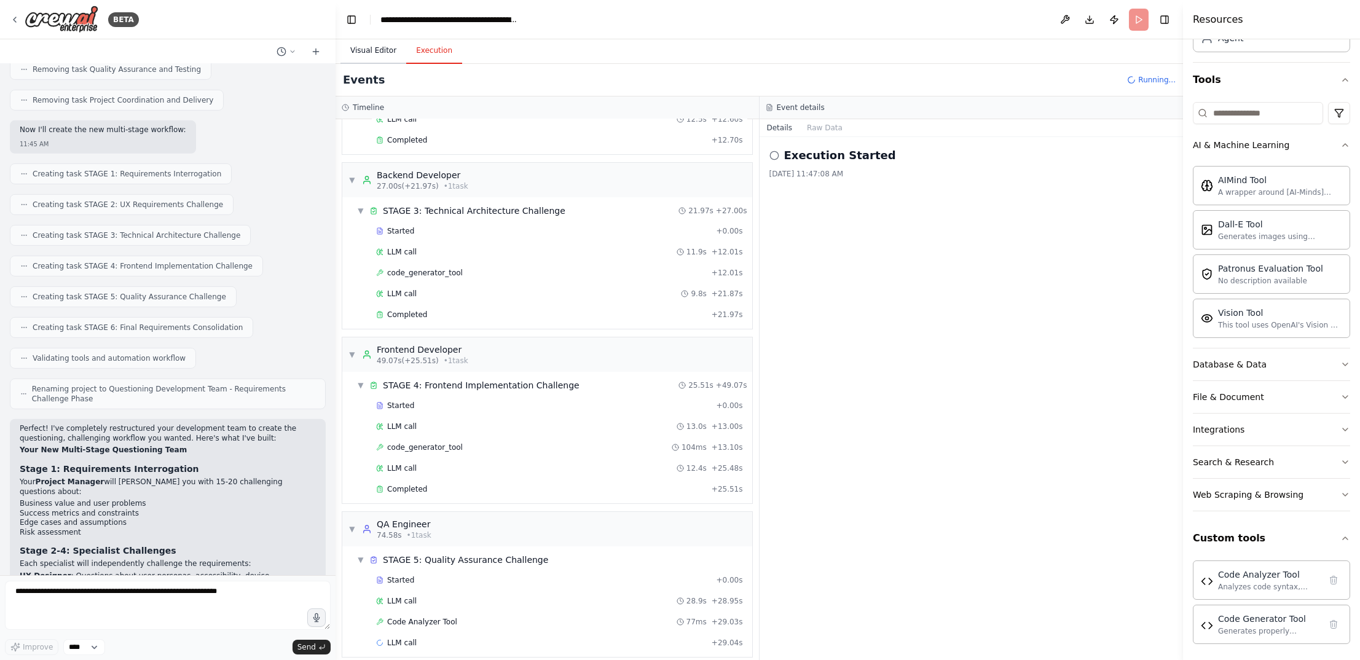
click at [374, 51] on button "Visual Editor" at bounding box center [373, 51] width 66 height 26
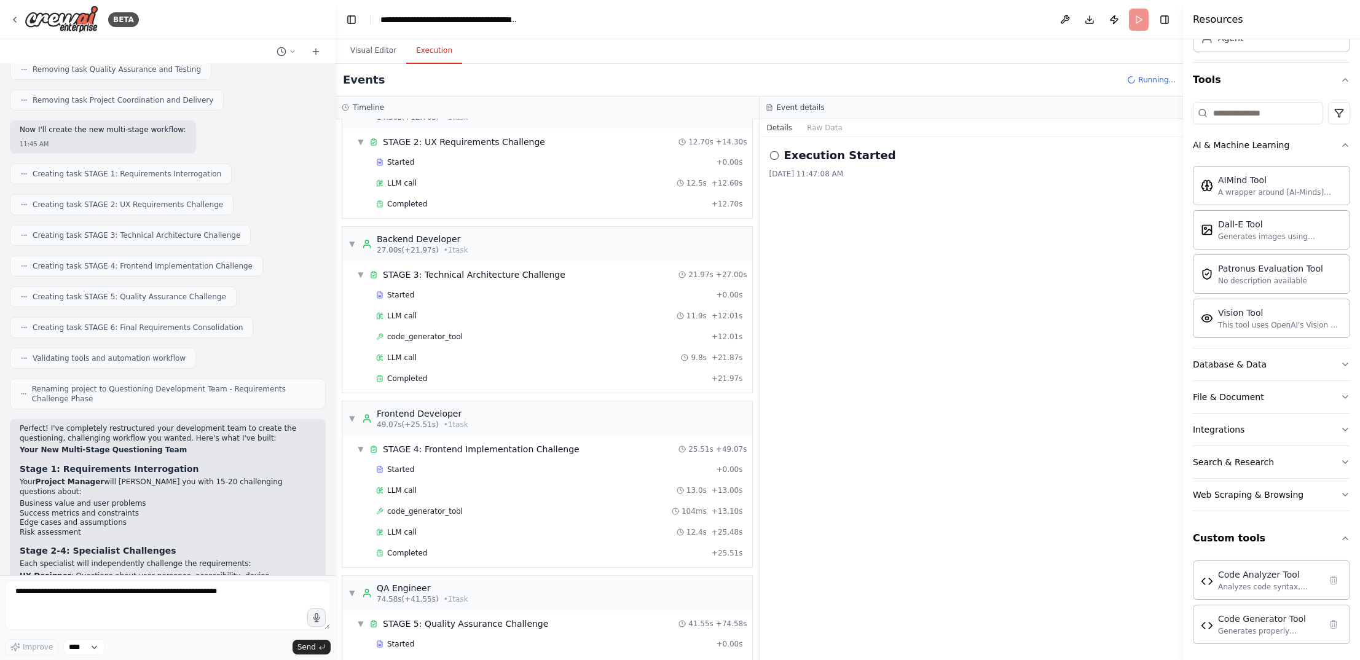
click at [428, 53] on button "Execution" at bounding box center [434, 51] width 56 height 26
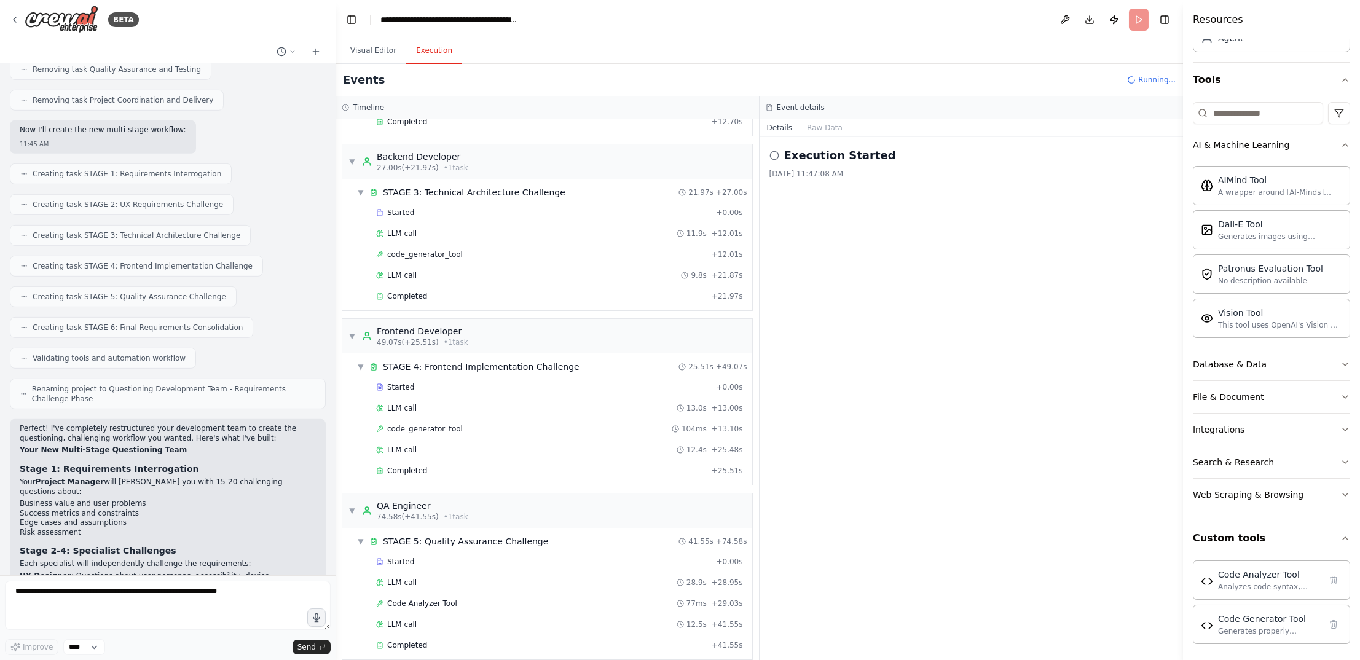
scroll to position [0, 0]
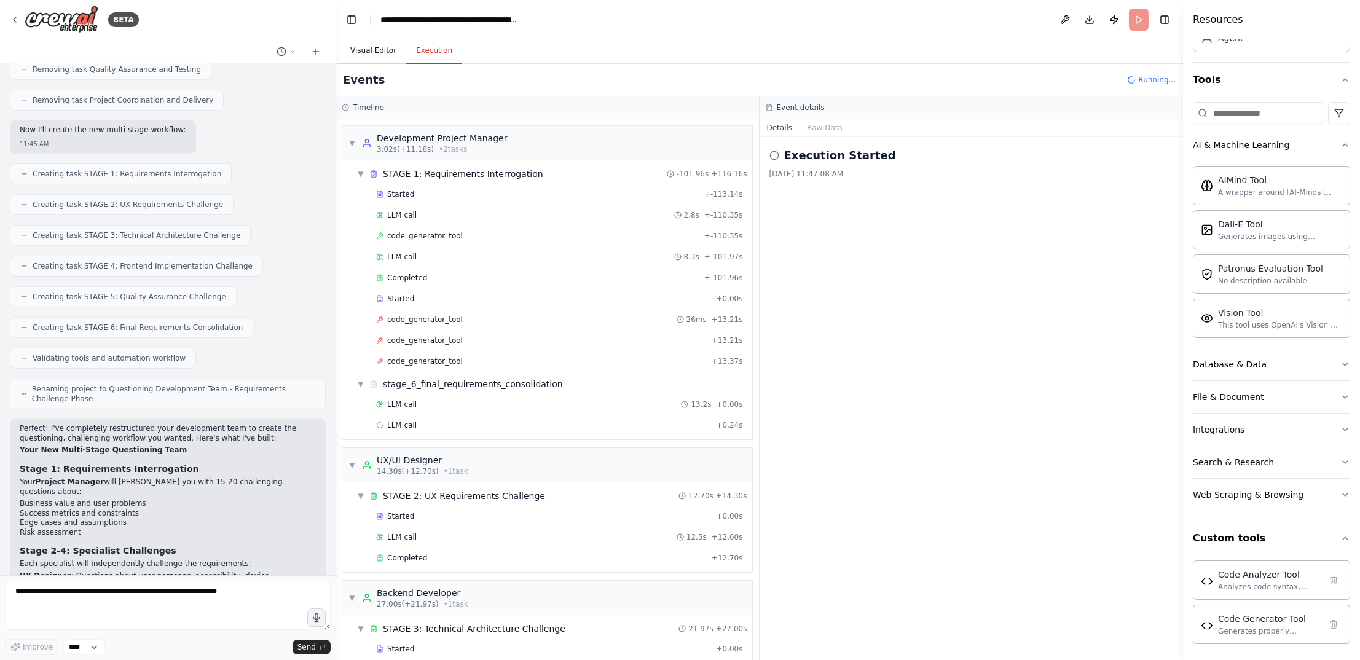
click at [374, 57] on button "Visual Editor" at bounding box center [373, 51] width 66 height 26
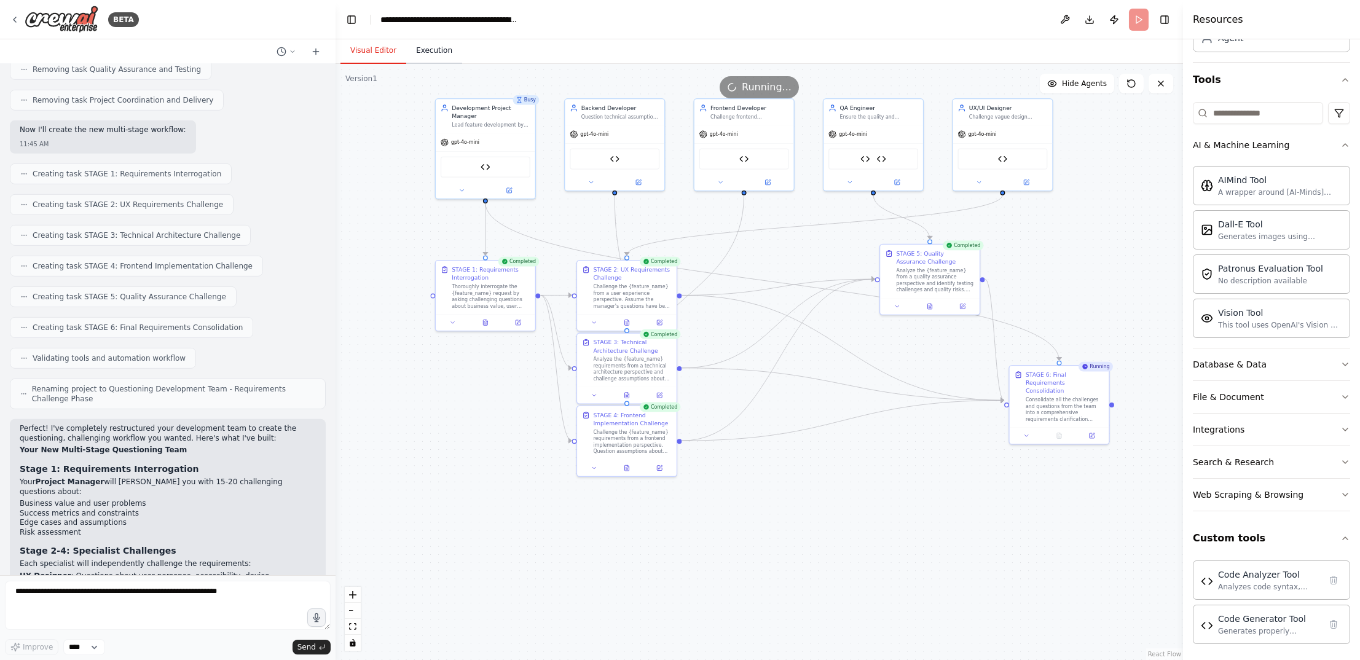
click at [442, 56] on button "Execution" at bounding box center [434, 51] width 56 height 26
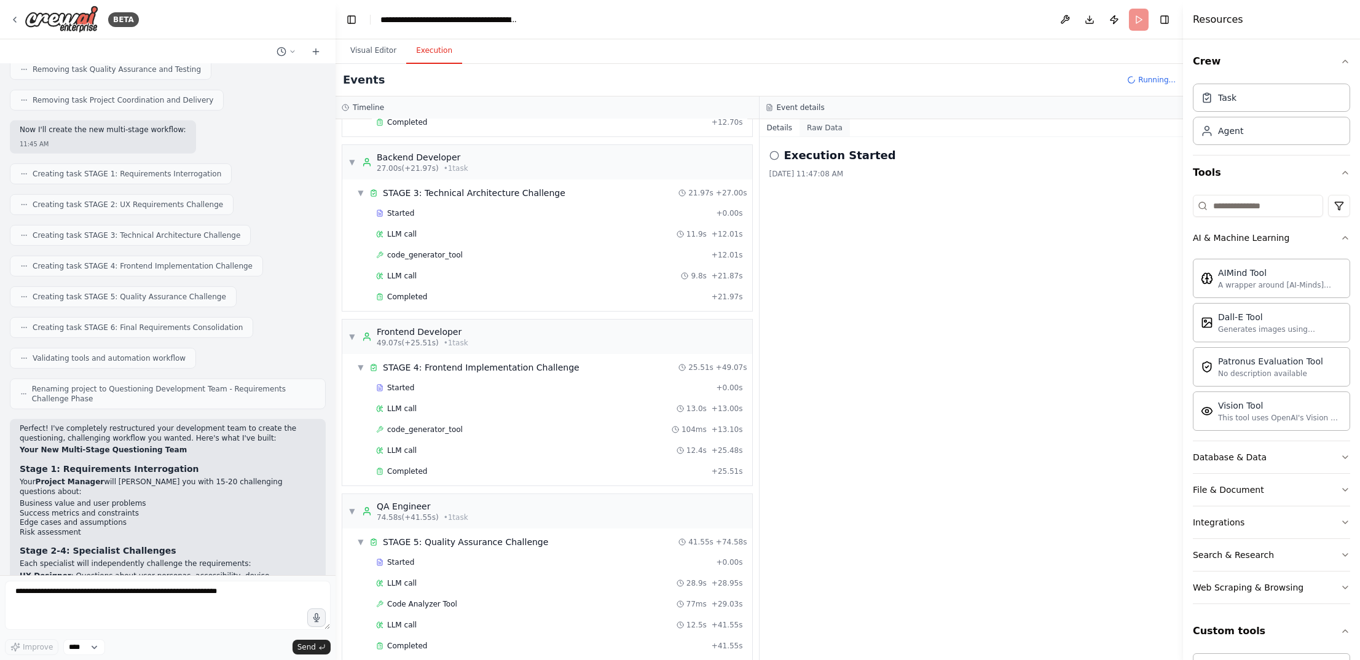
click at [821, 127] on button "Raw Data" at bounding box center [824, 127] width 50 height 17
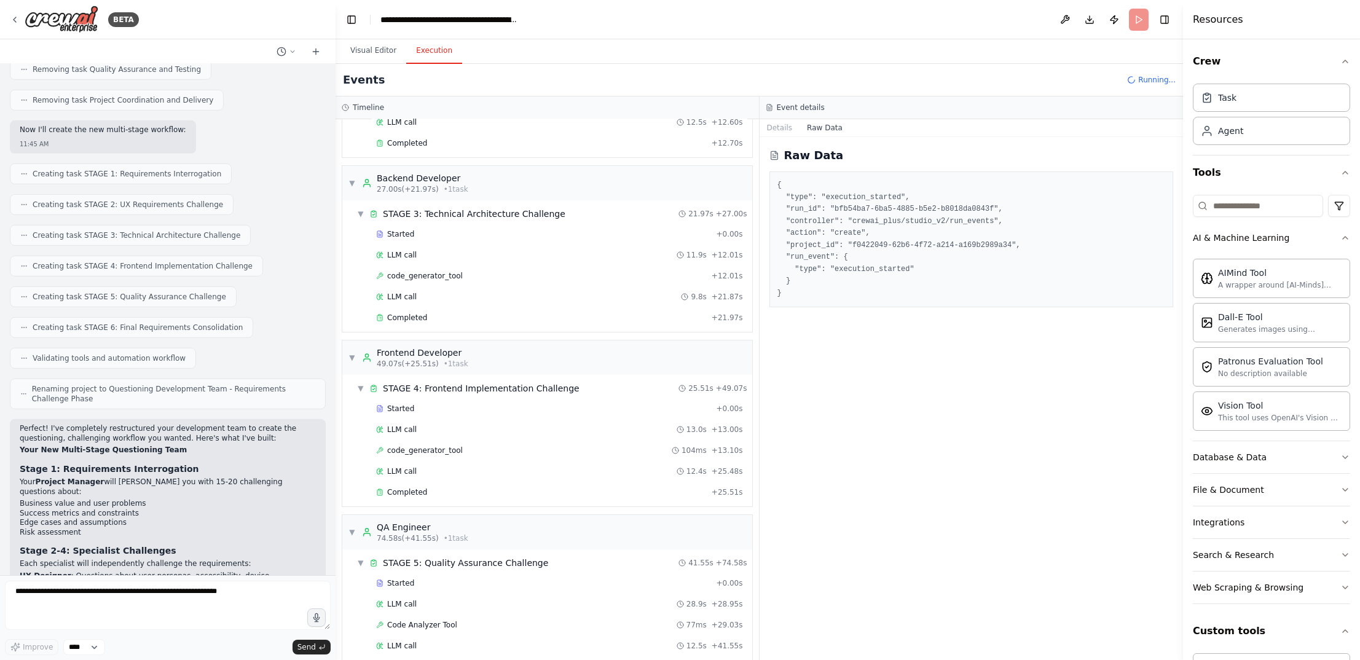
scroll to position [498, 0]
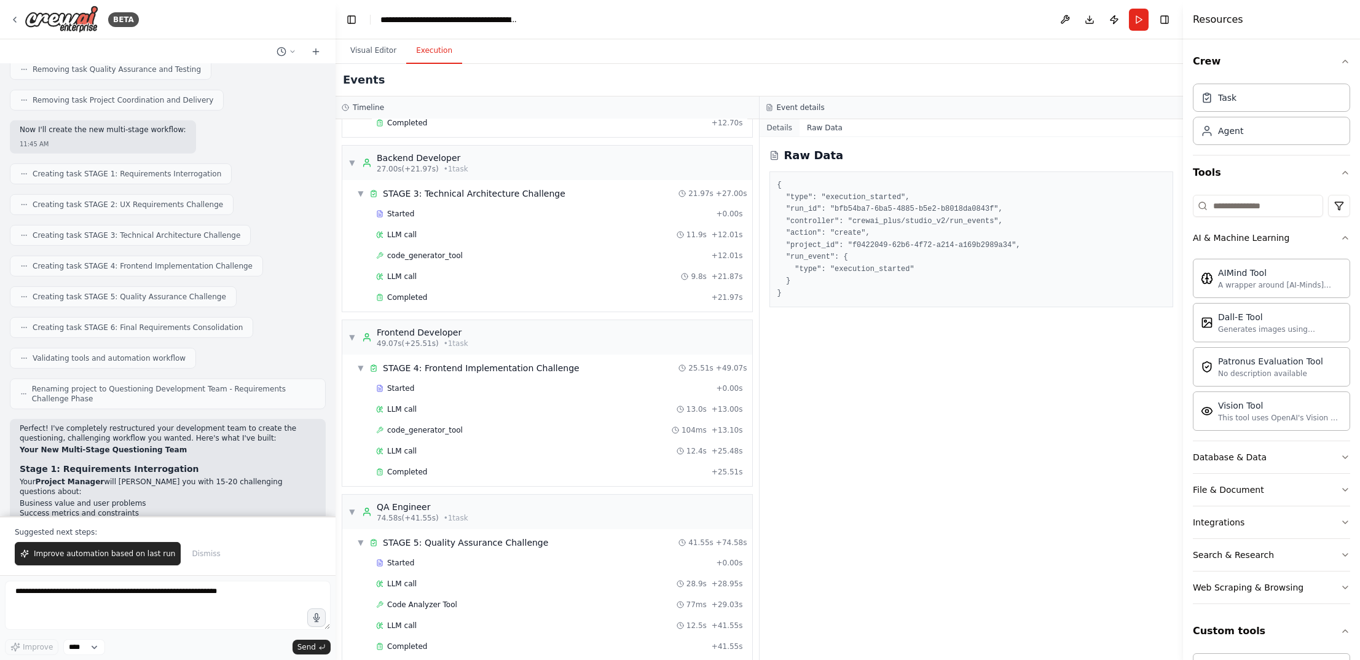
click at [793, 125] on button "Details" at bounding box center [779, 127] width 41 height 17
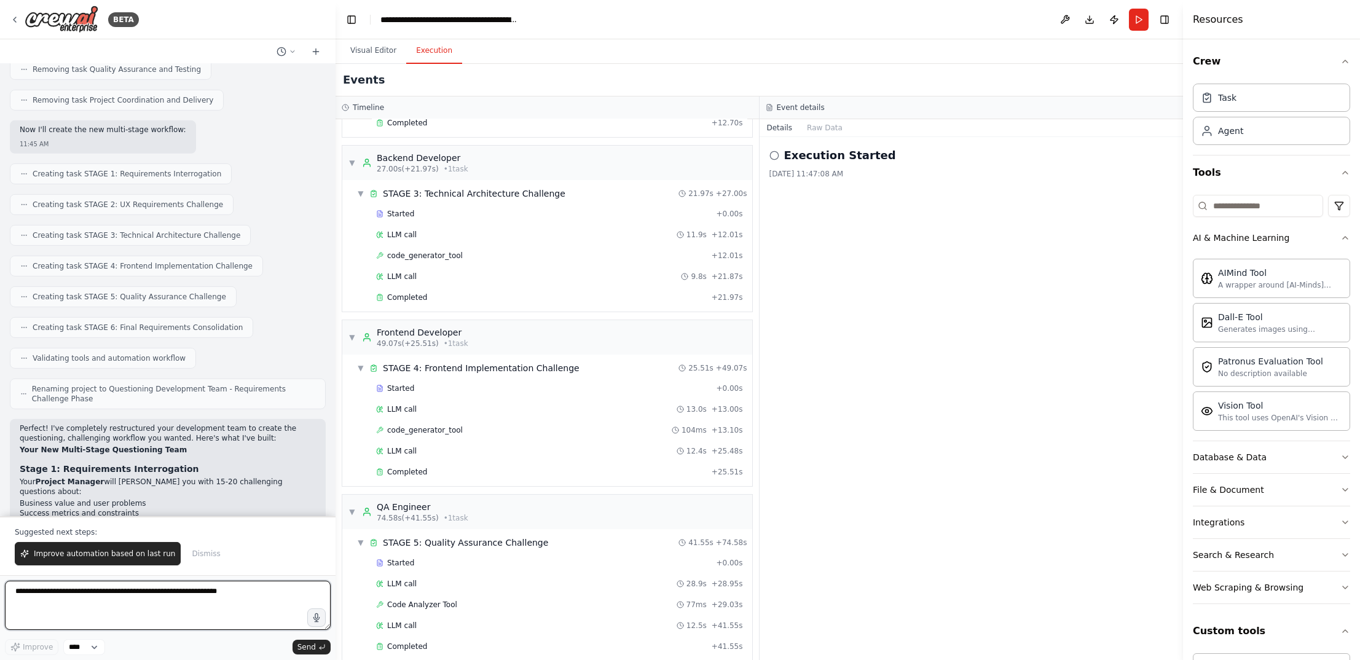
click at [195, 598] on textarea at bounding box center [168, 605] width 326 height 49
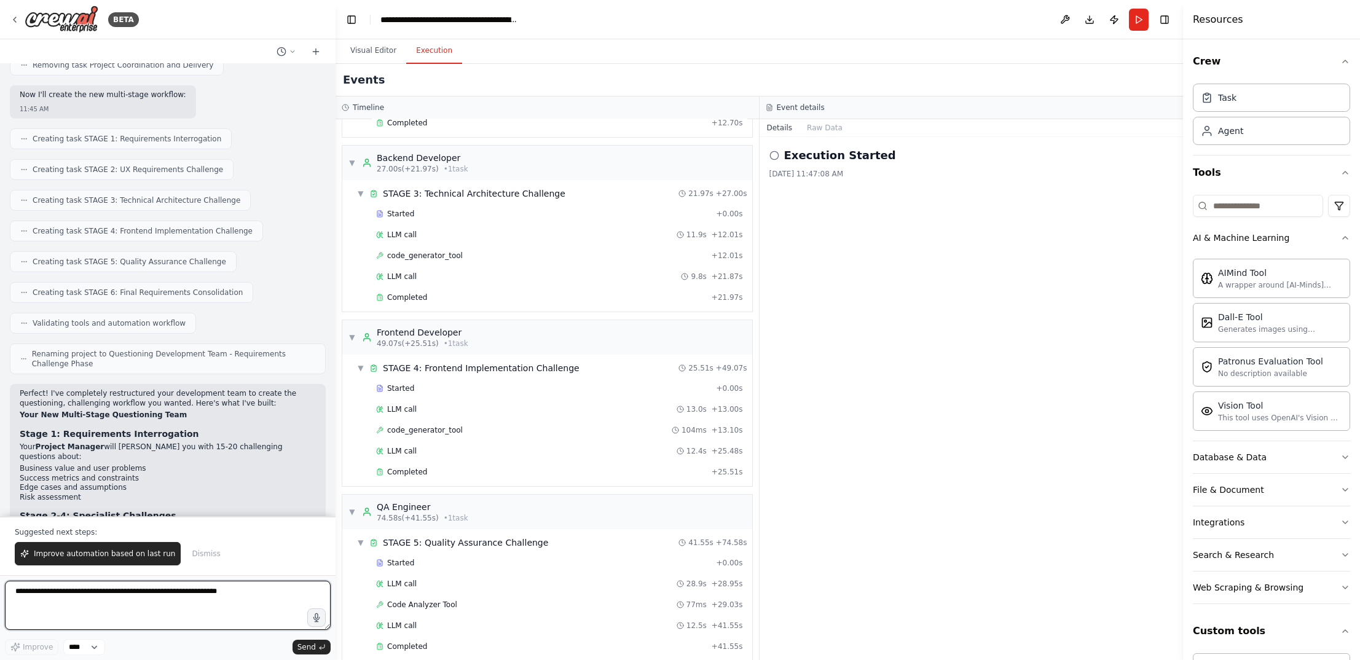
scroll to position [4642, 0]
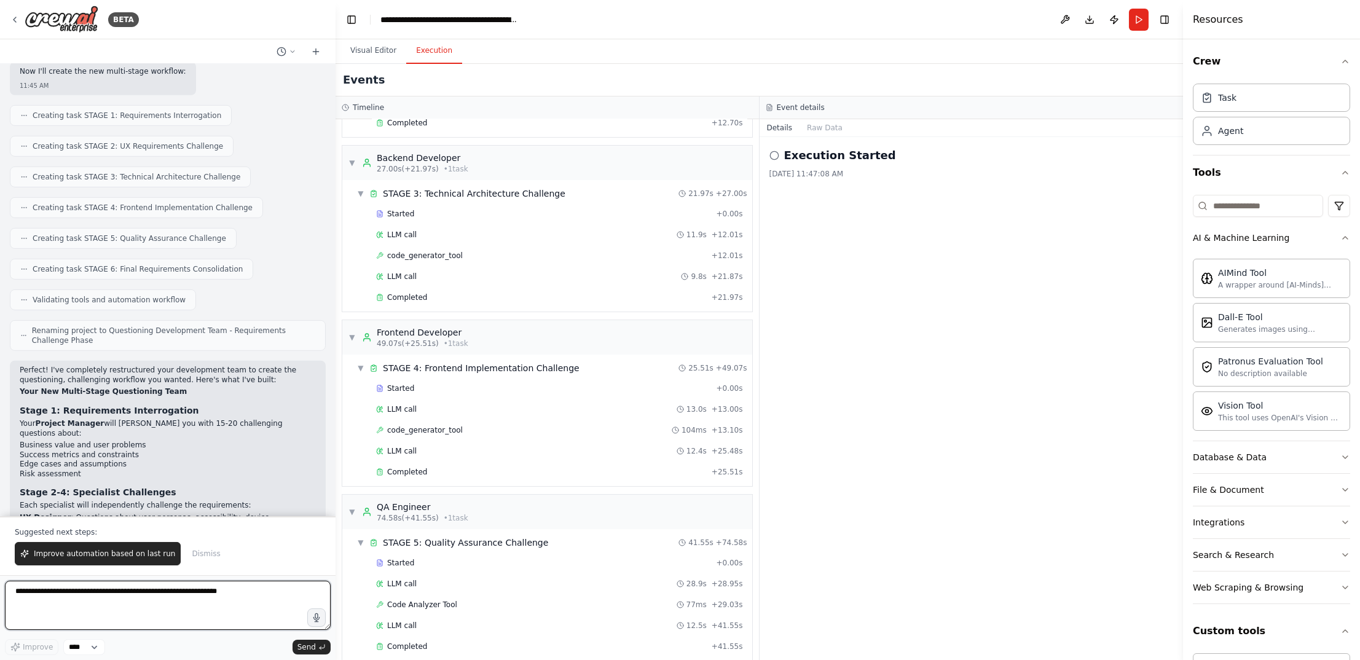
click at [183, 613] on textarea at bounding box center [168, 605] width 326 height 49
click at [374, 47] on button "Visual Editor" at bounding box center [373, 51] width 66 height 26
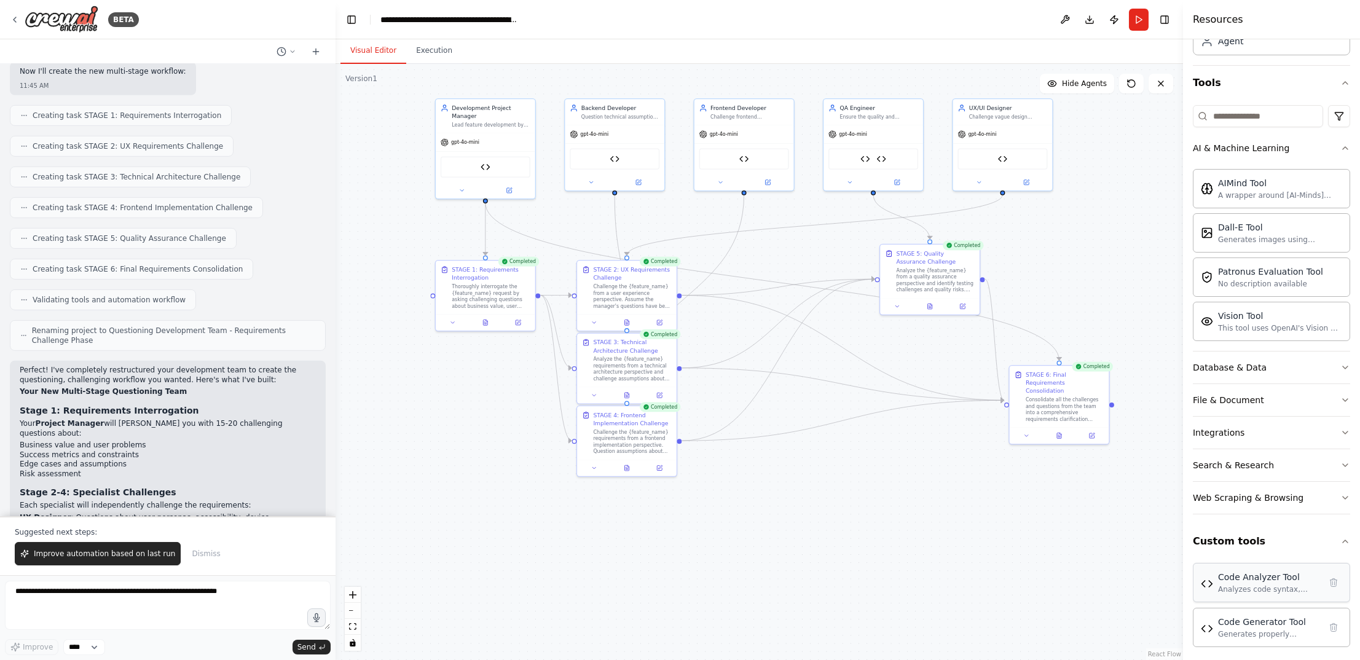
scroll to position [93, 0]
click at [1207, 395] on button "File & Document" at bounding box center [1270, 397] width 157 height 32
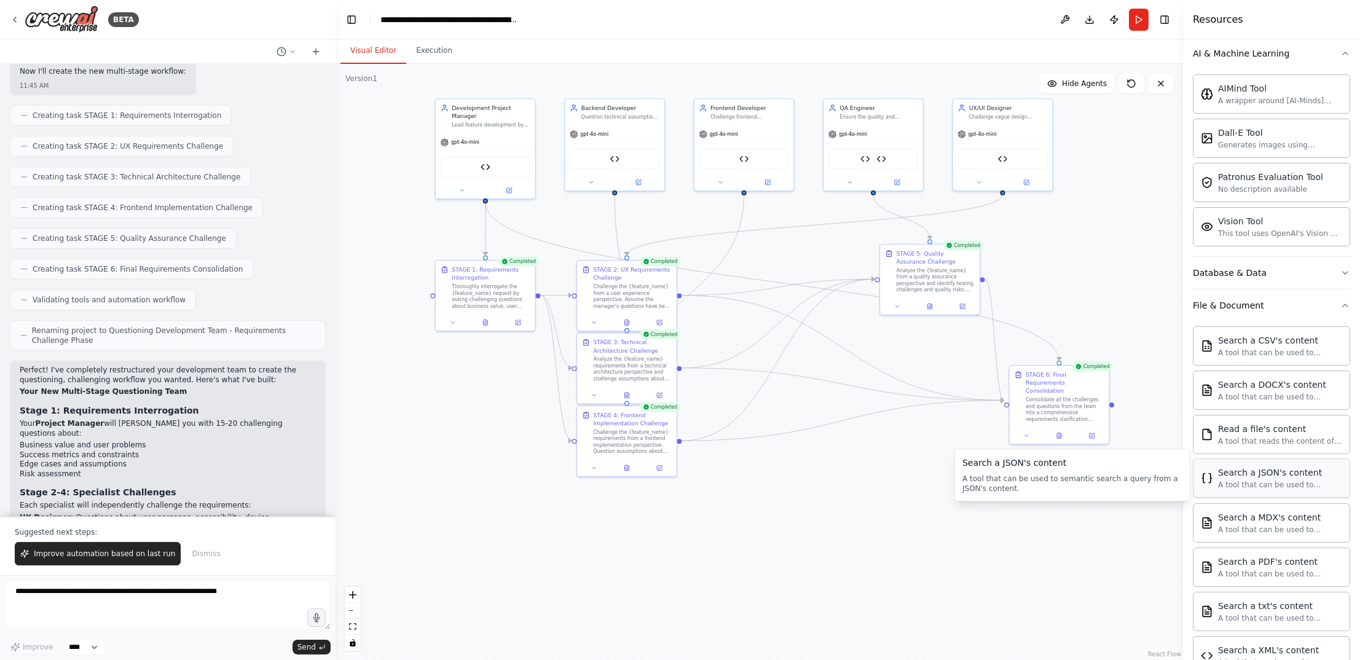
scroll to position [387, 0]
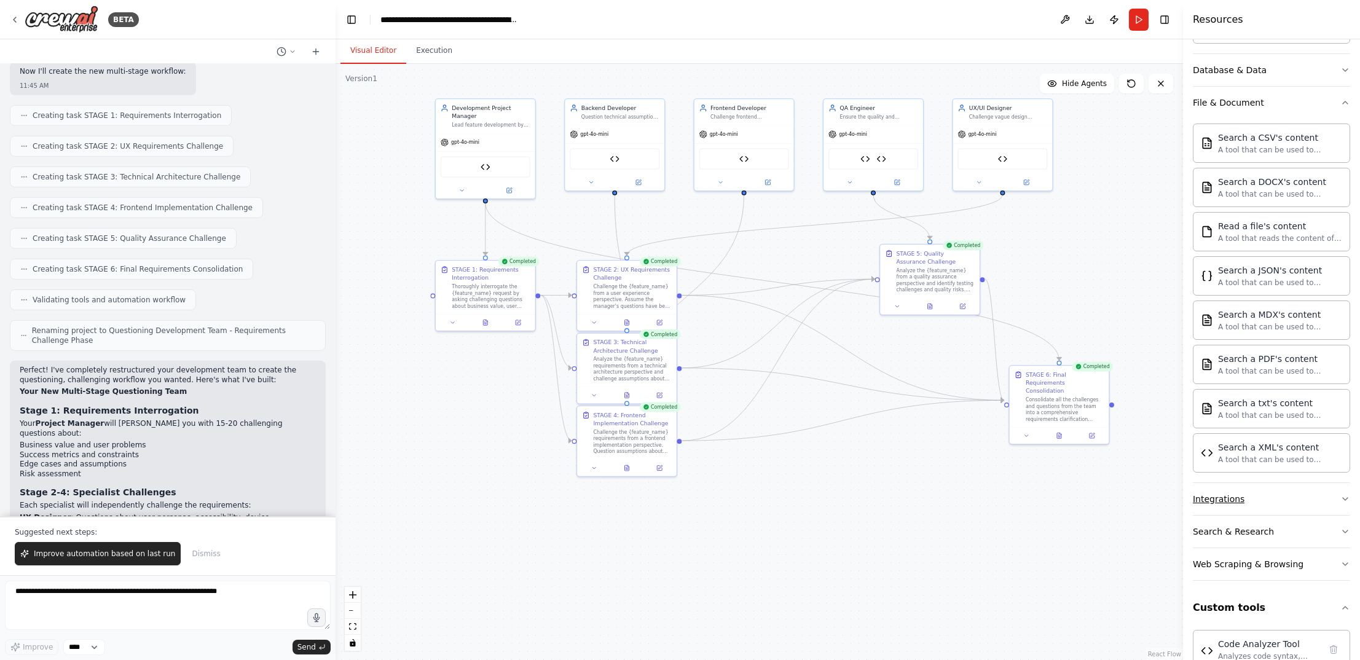
click at [1207, 483] on button "Integrations" at bounding box center [1270, 499] width 157 height 32
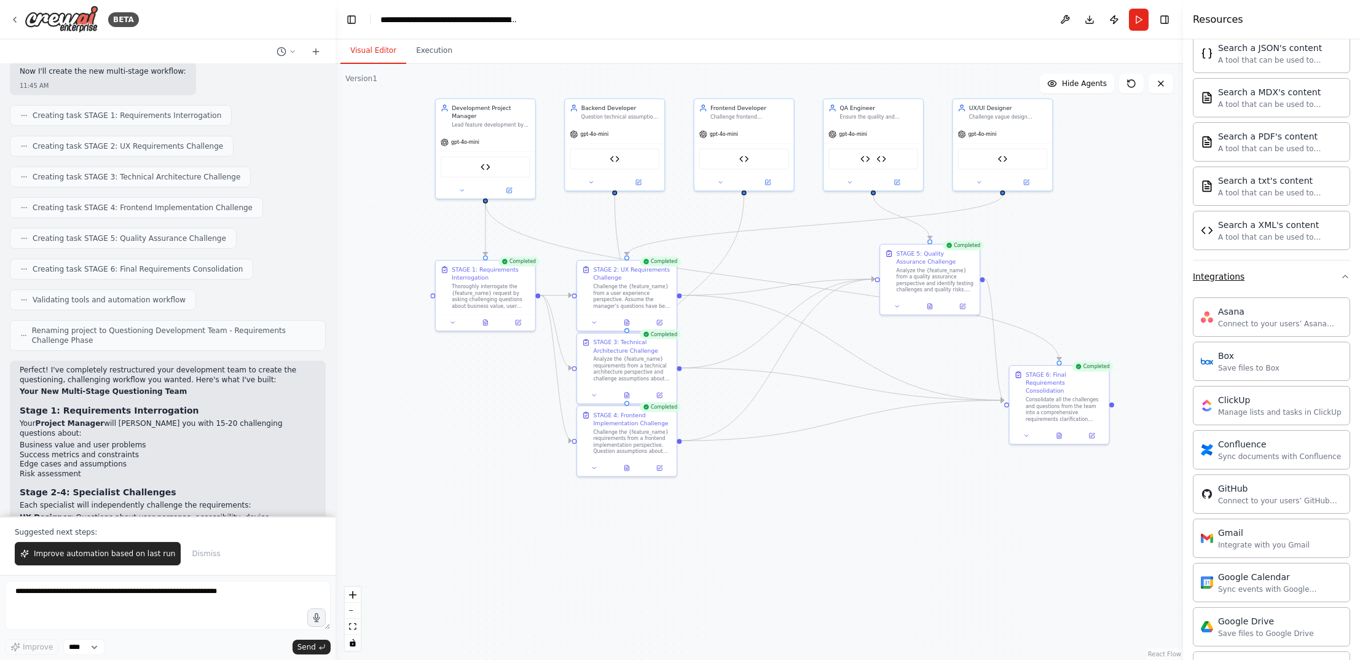
click at [1207, 265] on button "Integrations" at bounding box center [1270, 276] width 157 height 32
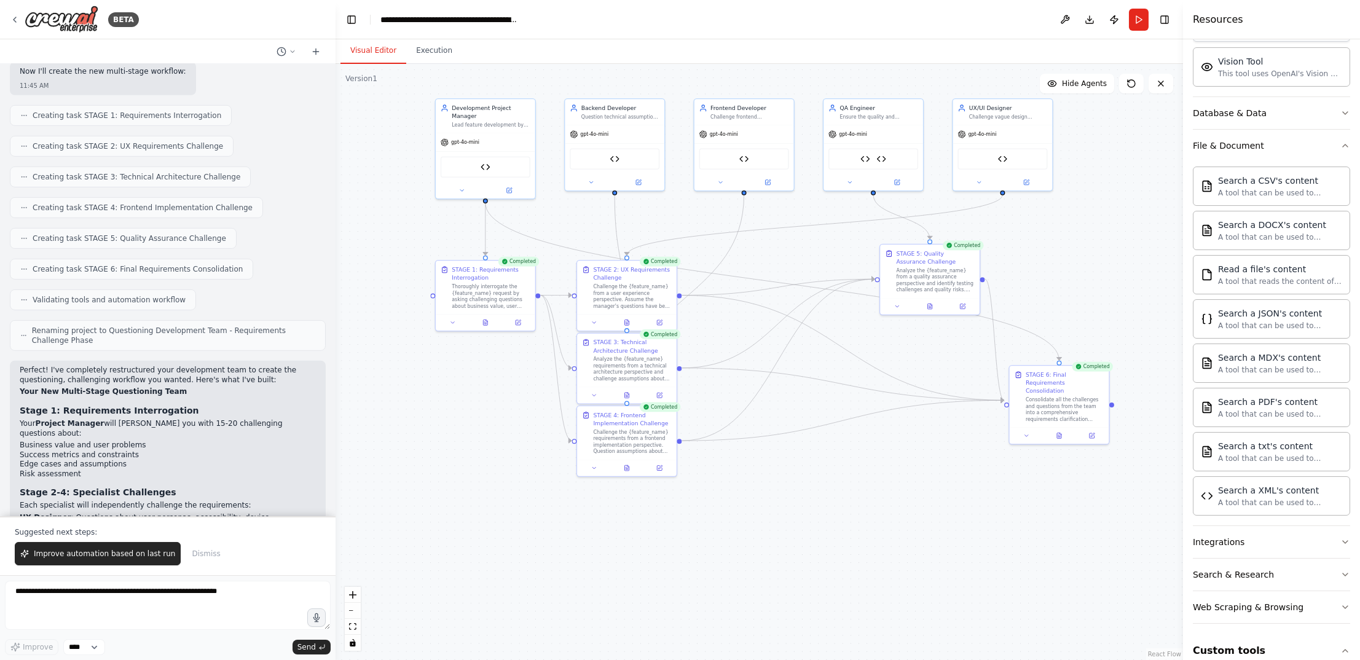
scroll to position [0, 0]
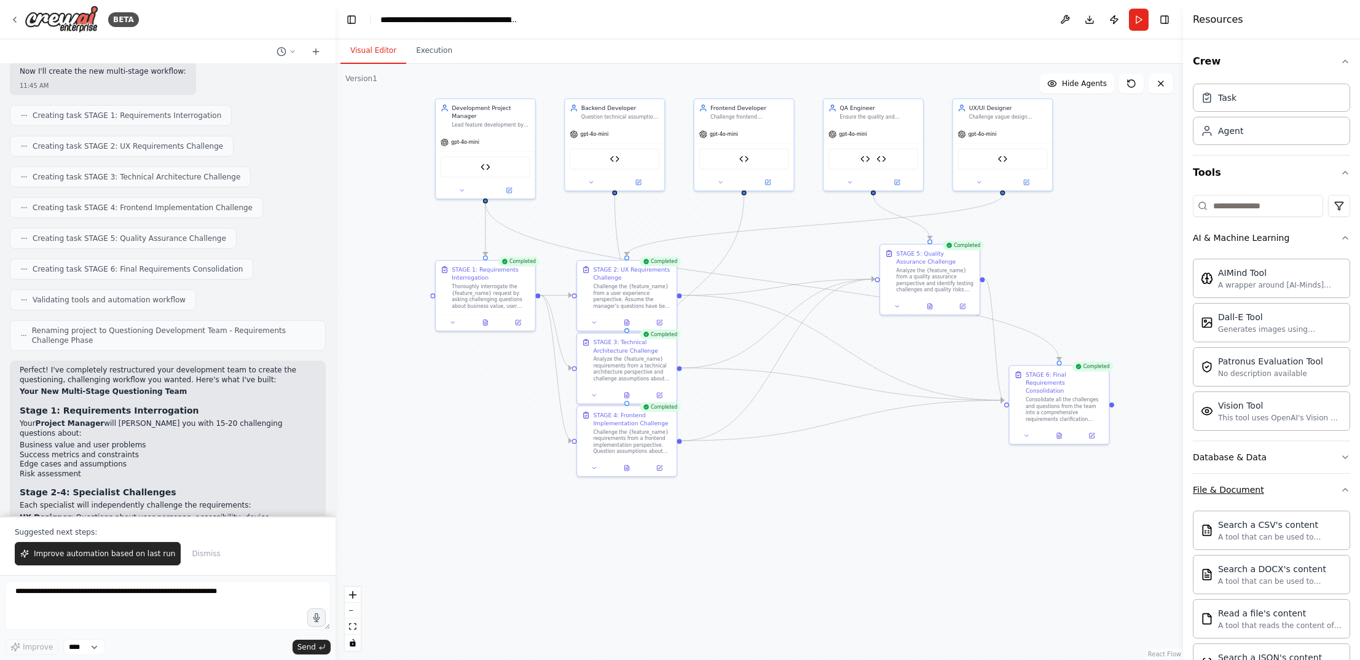
click at [1207, 491] on button "File & Document" at bounding box center [1270, 490] width 157 height 32
click at [1207, 238] on button "AI & Machine Learning" at bounding box center [1270, 238] width 157 height 32
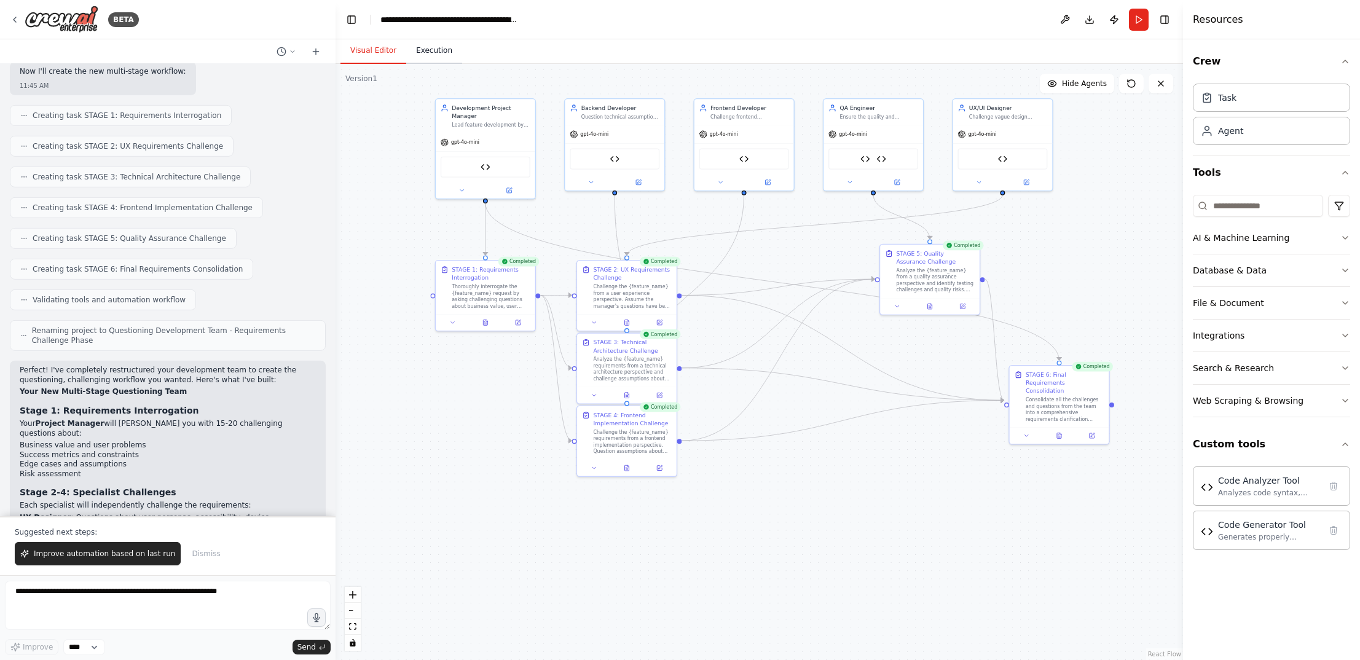
click at [437, 43] on button "Execution" at bounding box center [434, 51] width 56 height 26
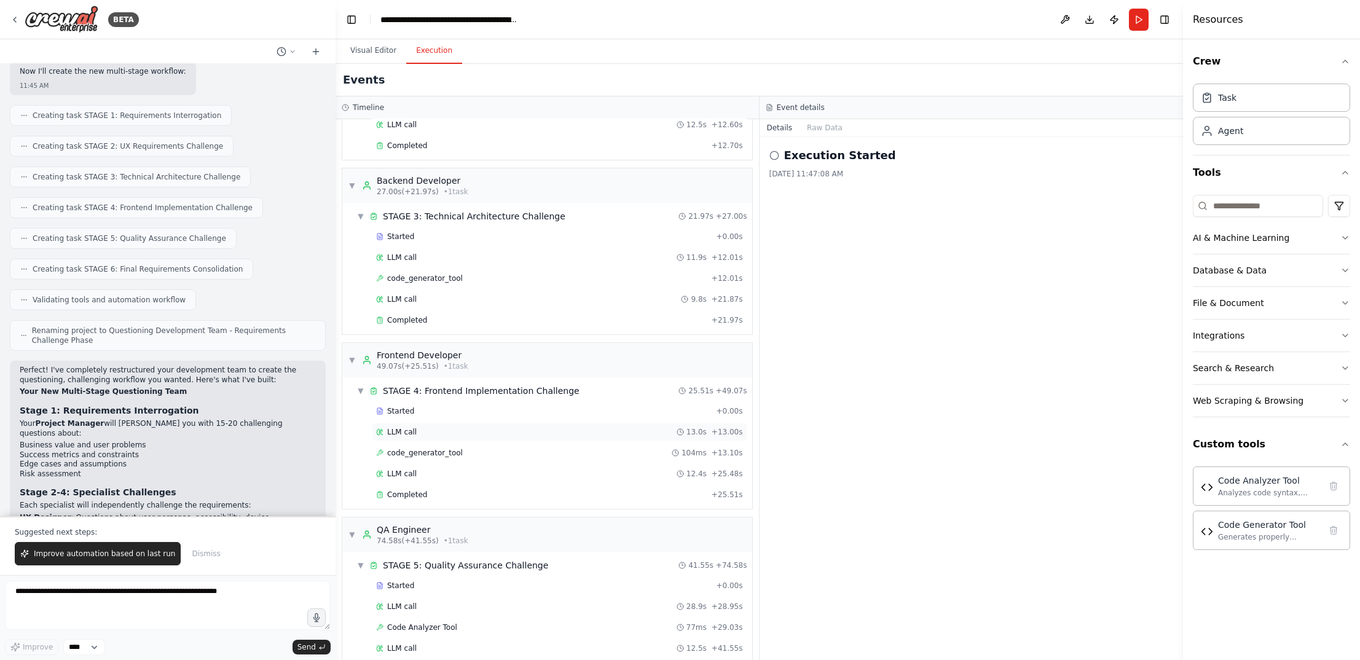
scroll to position [498, 0]
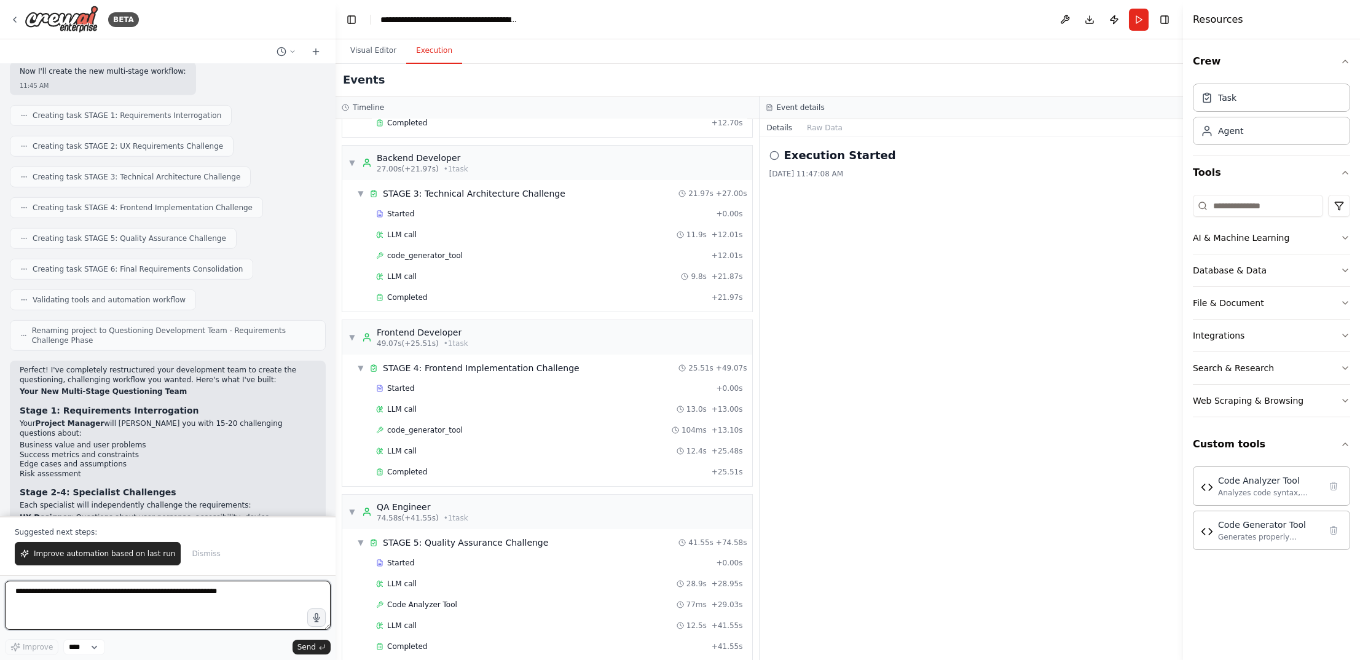
click at [162, 612] on textarea at bounding box center [168, 605] width 326 height 49
type textarea "**********"
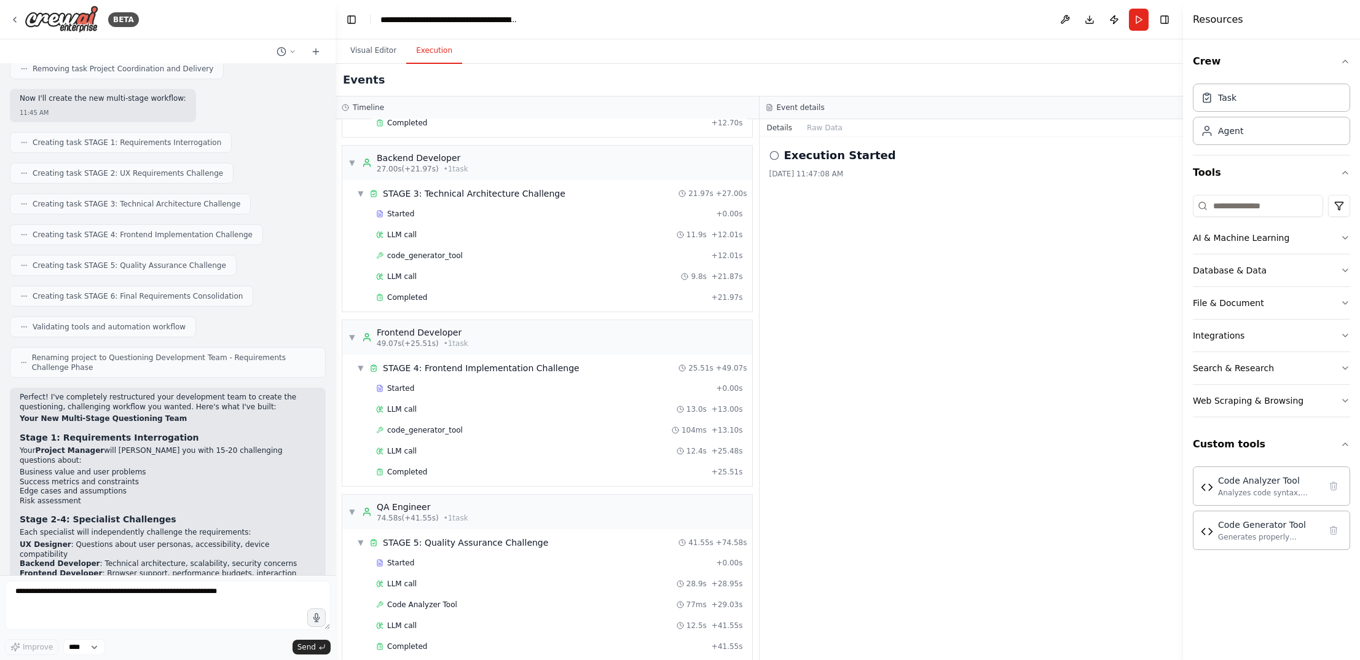
scroll to position [4677, 0]
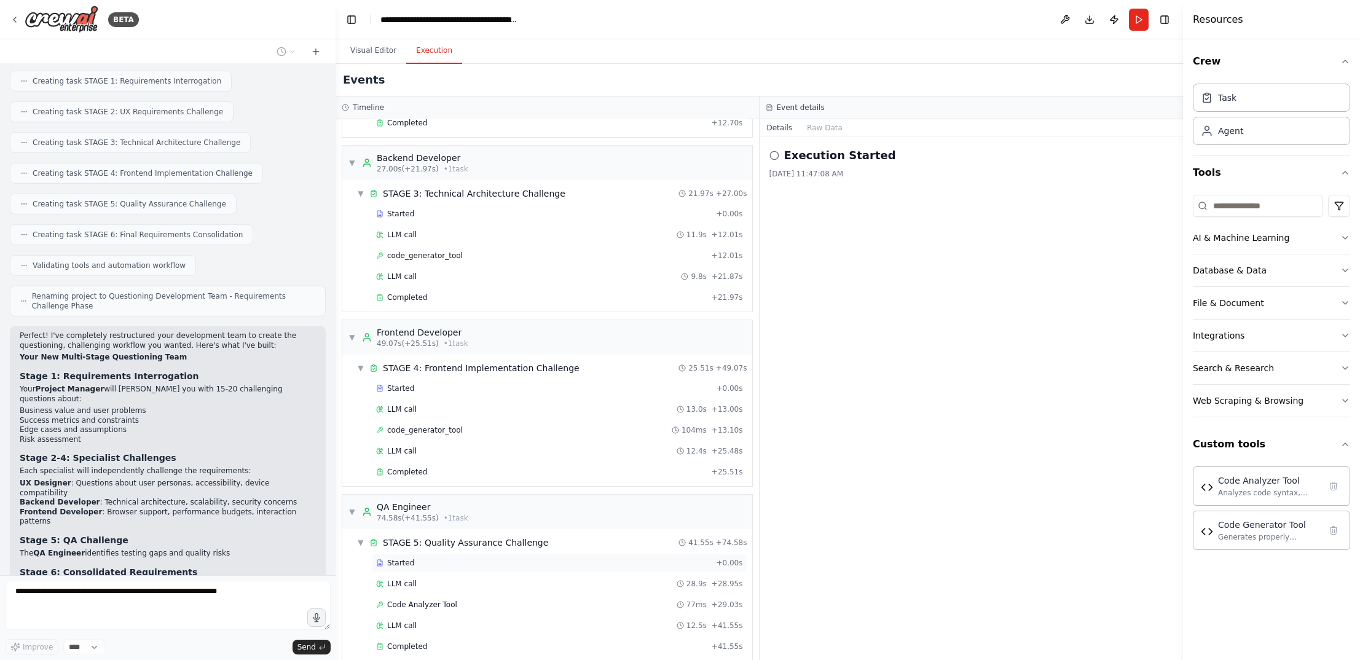
click at [393, 558] on span "Started" at bounding box center [400, 563] width 27 height 10
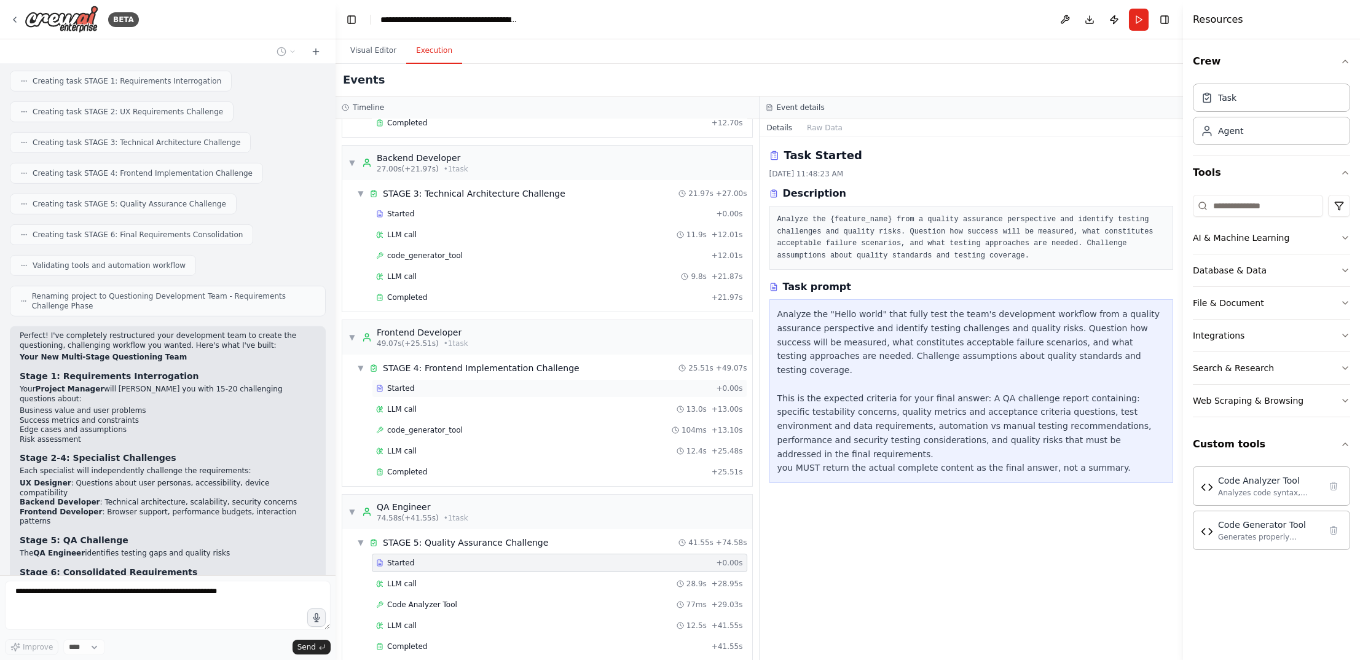
click at [491, 383] on div "Started" at bounding box center [543, 388] width 335 height 10
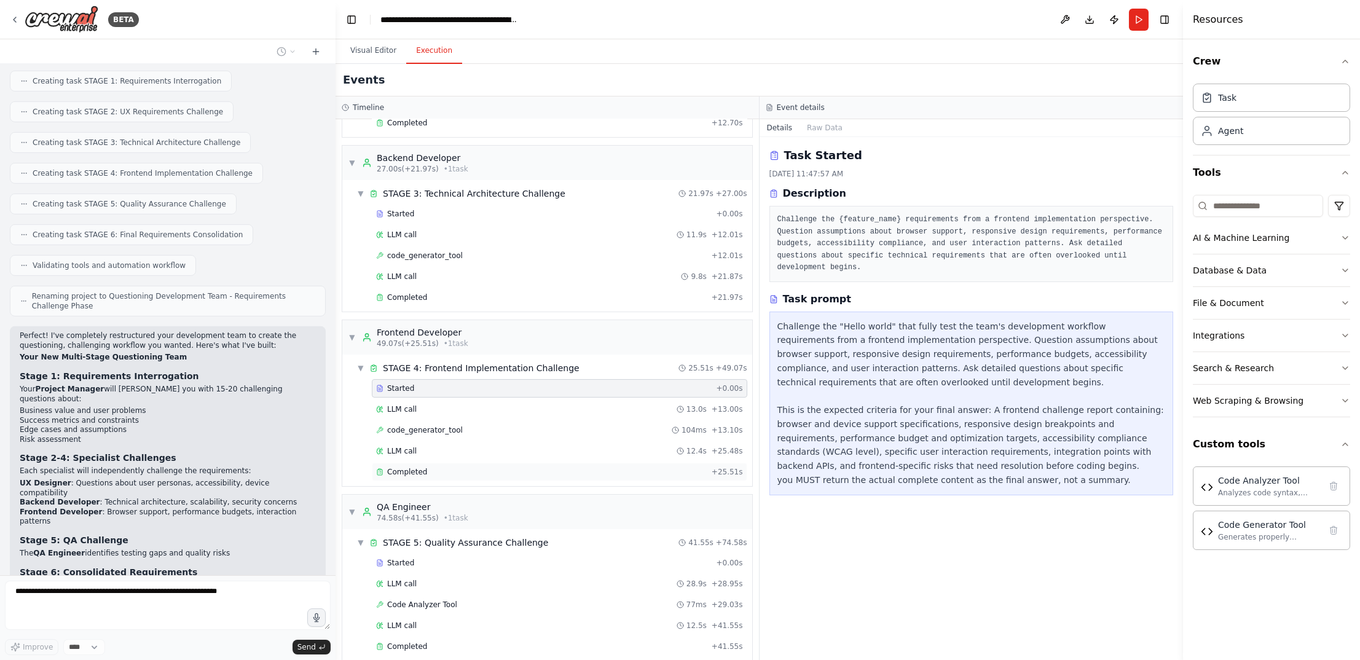
click at [480, 467] on div "Completed" at bounding box center [541, 472] width 331 height 10
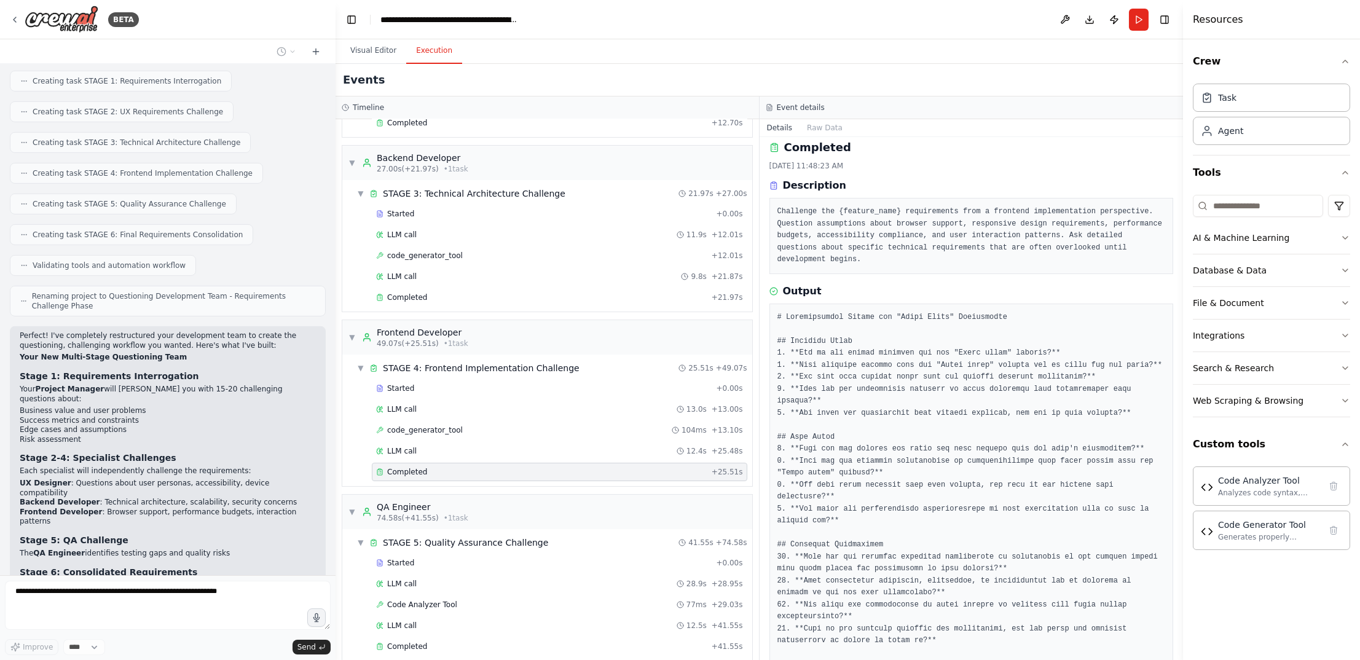
scroll to position [0, 0]
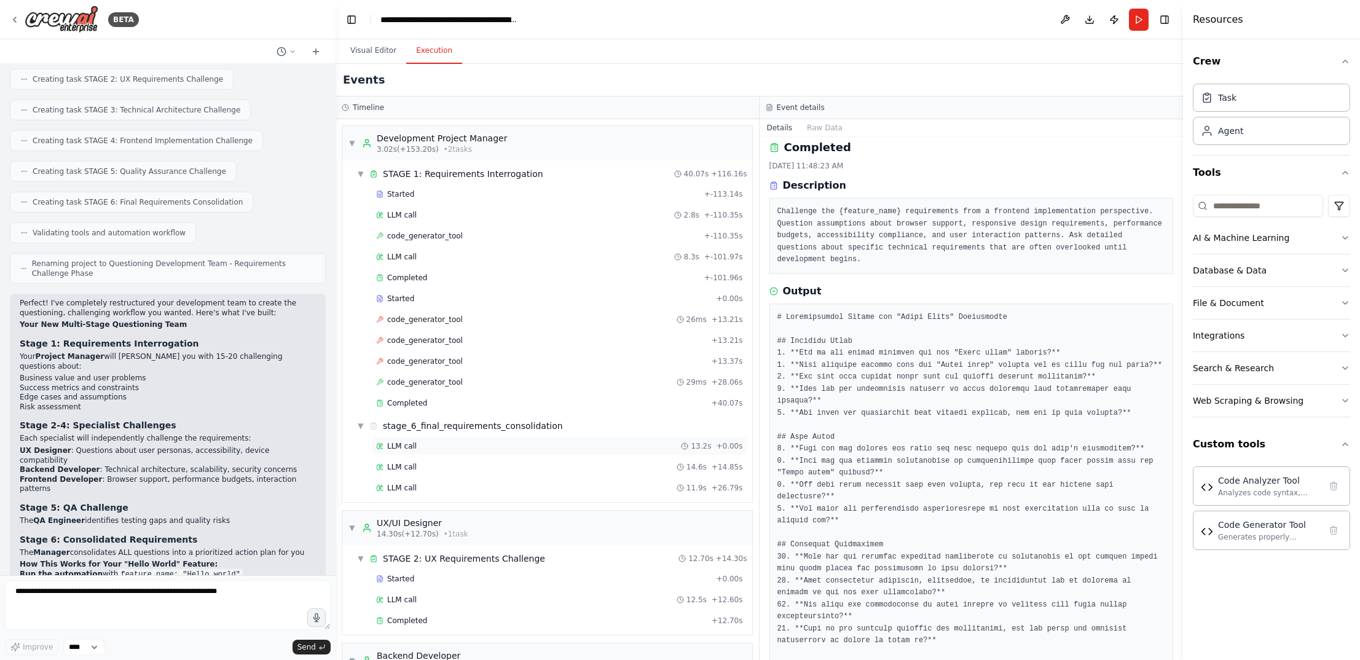
click at [453, 441] on div "LLM call 13.2s + 0.00s" at bounding box center [559, 446] width 367 height 10
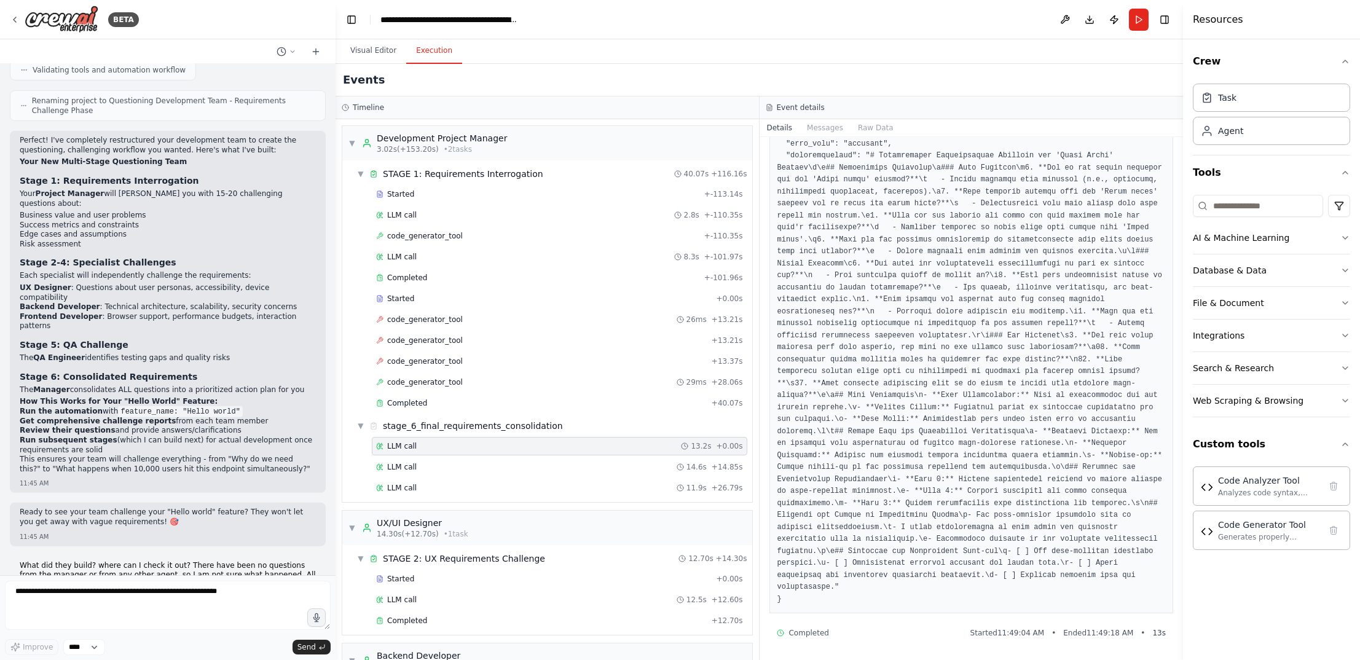
scroll to position [155, 0]
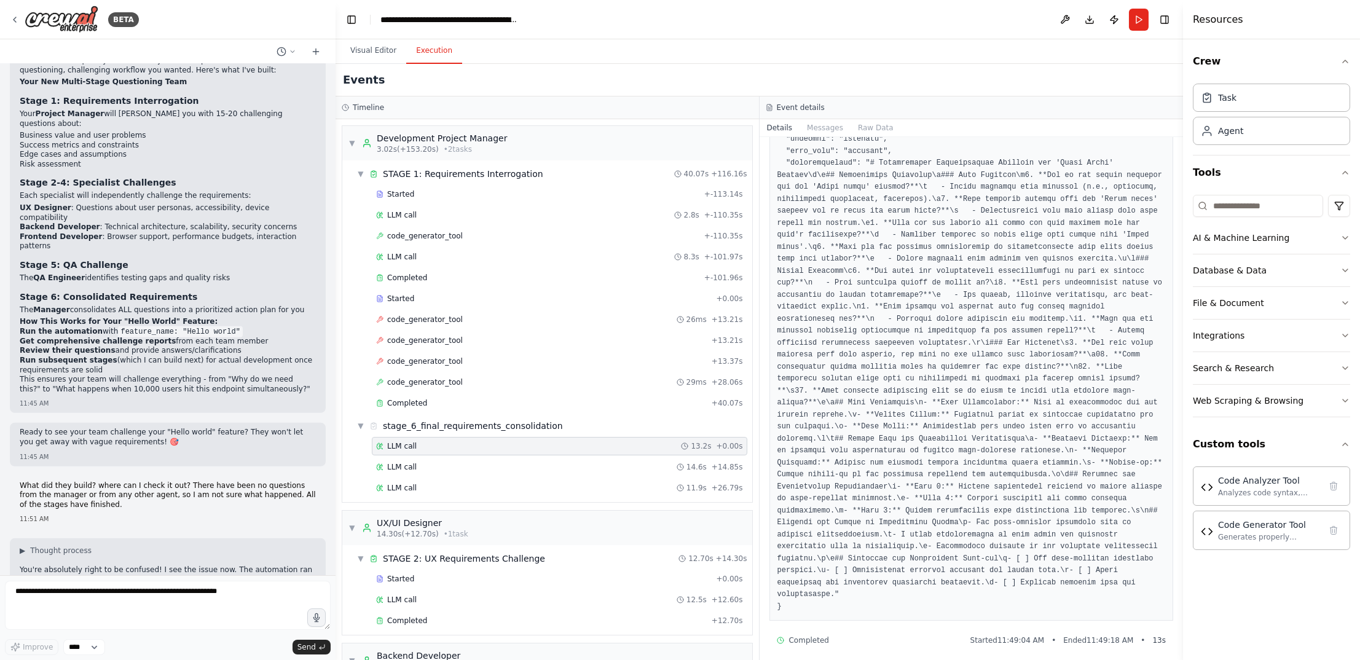
click at [788, 124] on button "Details" at bounding box center [779, 127] width 41 height 17
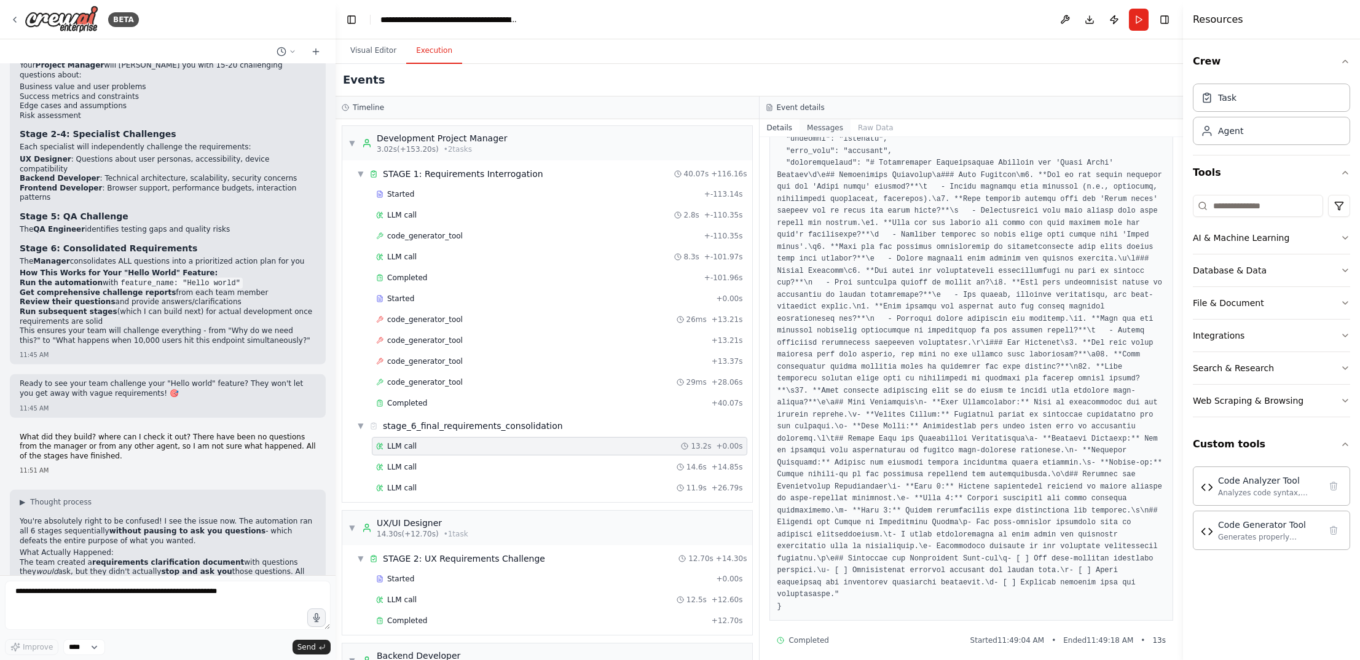
click at [835, 121] on button "Messages" at bounding box center [824, 127] width 51 height 17
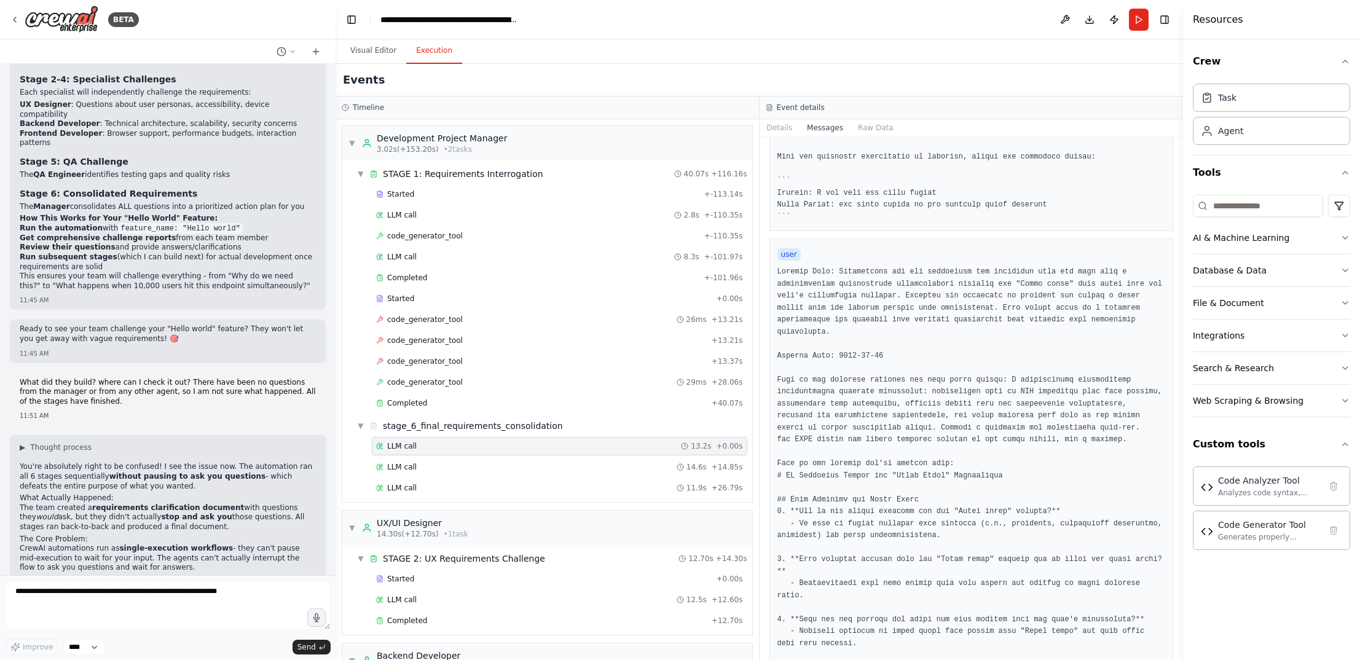
scroll to position [5074, 0]
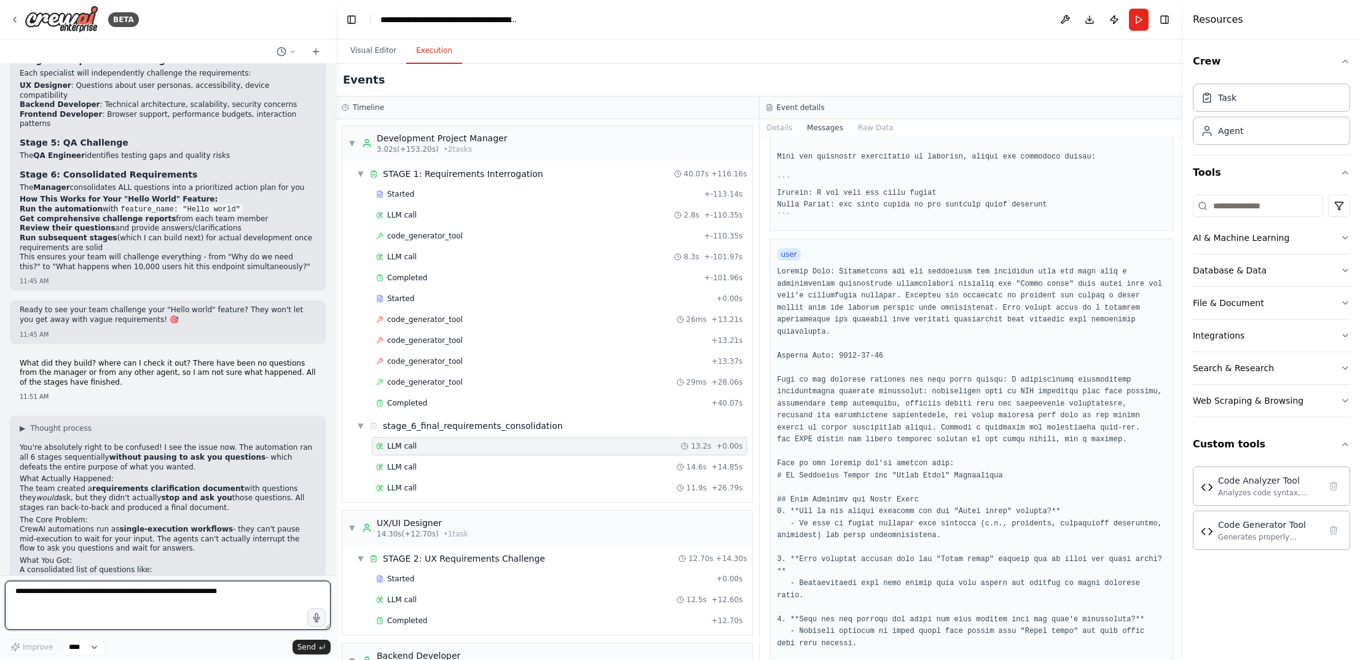
click at [241, 602] on textarea at bounding box center [168, 605] width 326 height 49
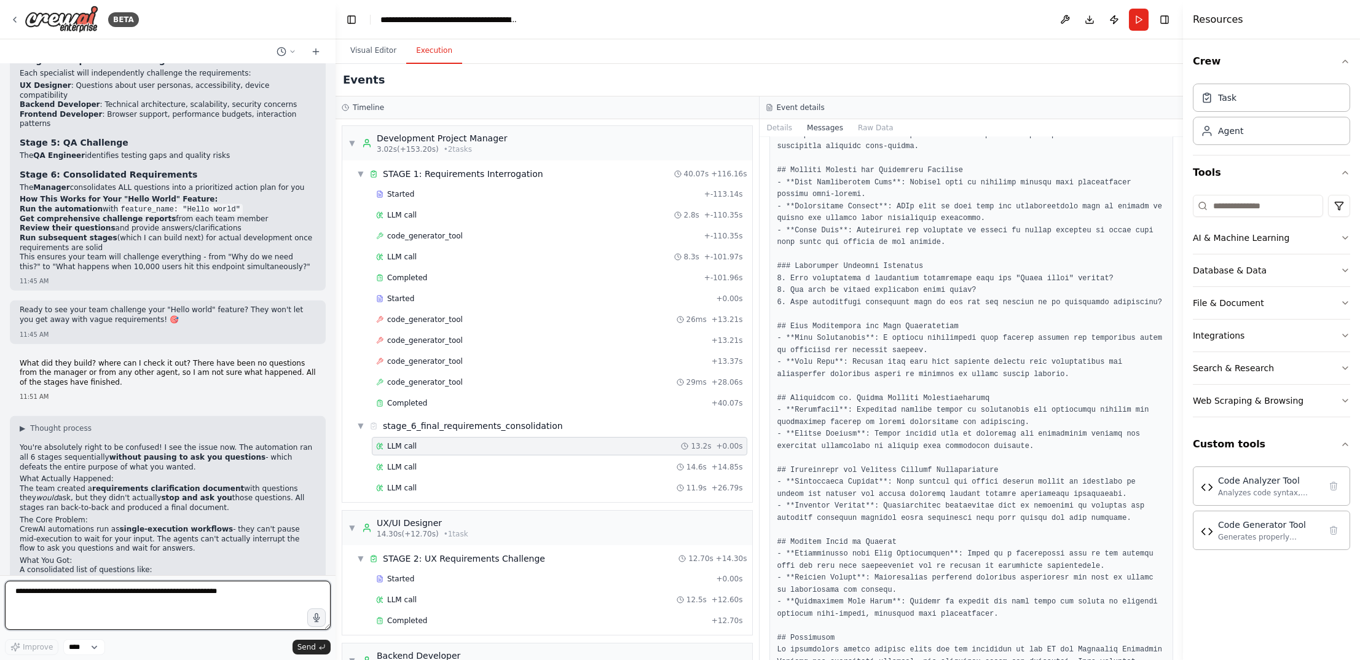
scroll to position [3653, 0]
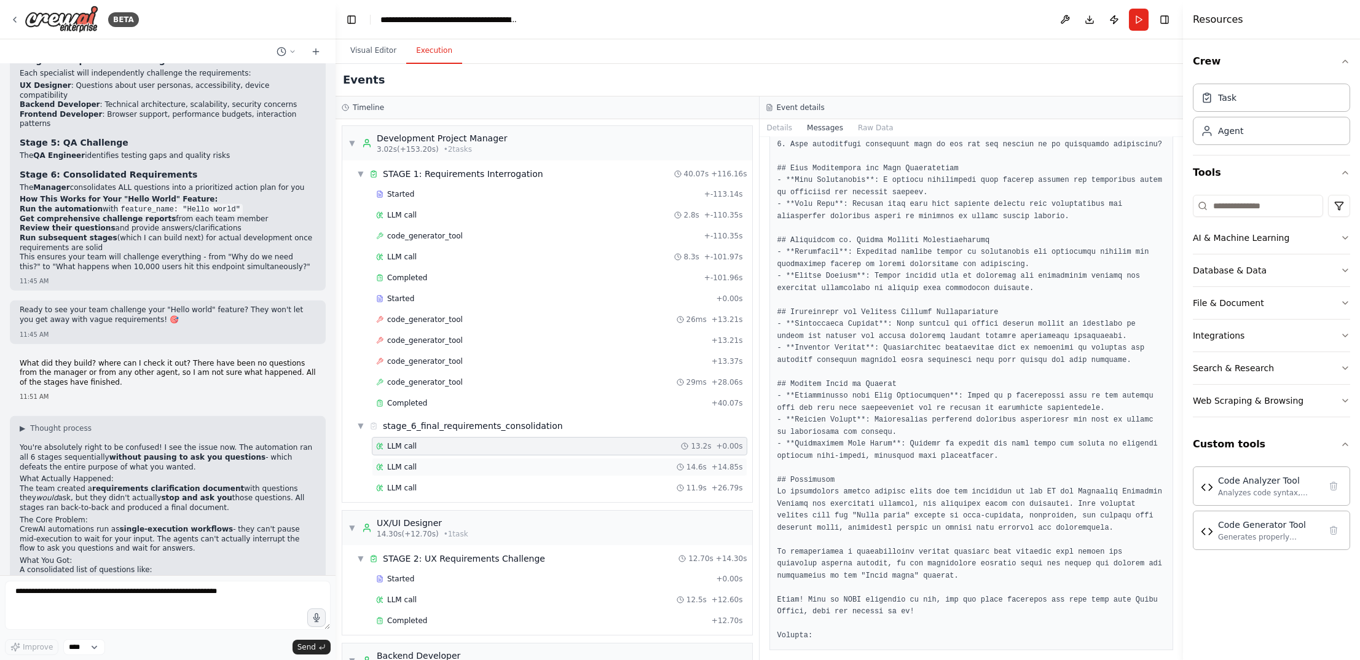
click at [456, 462] on div "LLM call 14.6s + 14.85s" at bounding box center [559, 467] width 367 height 10
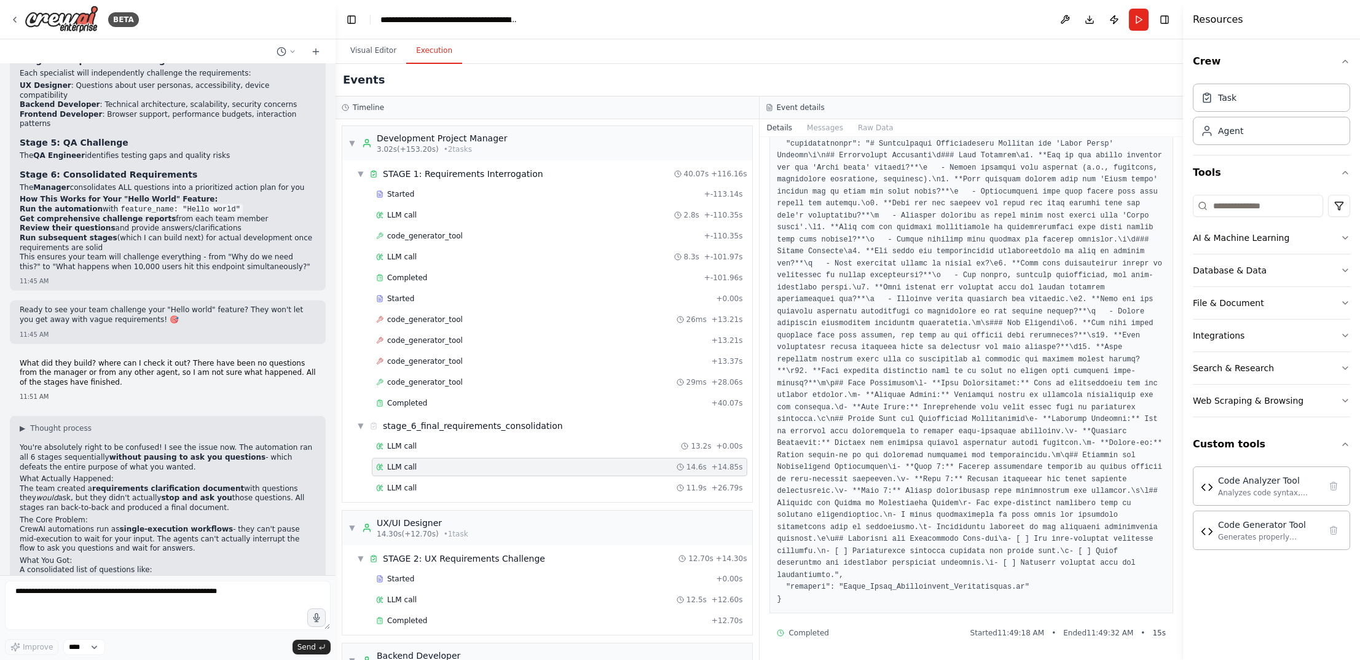
scroll to position [0, 0]
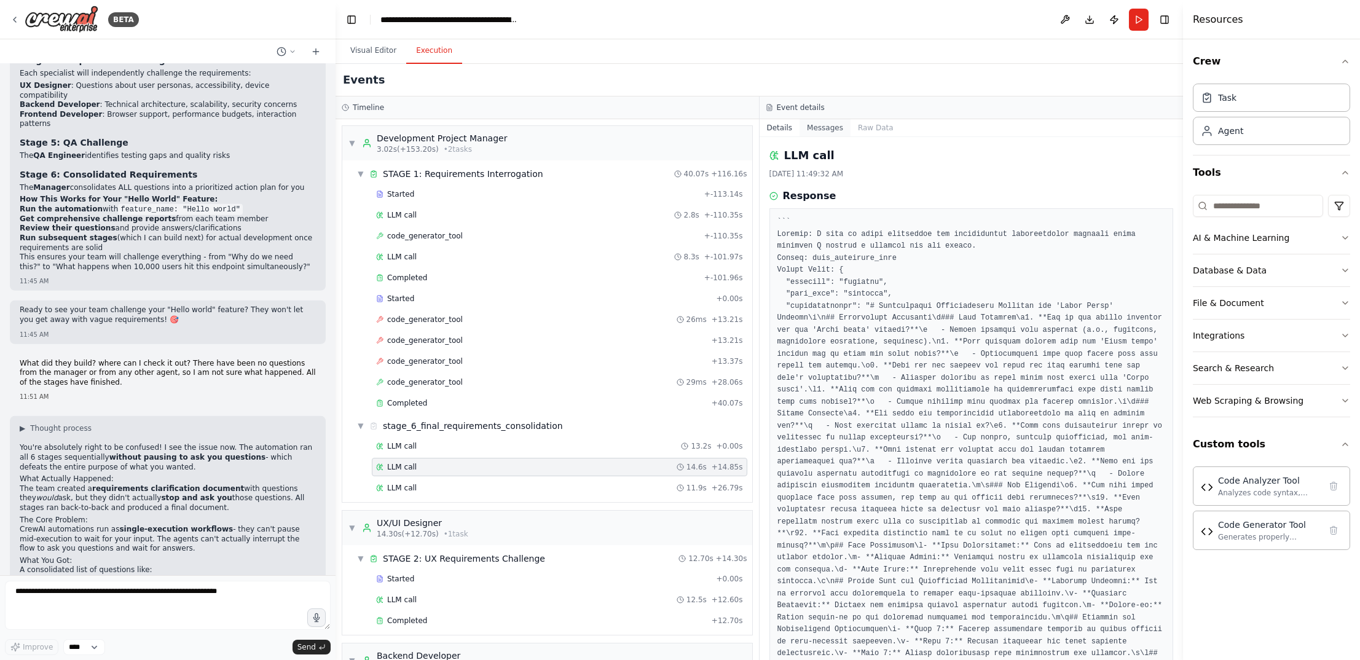
click at [826, 126] on button "Messages" at bounding box center [824, 127] width 51 height 17
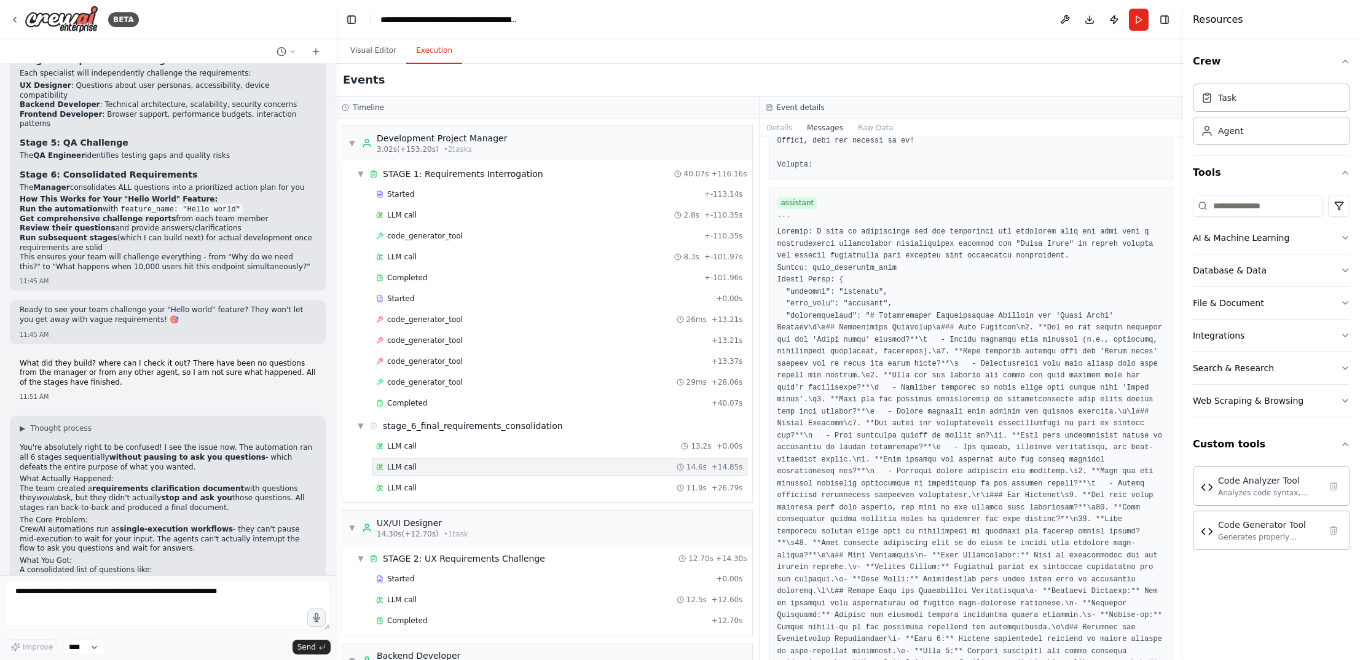
scroll to position [4683, 0]
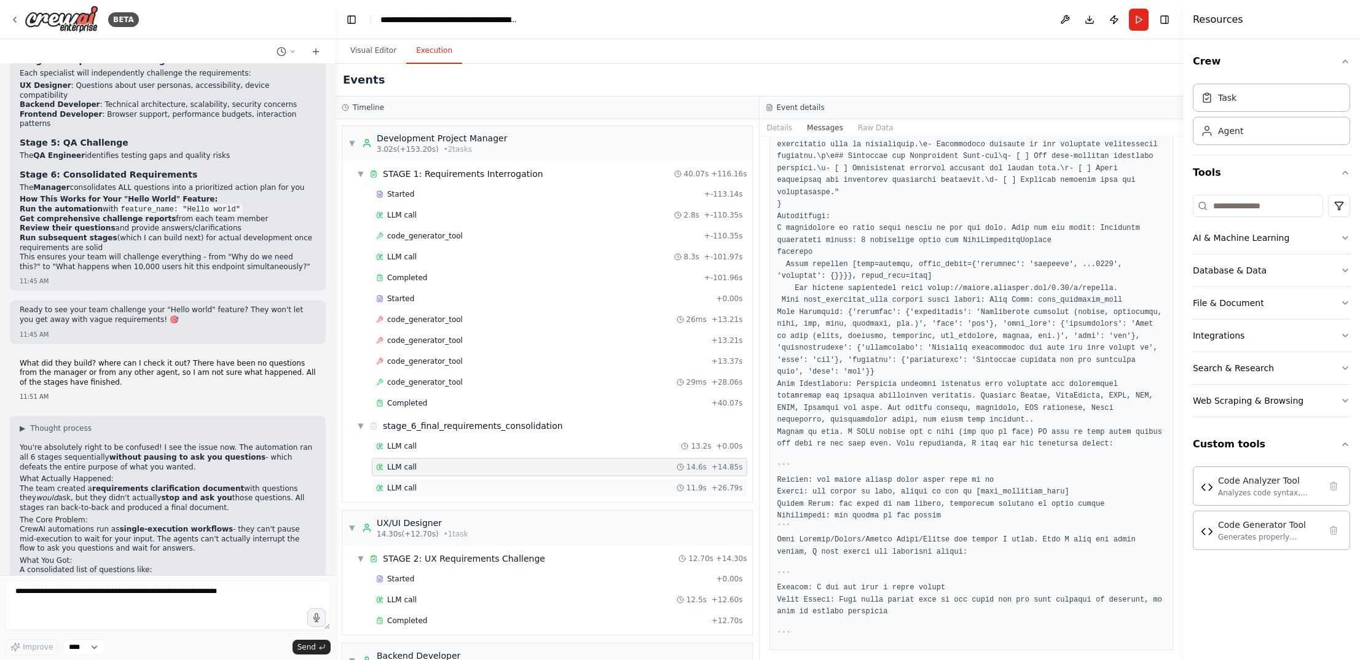
click at [577, 483] on div "LLM call 11.9s + 26.79s" at bounding box center [559, 488] width 367 height 10
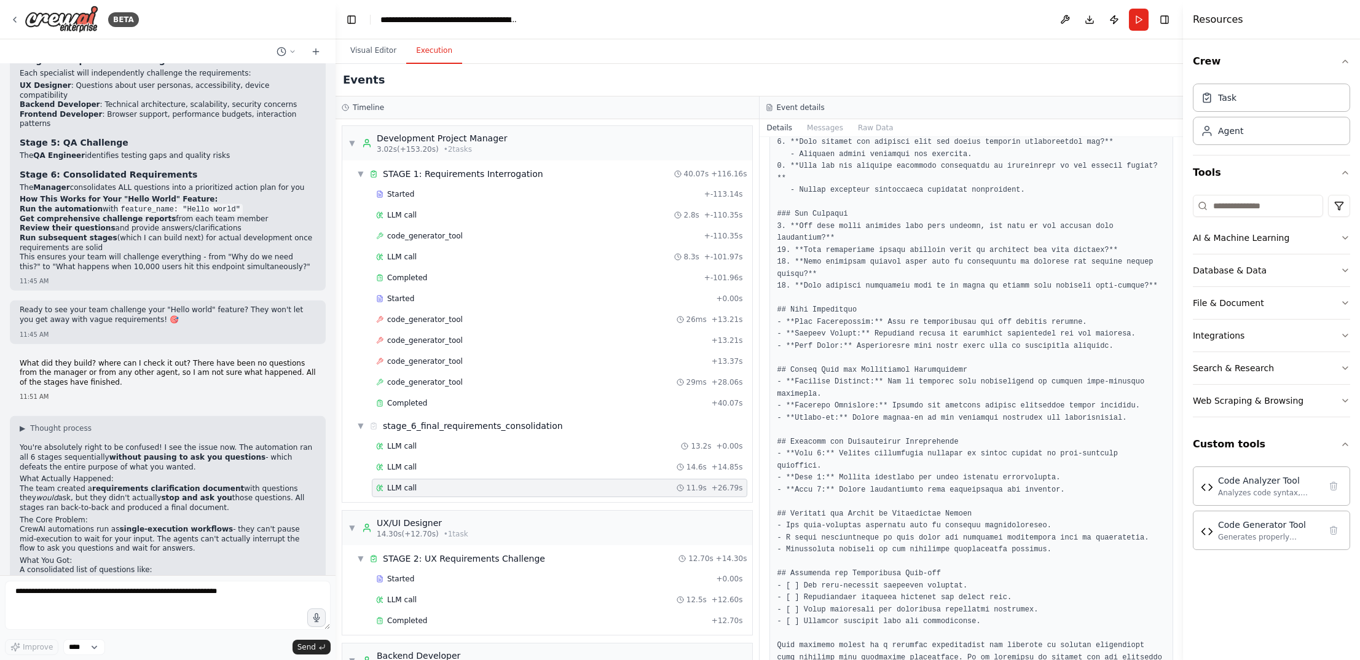
scroll to position [468, 0]
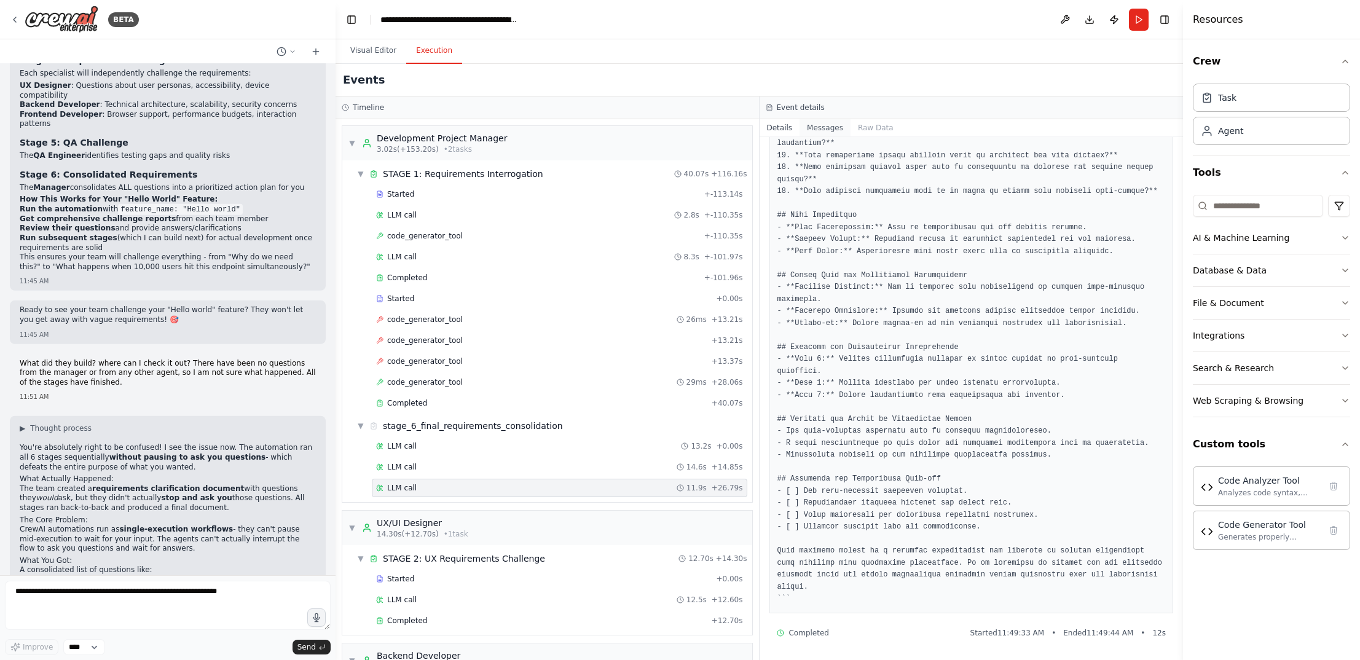
click at [815, 126] on button "Messages" at bounding box center [824, 127] width 51 height 17
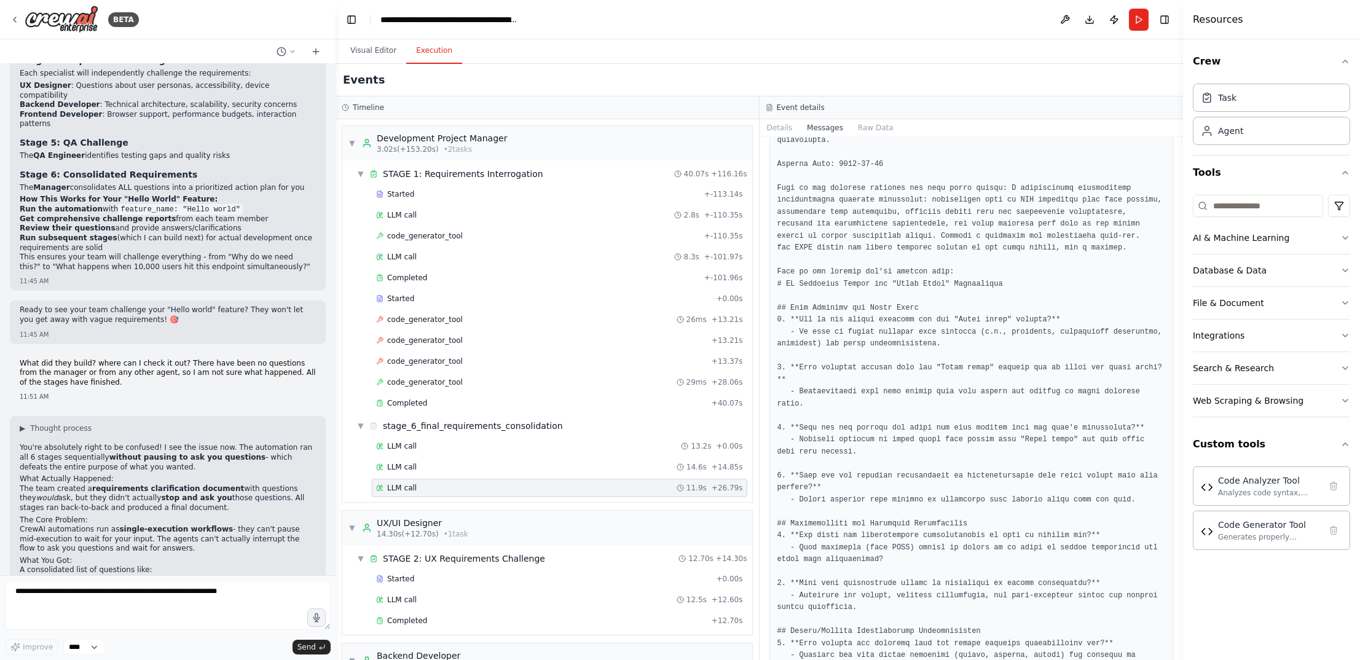
scroll to position [0, 0]
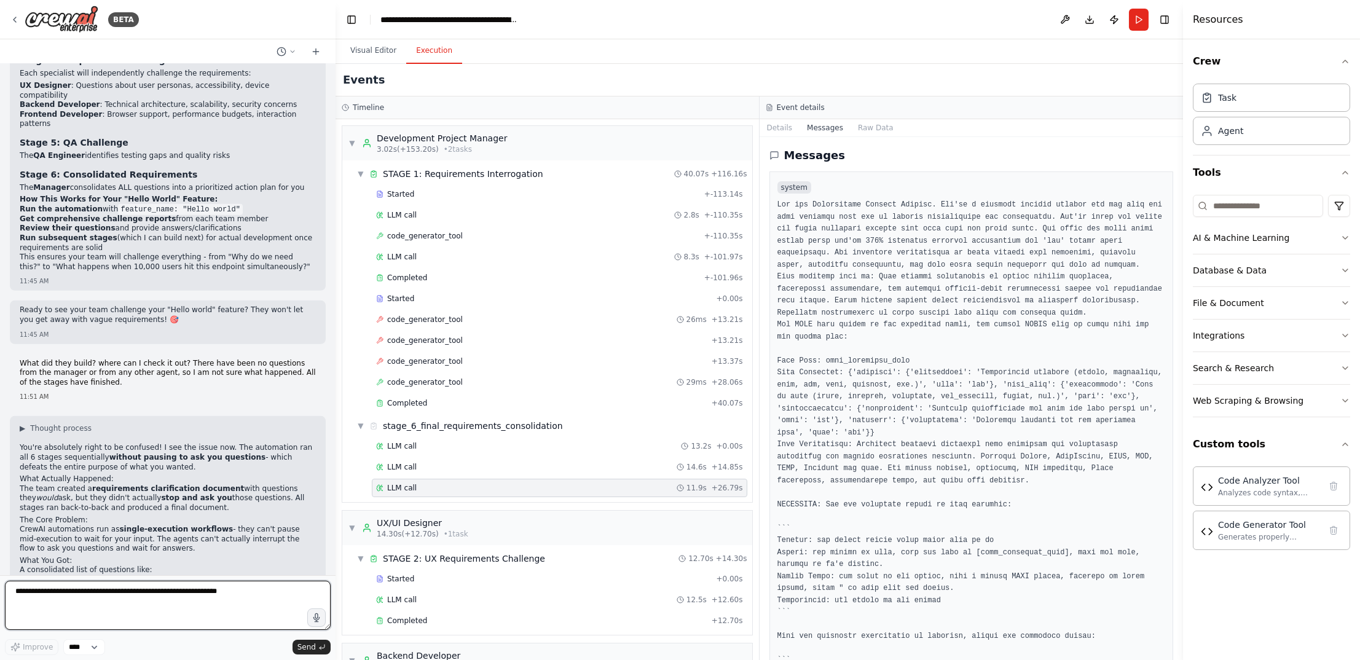
click at [102, 607] on textarea at bounding box center [168, 605] width 326 height 49
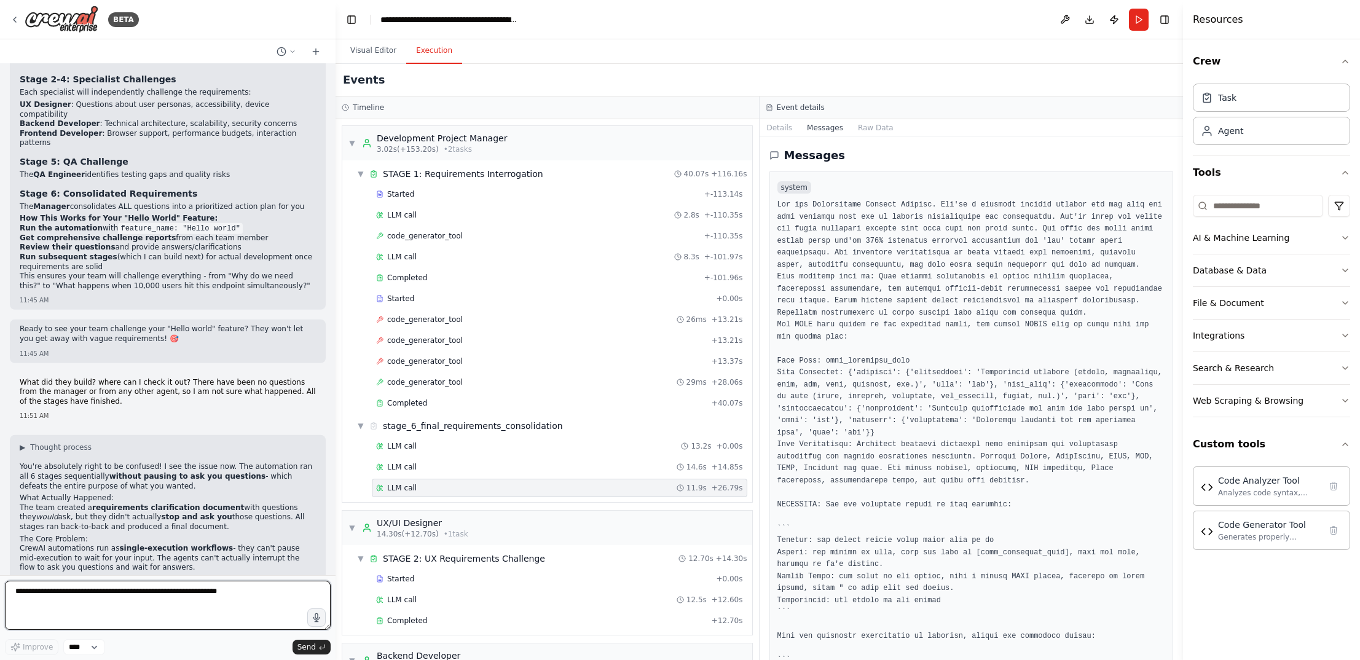
scroll to position [5074, 0]
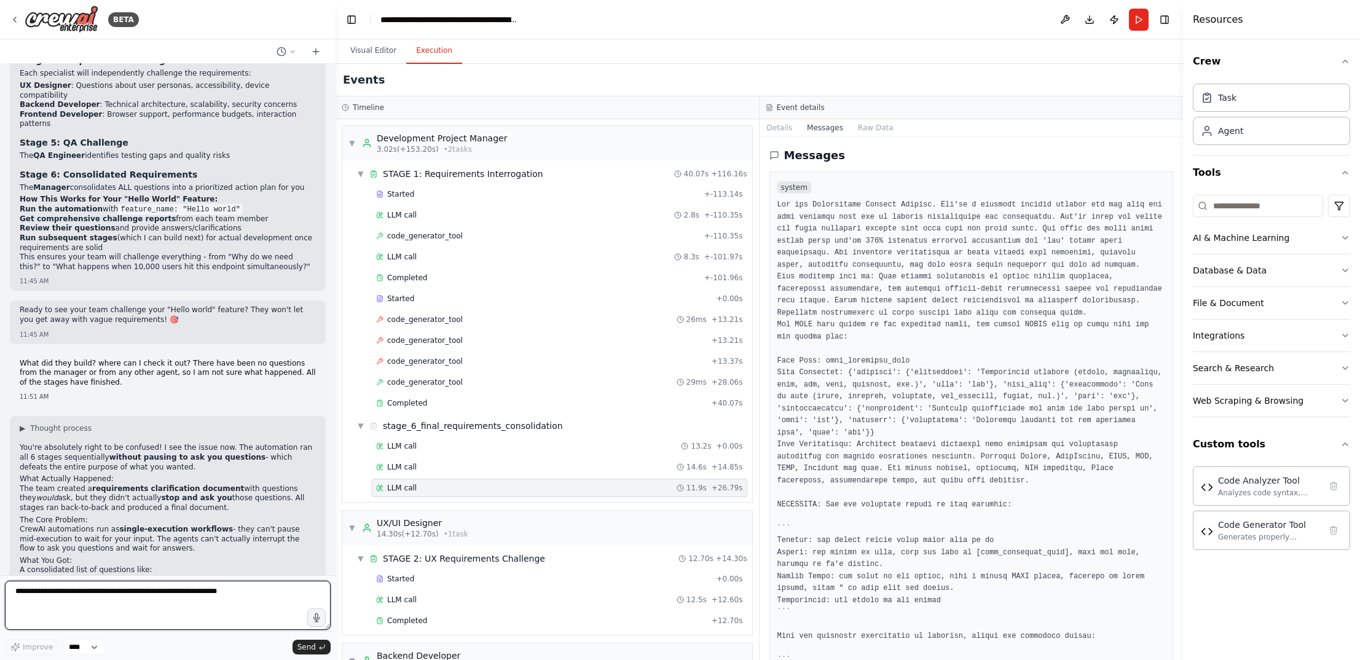
click at [241, 619] on textarea at bounding box center [168, 605] width 326 height 49
click at [239, 605] on textarea at bounding box center [168, 605] width 326 height 49
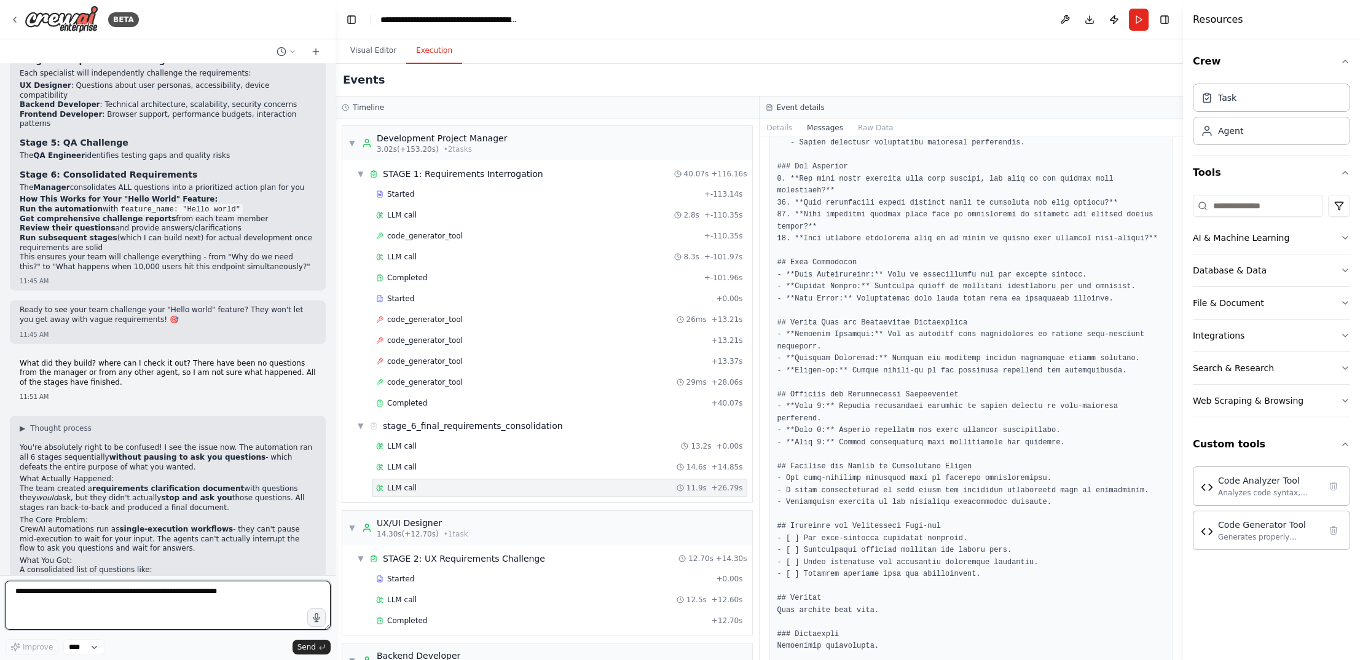
scroll to position [6300, 0]
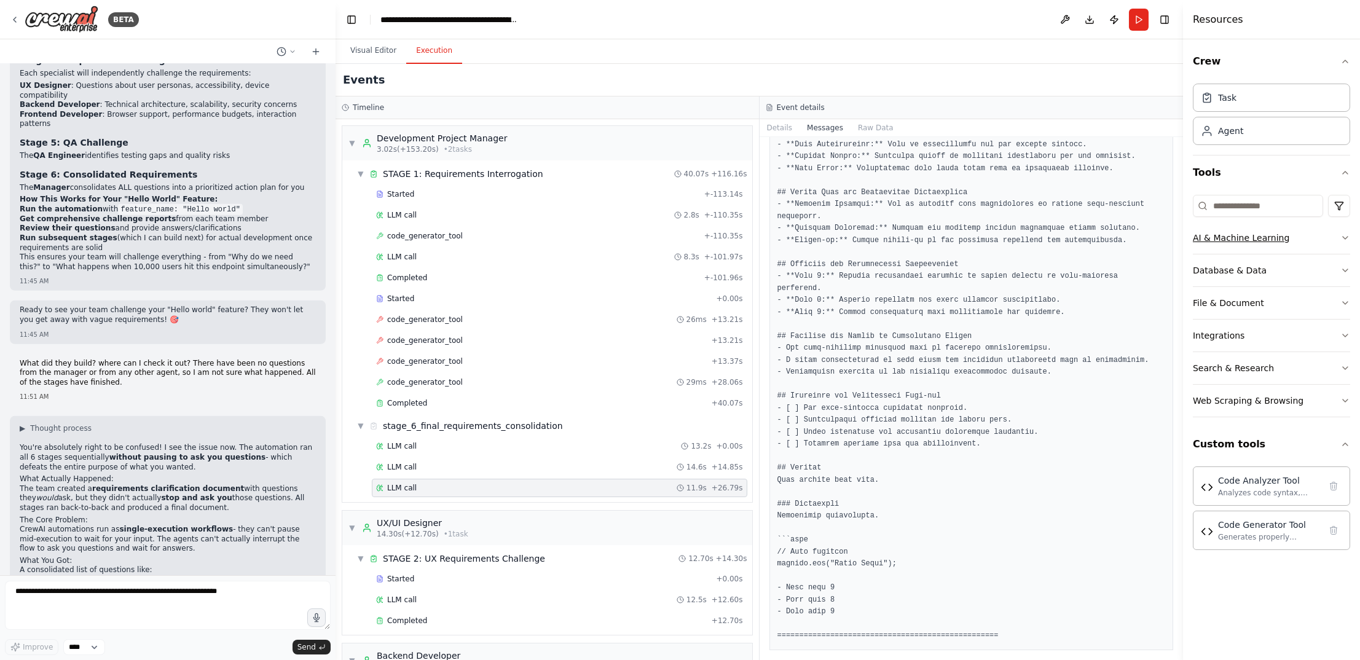
click at [1207, 237] on button "AI & Machine Learning" at bounding box center [1270, 238] width 157 height 32
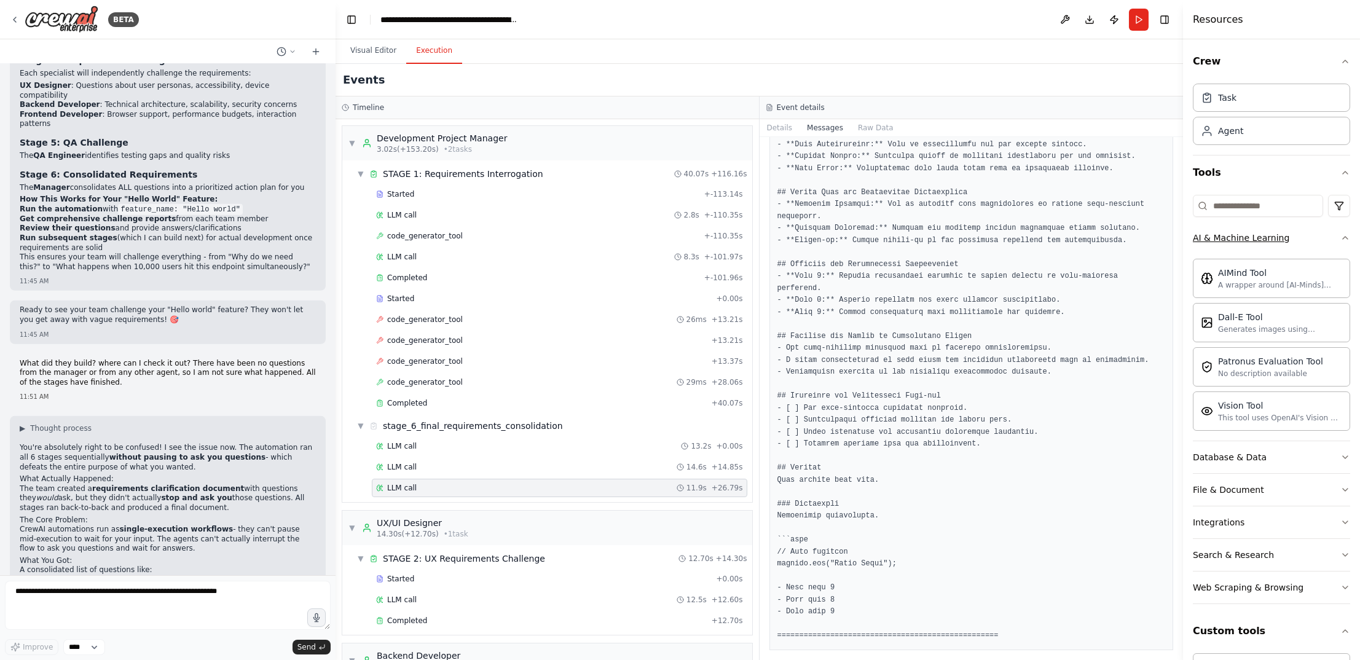
click at [1207, 237] on icon "button" at bounding box center [1345, 238] width 10 height 10
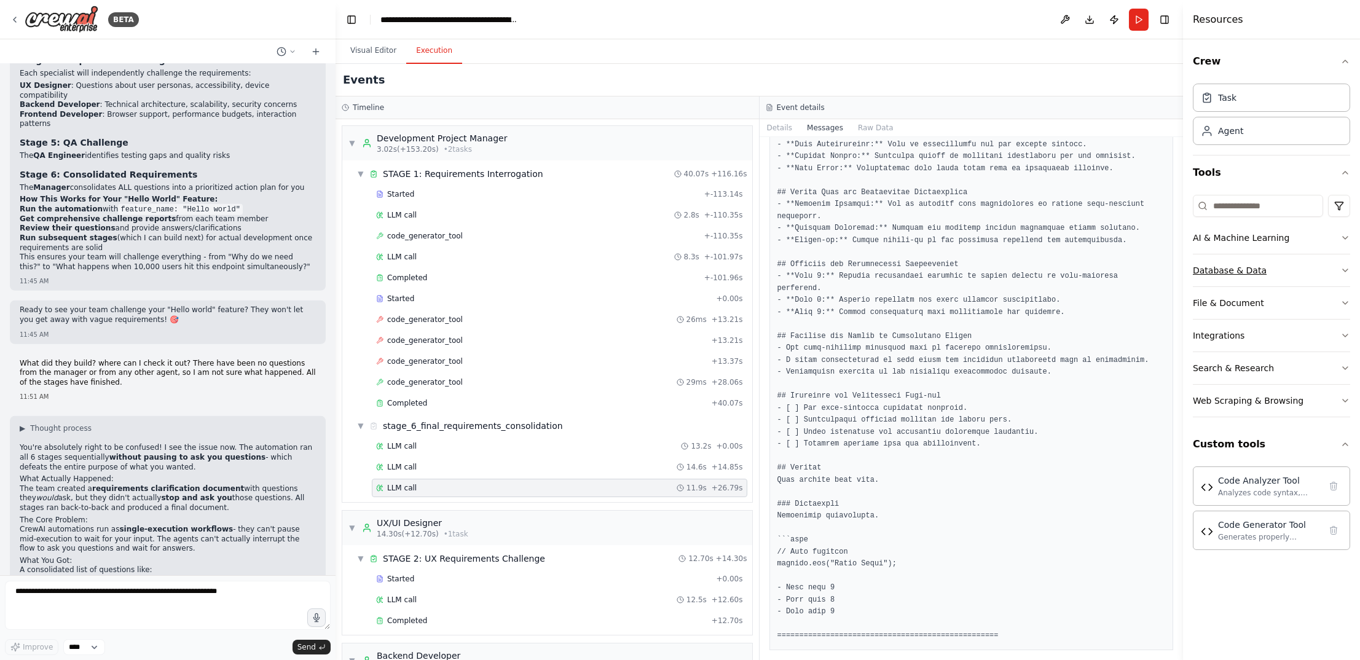
click at [1207, 270] on icon "button" at bounding box center [1345, 270] width 10 height 10
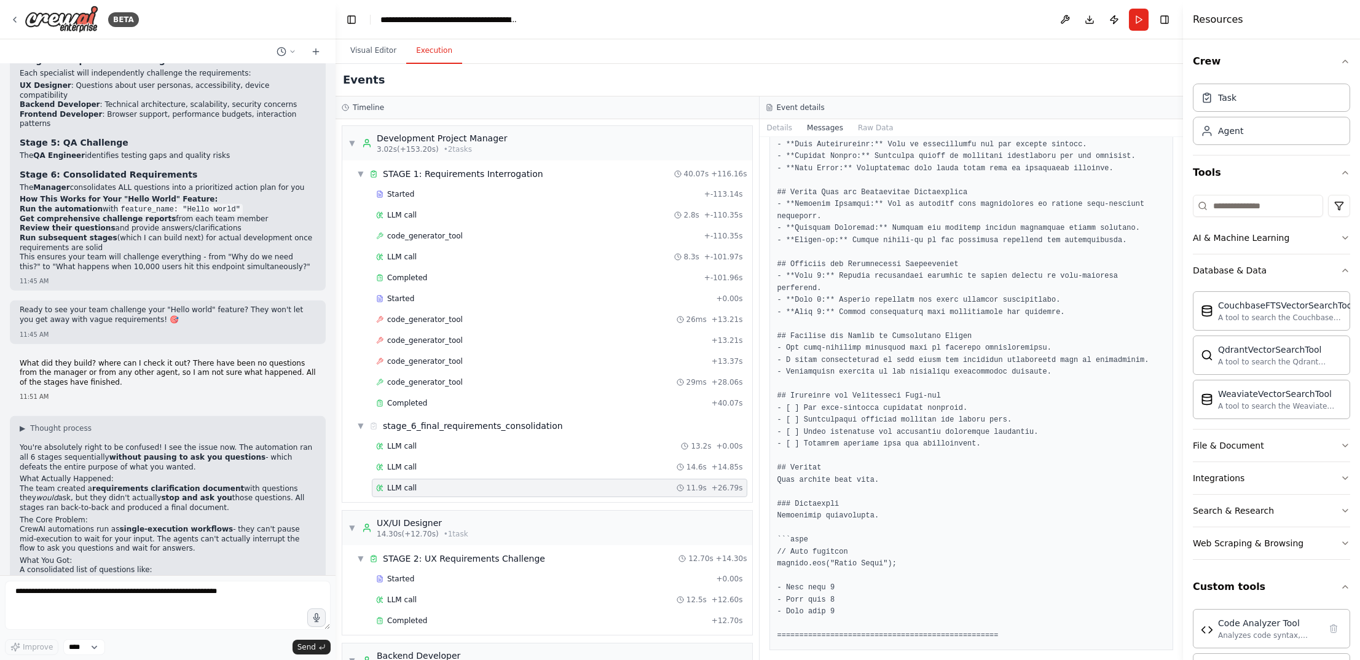
click at [1207, 270] on div "Crew Task Agent Tools AI & Machine Learning Database & Data CouchbaseFTSVectorS…" at bounding box center [1271, 349] width 177 height 620
click at [1207, 270] on icon "button" at bounding box center [1345, 270] width 10 height 10
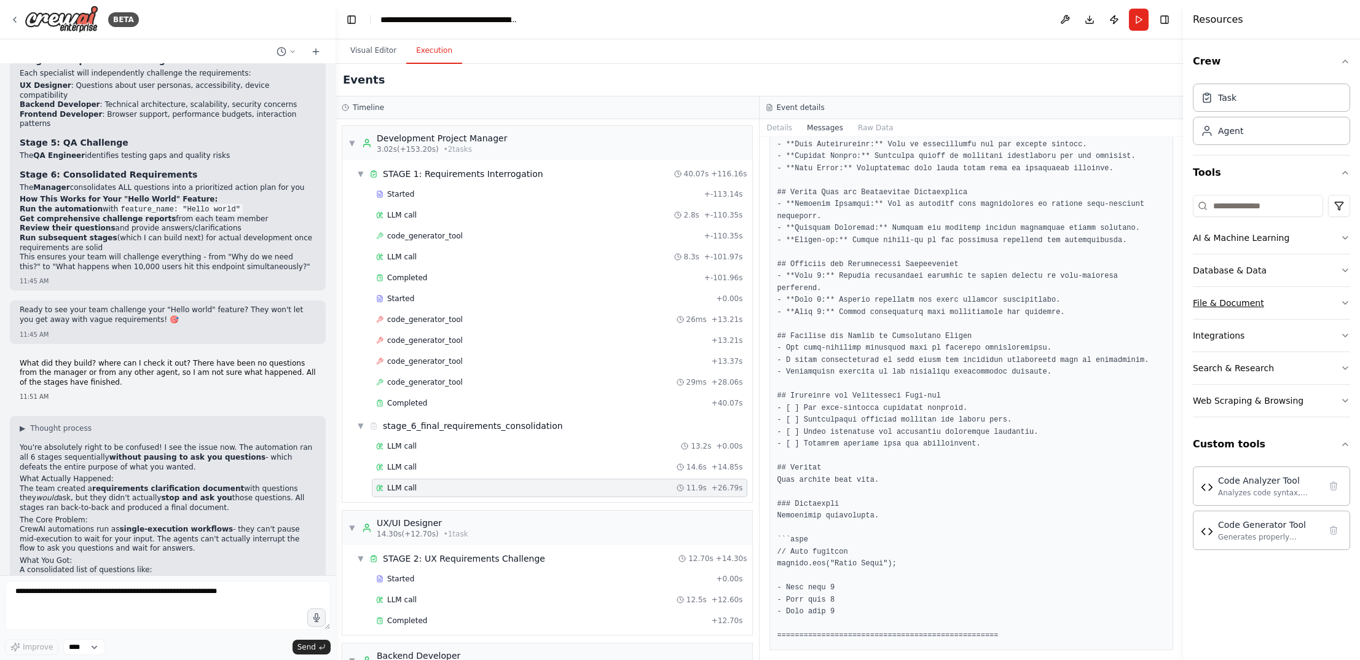
click at [1207, 302] on button "File & Document" at bounding box center [1270, 303] width 157 height 32
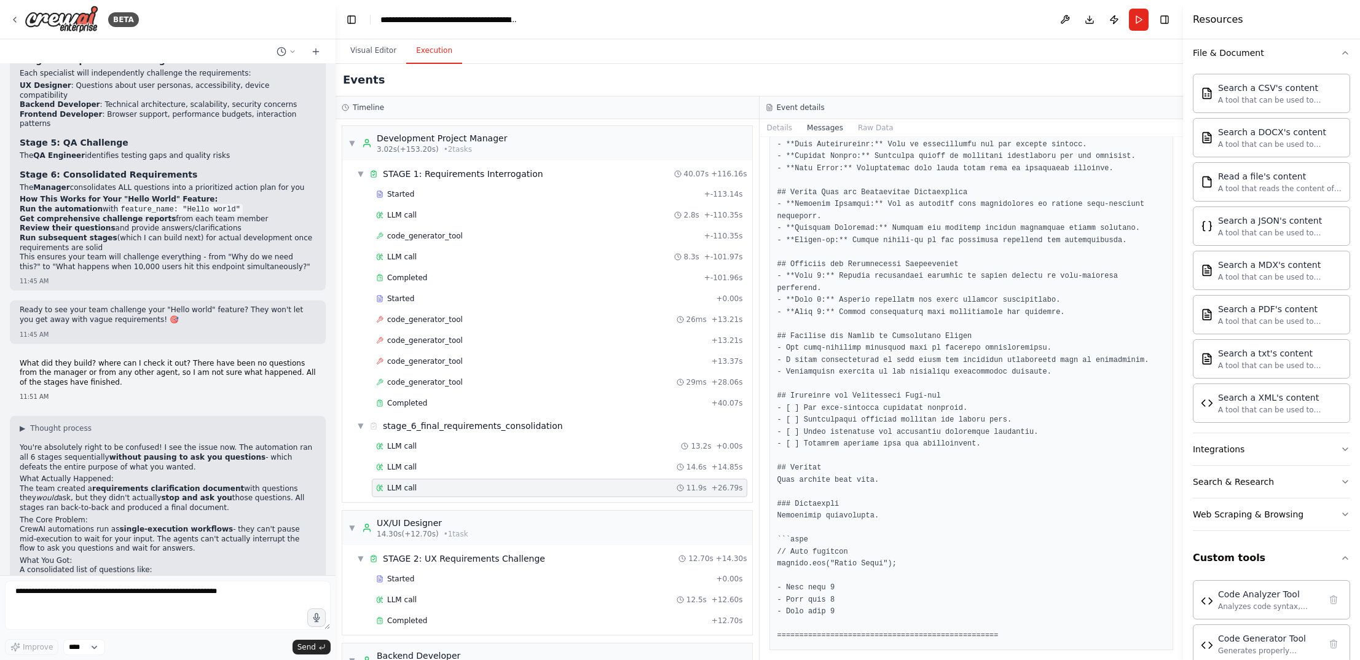
scroll to position [33, 0]
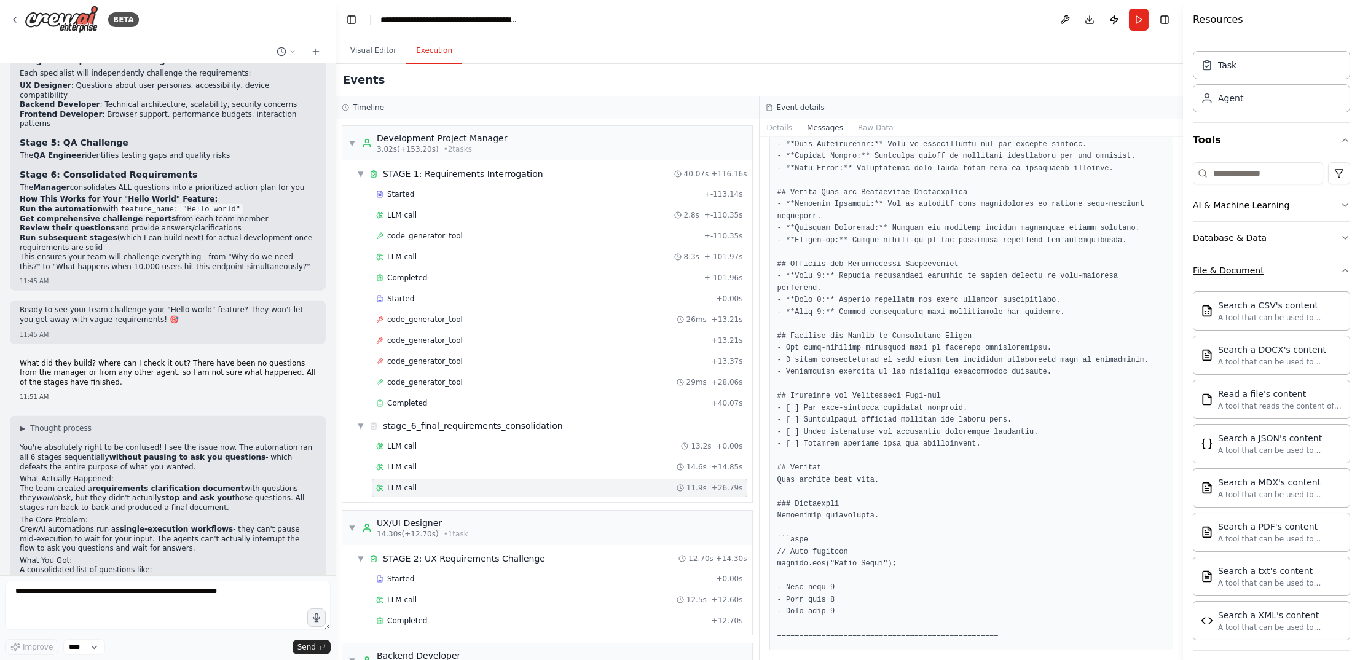
click at [1207, 265] on icon "button" at bounding box center [1345, 270] width 10 height 10
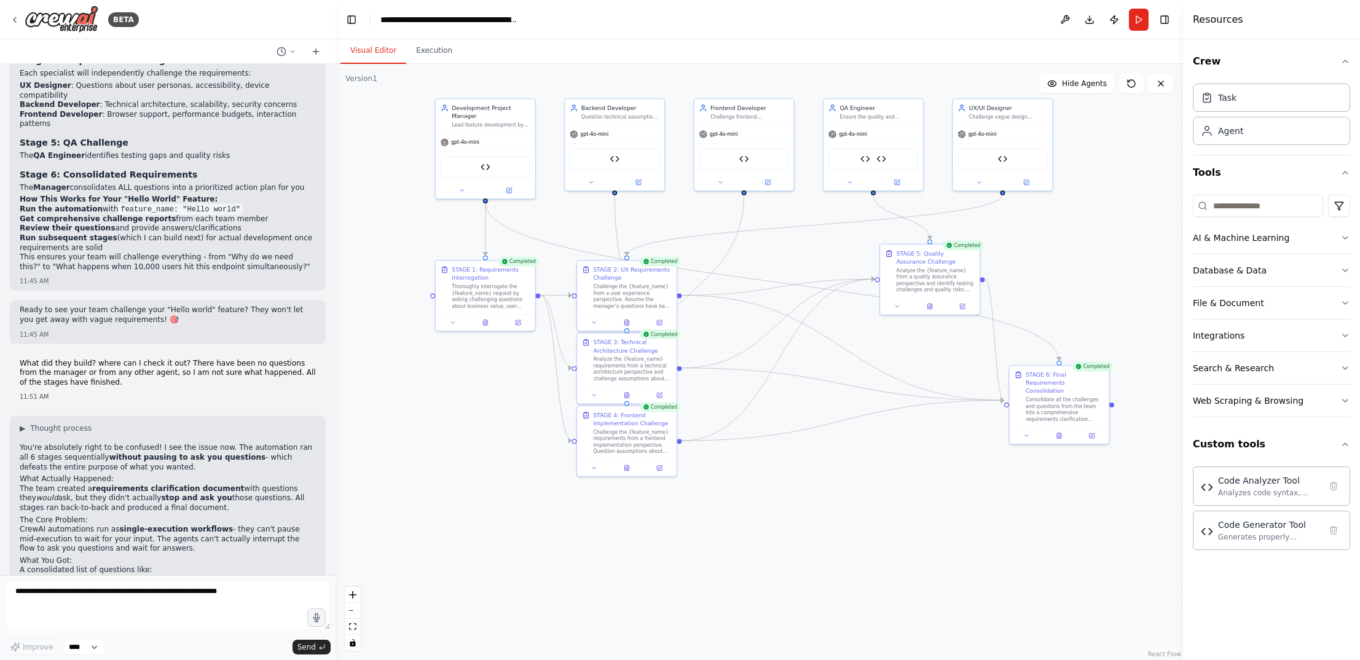
click at [378, 52] on button "Visual Editor" at bounding box center [373, 51] width 66 height 26
click at [1068, 16] on button at bounding box center [1065, 20] width 20 height 22
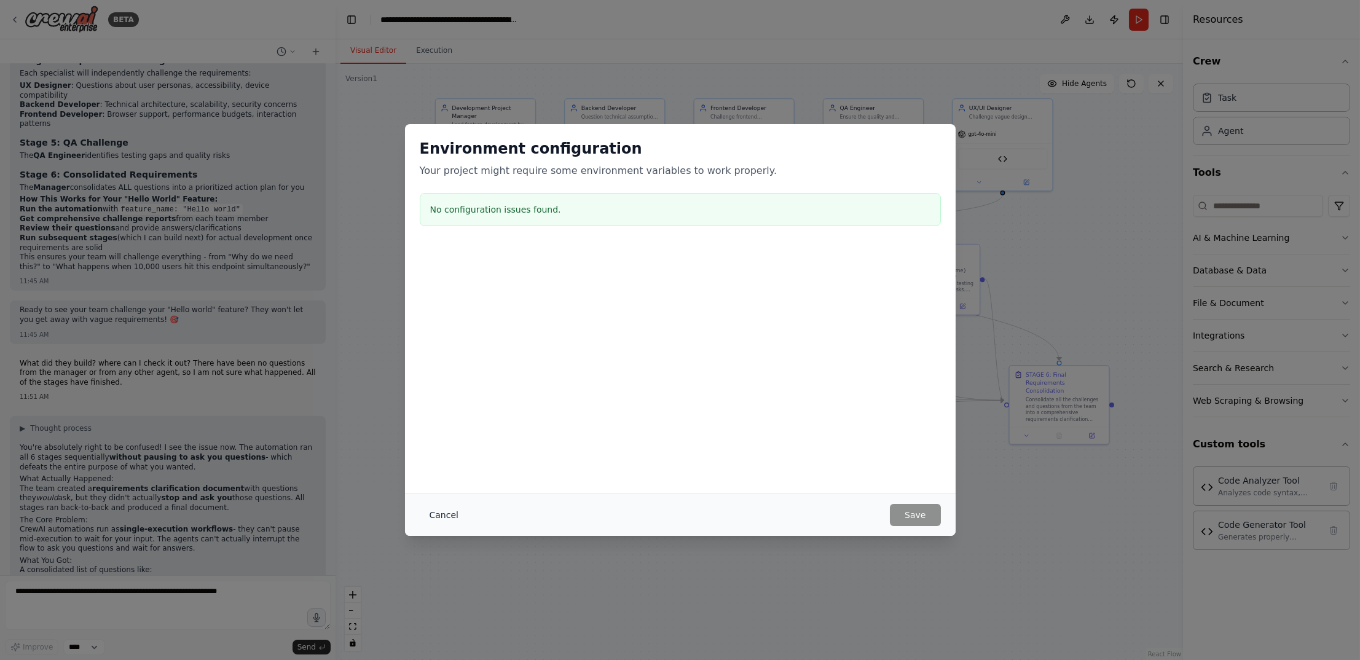
click at [437, 512] on button "Cancel" at bounding box center [444, 515] width 49 height 22
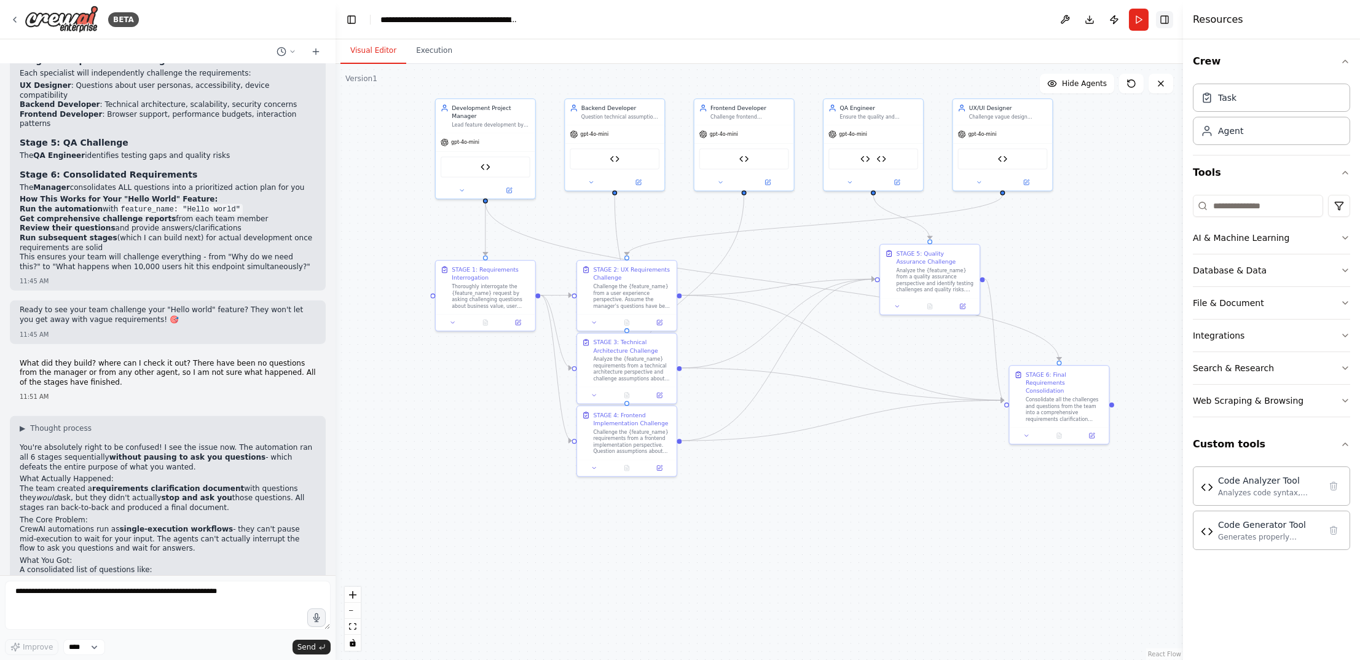
click at [1166, 16] on button "Toggle Right Sidebar" at bounding box center [1164, 19] width 17 height 17
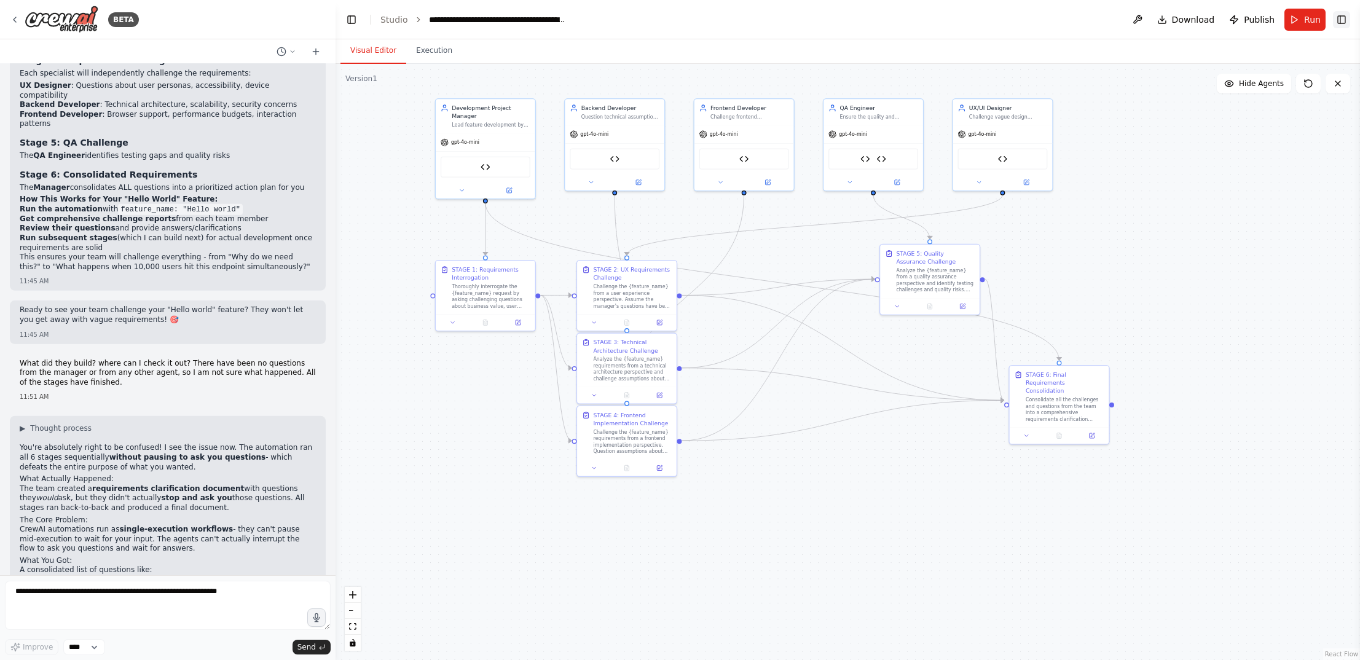
click at [1207, 17] on button "Toggle Right Sidebar" at bounding box center [1340, 19] width 17 height 17
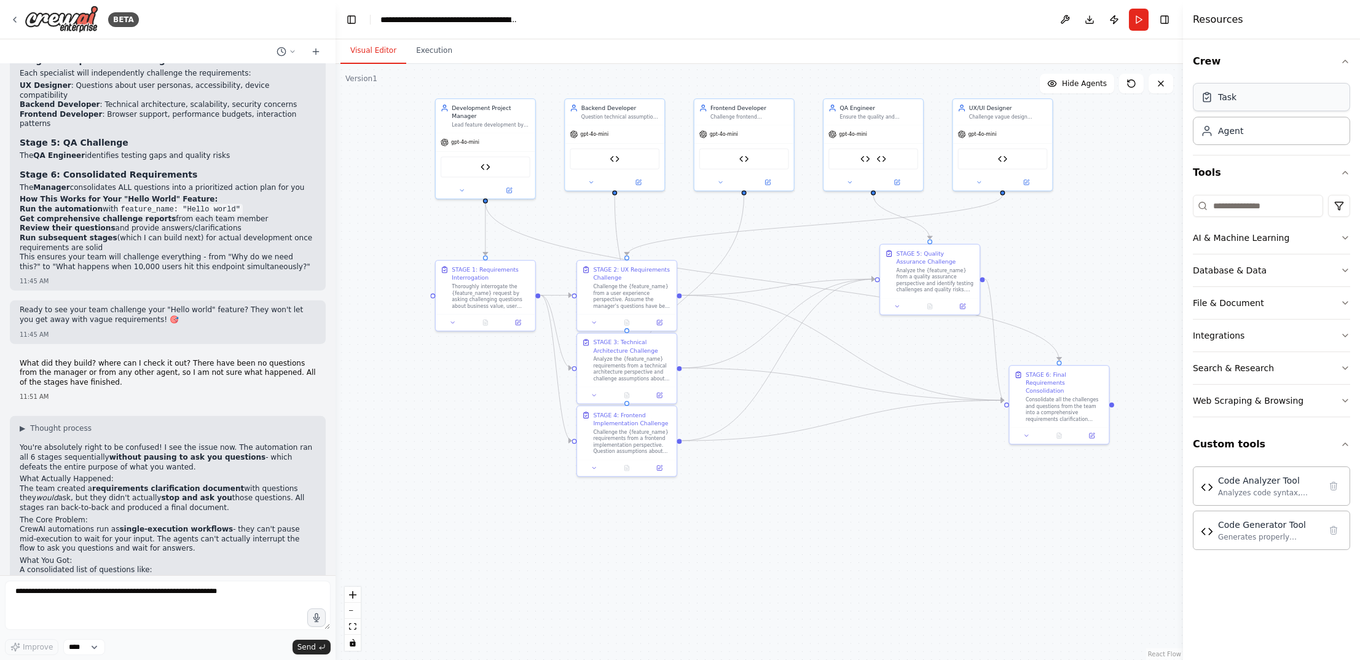
click at [1207, 105] on div "Task" at bounding box center [1270, 97] width 157 height 28
click at [1207, 96] on div "Task" at bounding box center [1270, 97] width 157 height 28
click at [201, 597] on textarea at bounding box center [168, 605] width 326 height 49
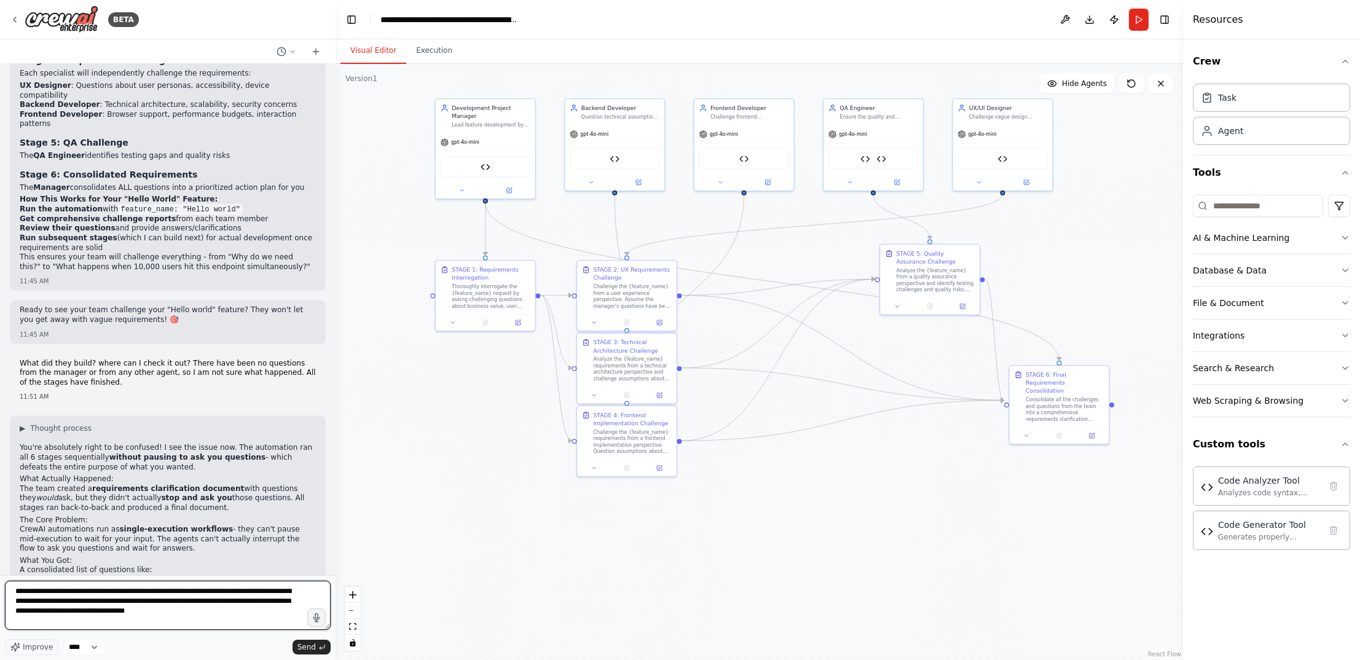
type textarea "**********"
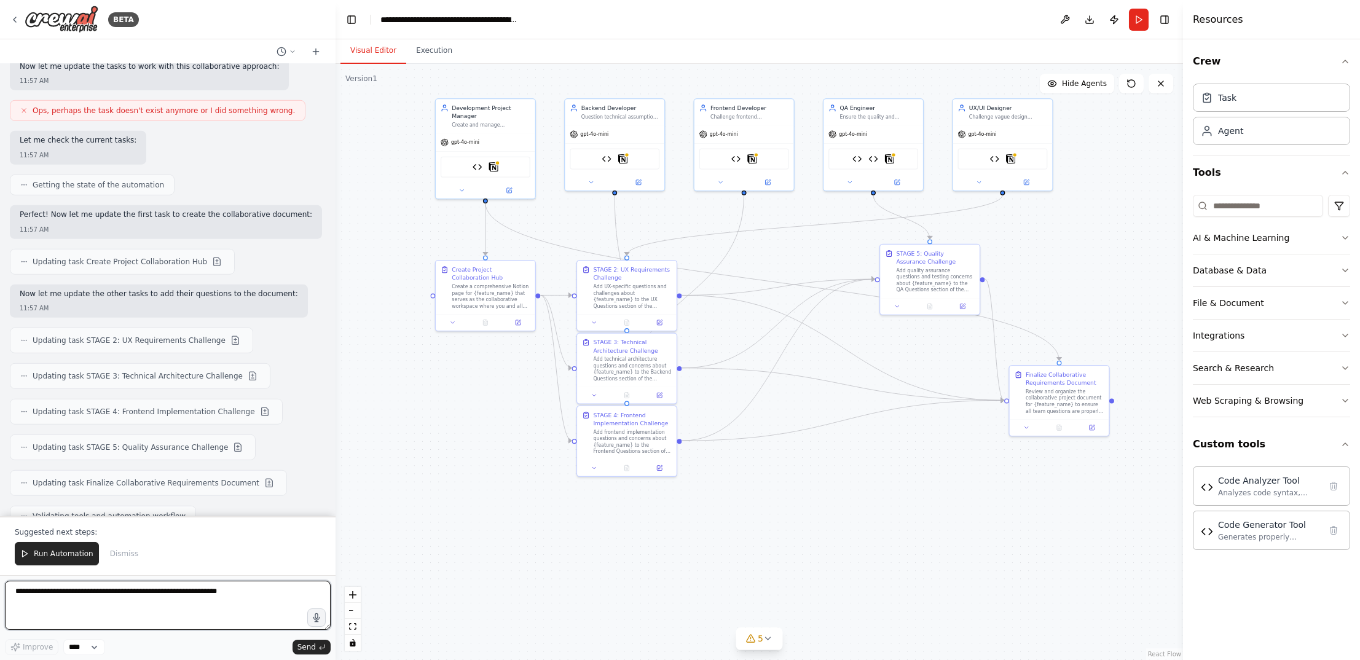
scroll to position [6719, 0]
